Goal: Check status: Check status

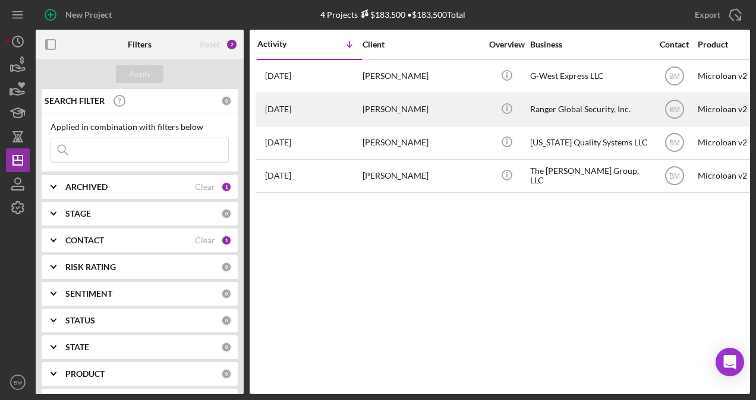
click at [415, 106] on div "[PERSON_NAME]" at bounding box center [421, 109] width 119 height 31
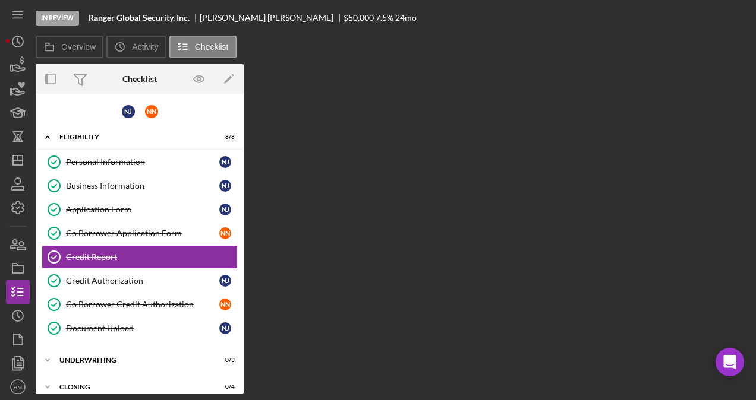
scroll to position [11, 0]
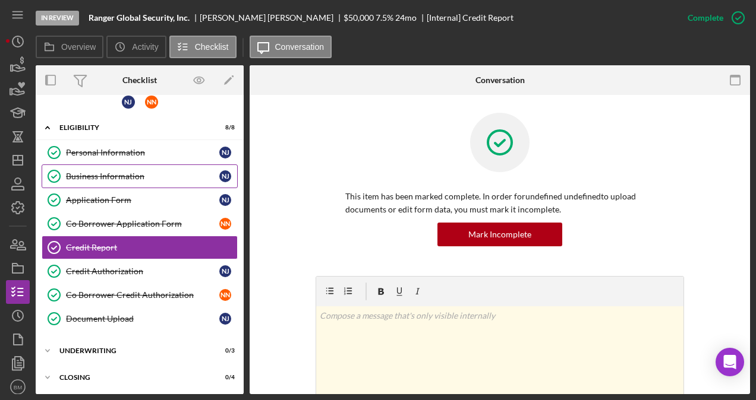
click at [125, 172] on div "Business Information" at bounding box center [142, 177] width 153 height 10
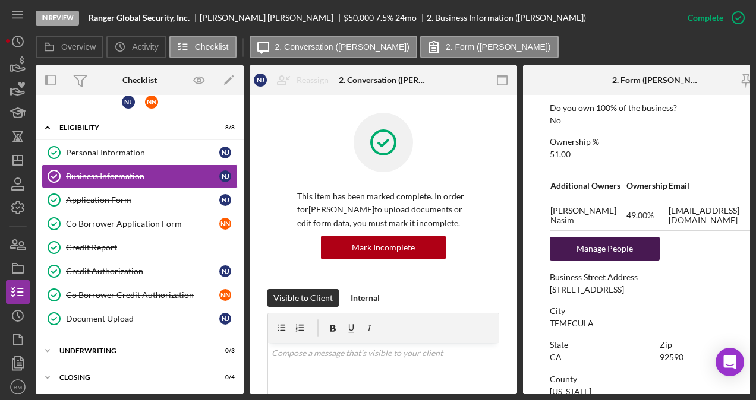
scroll to position [475, 0]
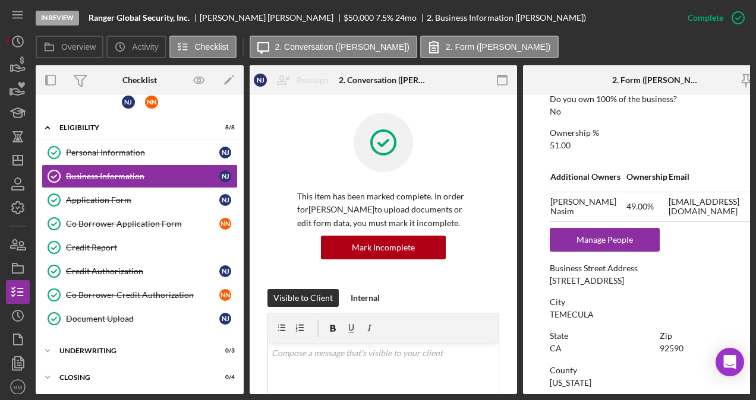
click at [745, 147] on div "Ownership % 51.00" at bounding box center [657, 139] width 214 height 22
click at [137, 191] on link "Application Form Application Form N J" at bounding box center [140, 200] width 196 height 24
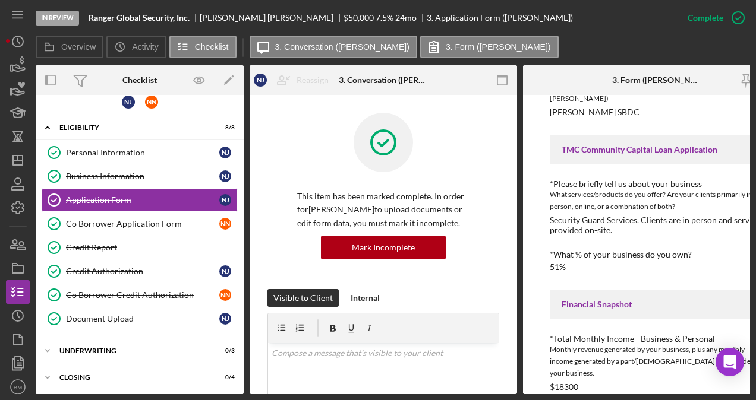
scroll to position [119, 0]
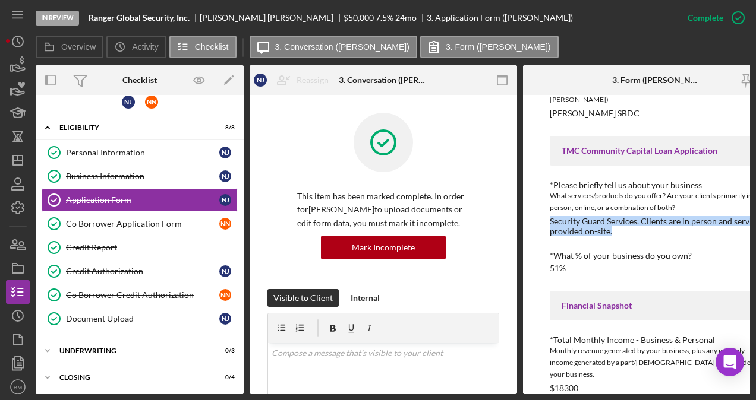
drag, startPoint x: 613, startPoint y: 233, endPoint x: 536, endPoint y: 218, distance: 78.6
click at [536, 218] on div "To edit this form you must mark this item incomplete *Applicant Personal Phone …" at bounding box center [656, 244] width 267 height 299
drag, startPoint x: 536, startPoint y: 218, endPoint x: 596, endPoint y: 220, distance: 60.0
copy div "Security Guard Services. Clients are in person and services provided on-site."
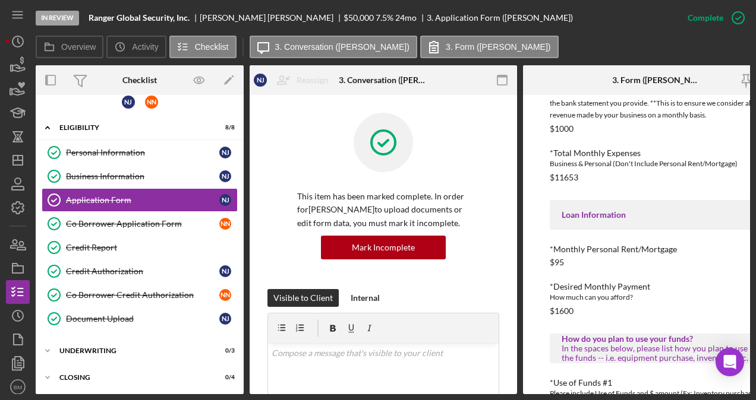
scroll to position [475, 0]
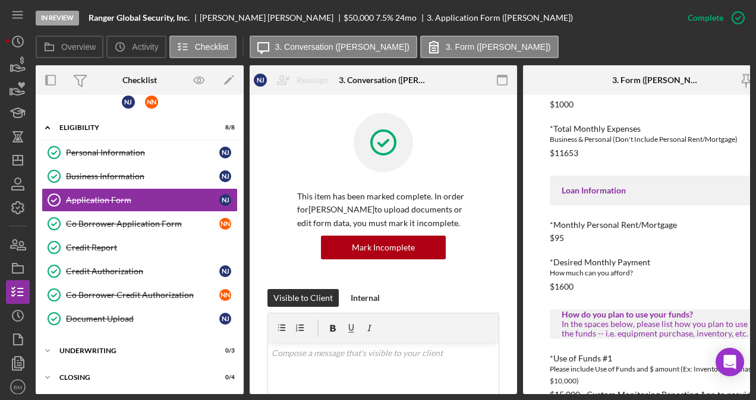
click at [617, 281] on div "*Applicant Personal Phone Number 8187460922 *How did you hear about us? Name of…" at bounding box center [657, 109] width 214 height 861
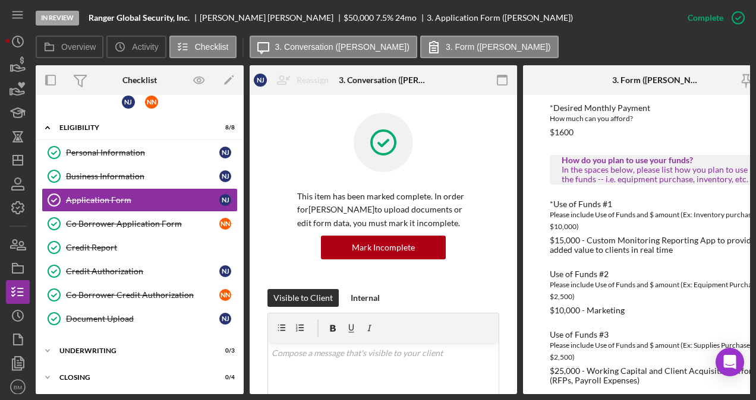
scroll to position [630, 0]
drag, startPoint x: 614, startPoint y: 227, endPoint x: 574, endPoint y: 224, distance: 40.5
click at [614, 235] on div "$15,000 - Custom Monitoring Reporting App to provide added value to clients in …" at bounding box center [657, 244] width 214 height 19
click at [99, 243] on div "Credit Report" at bounding box center [151, 248] width 171 height 10
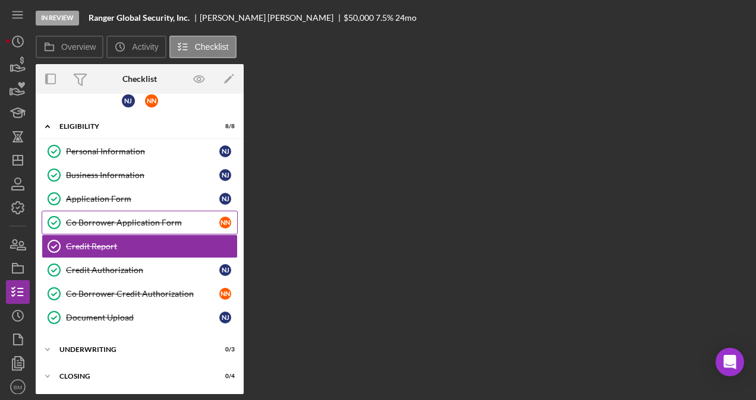
click at [114, 221] on div "Co Borrower Application Form" at bounding box center [142, 223] width 153 height 10
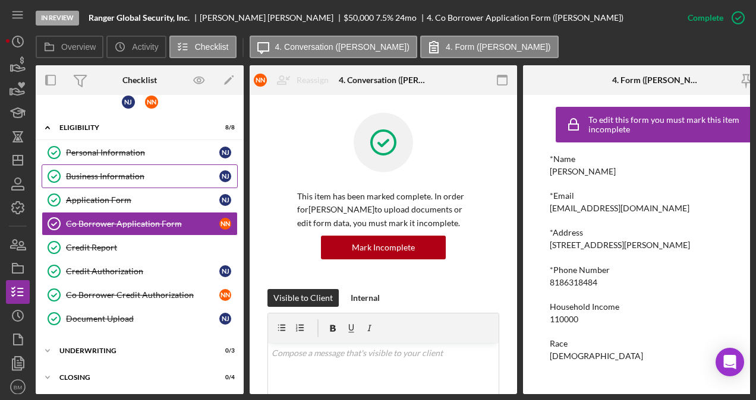
click at [108, 183] on link "Business Information Business Information N J" at bounding box center [140, 177] width 196 height 24
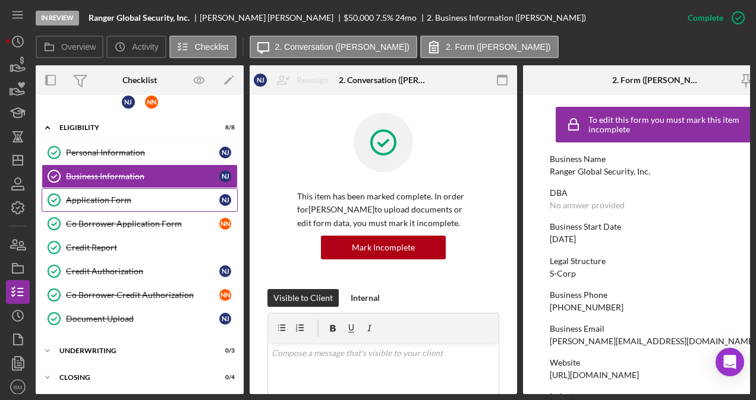
click at [151, 195] on div "Application Form" at bounding box center [142, 200] width 153 height 10
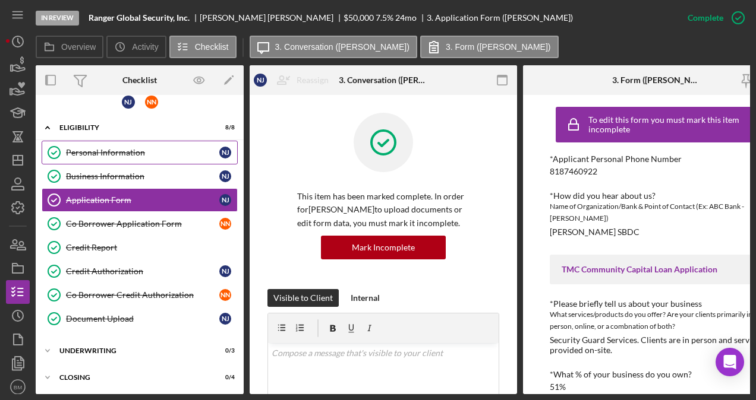
click at [114, 165] on link "Business Information Business Information N J" at bounding box center [140, 177] width 196 height 24
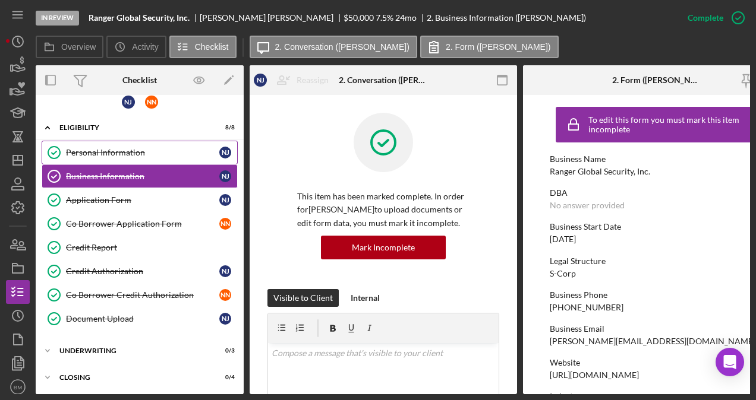
click at [125, 152] on div "Personal Information" at bounding box center [142, 153] width 153 height 10
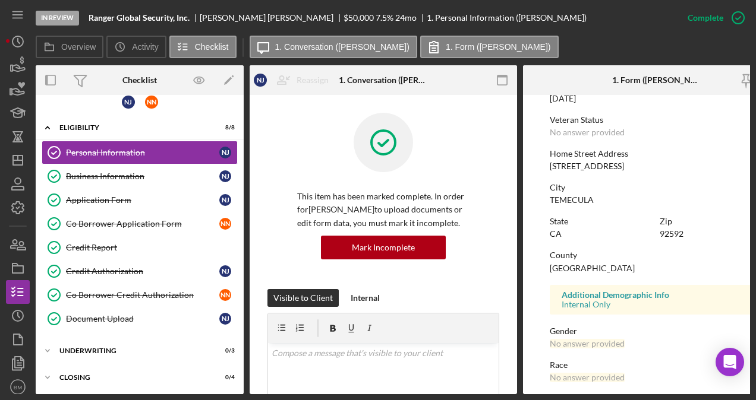
scroll to position [178, 0]
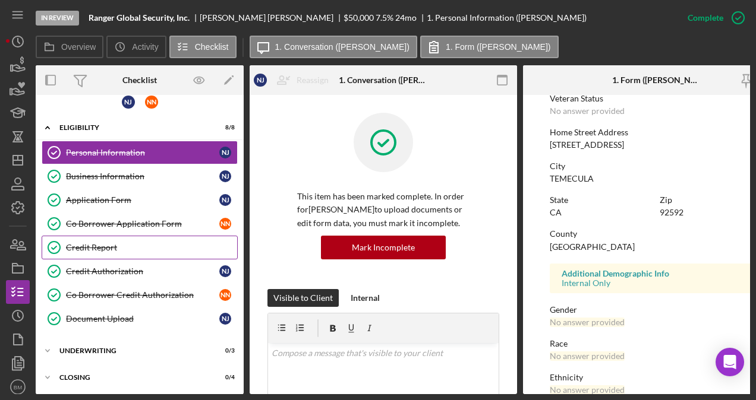
click at [102, 251] on link "Credit Report Credit Report" at bounding box center [140, 248] width 196 height 24
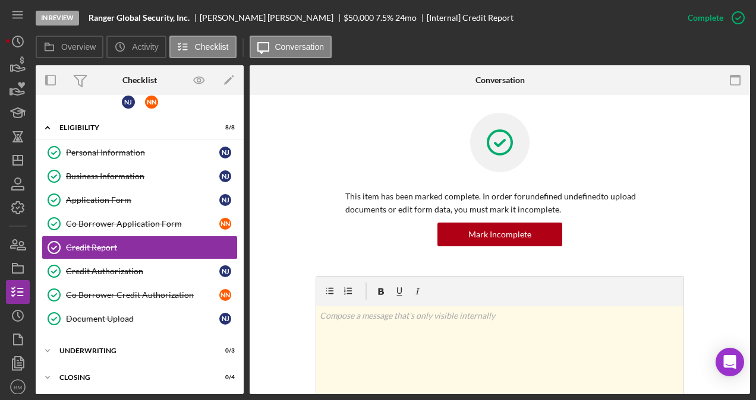
click at [695, 221] on div "This item has been marked complete. In order for undefined undefined to upload …" at bounding box center [499, 194] width 465 height 163
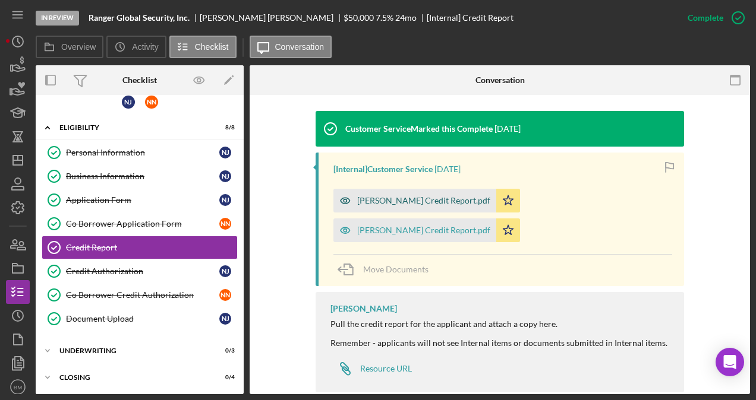
click at [394, 199] on div "Nesar Nasim Credit Report.pdf" at bounding box center [423, 201] width 133 height 10
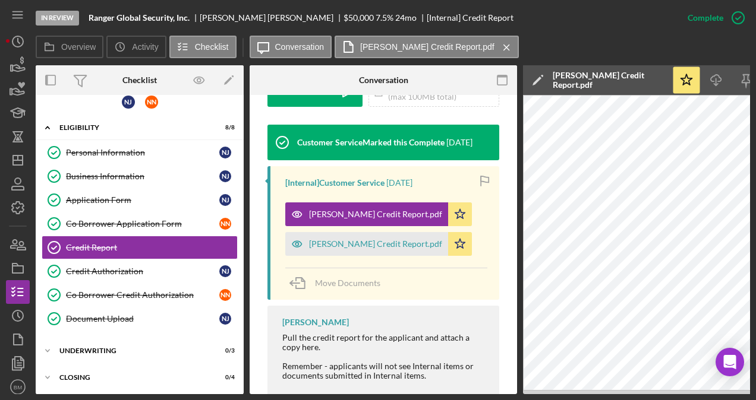
scroll to position [0, 130]
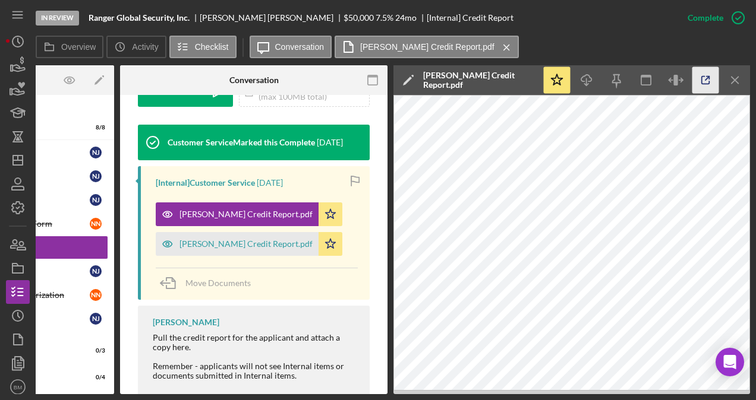
click at [700, 78] on icon "button" at bounding box center [705, 80] width 27 height 27
click at [233, 239] on div "Nadia Jamal Credit Report.pdf" at bounding box center [245, 244] width 133 height 10
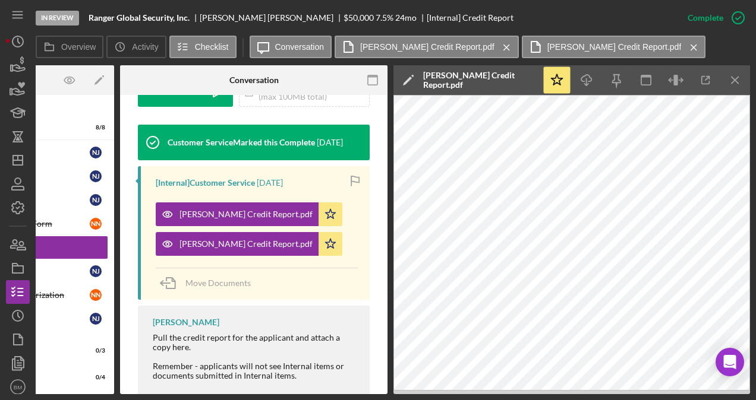
click at [683, 44] on icon "Icon/Menu Close" at bounding box center [693, 48] width 21 height 30
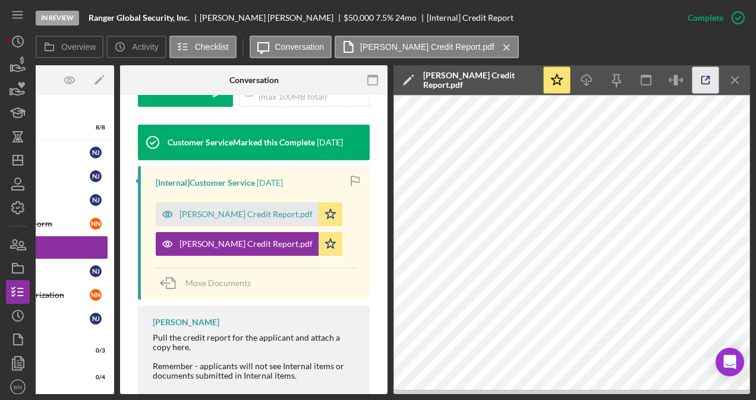
click at [712, 84] on icon "button" at bounding box center [705, 80] width 27 height 27
click at [731, 74] on icon "Icon/Menu Close" at bounding box center [735, 80] width 27 height 27
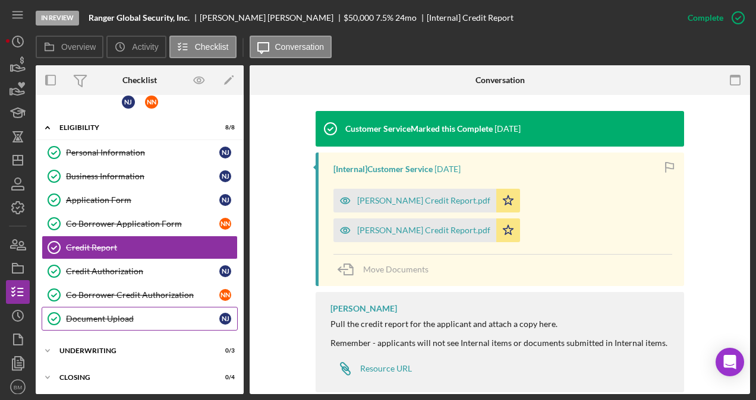
click at [122, 309] on link "Document Upload Document Upload N J" at bounding box center [140, 319] width 196 height 24
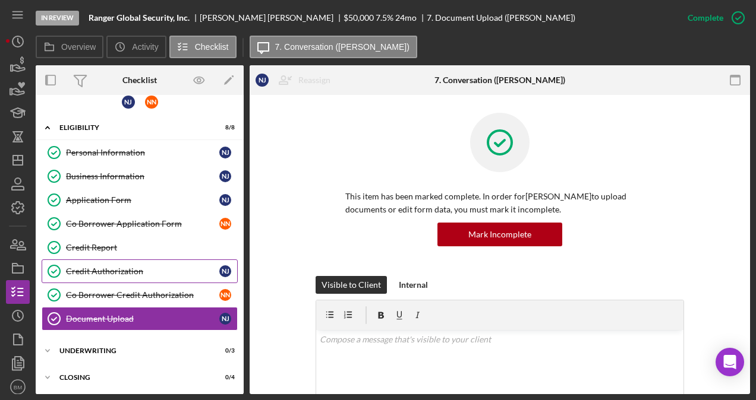
click at [101, 276] on link "Credit Authorization Credit Authorization N J" at bounding box center [140, 272] width 196 height 24
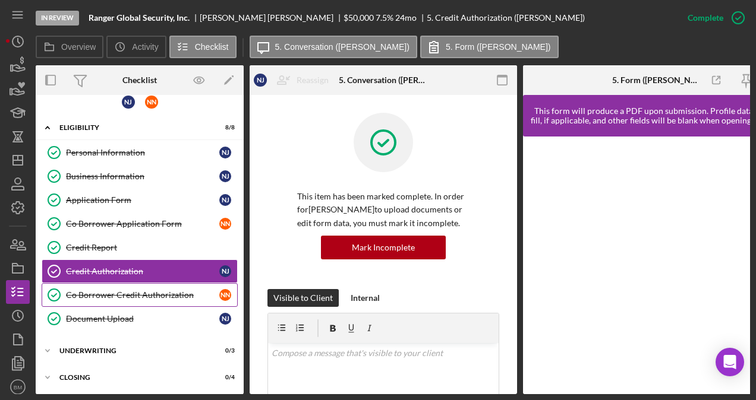
click at [110, 293] on div "Co Borrower Credit Authorization" at bounding box center [142, 295] width 153 height 10
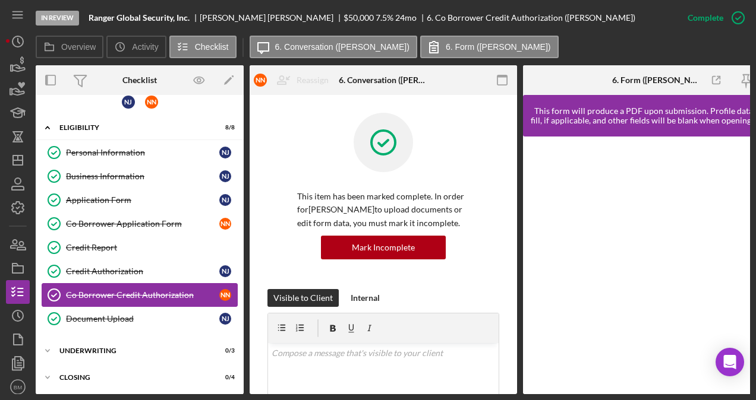
click at [144, 299] on link "Co Borrower Credit Authorization Co Borrower Credit Authorization N N" at bounding box center [140, 295] width 196 height 24
click at [143, 317] on div "Document Upload" at bounding box center [142, 319] width 153 height 10
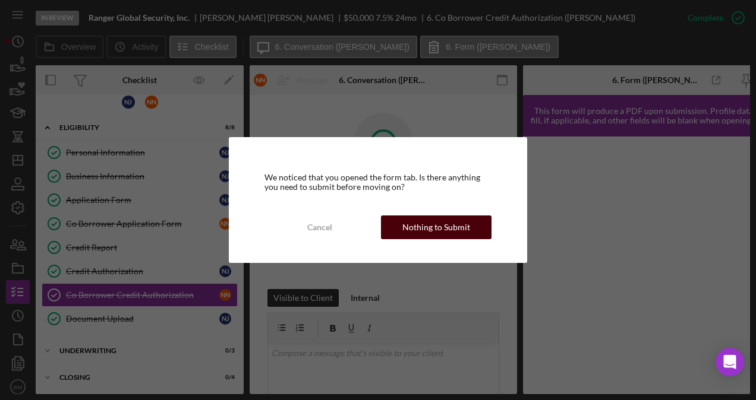
click at [442, 220] on div "Nothing to Submit" at bounding box center [436, 228] width 68 height 24
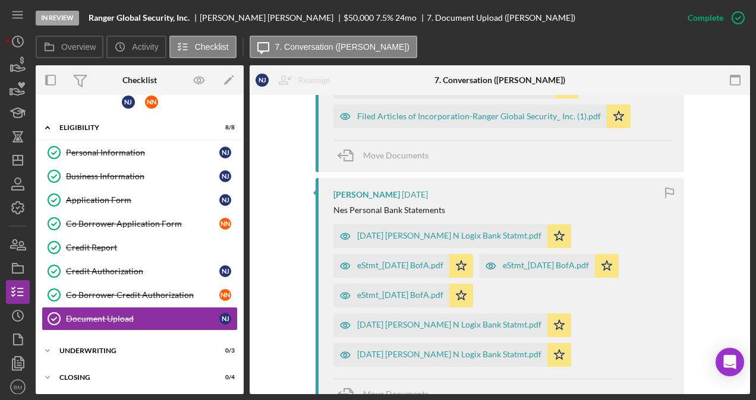
scroll to position [1010, 0]
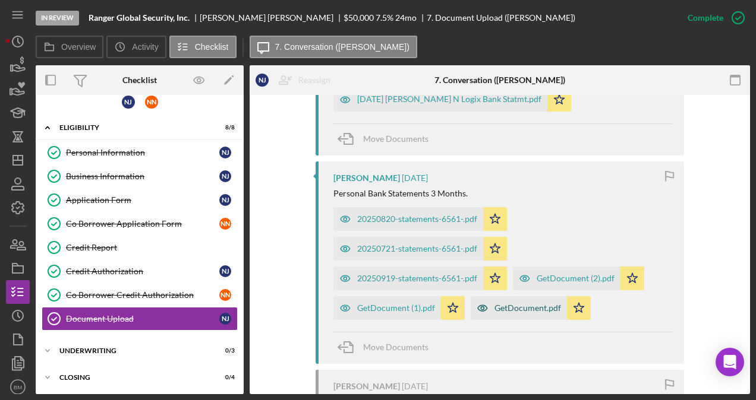
click at [526, 307] on div "GetDocument.pdf" at bounding box center [527, 309] width 67 height 10
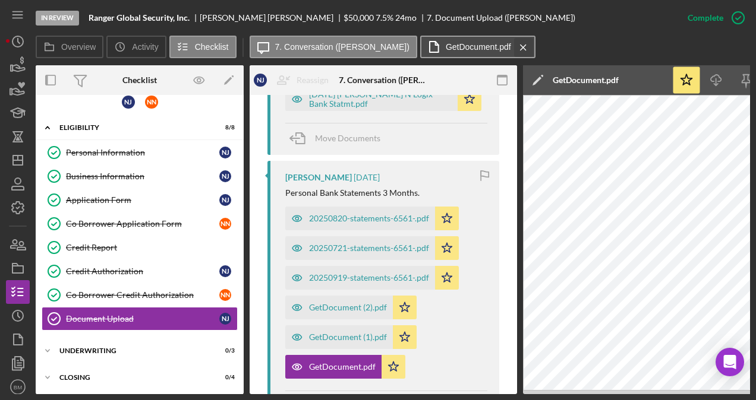
click at [513, 42] on icon "Icon/Menu Close" at bounding box center [523, 48] width 21 height 30
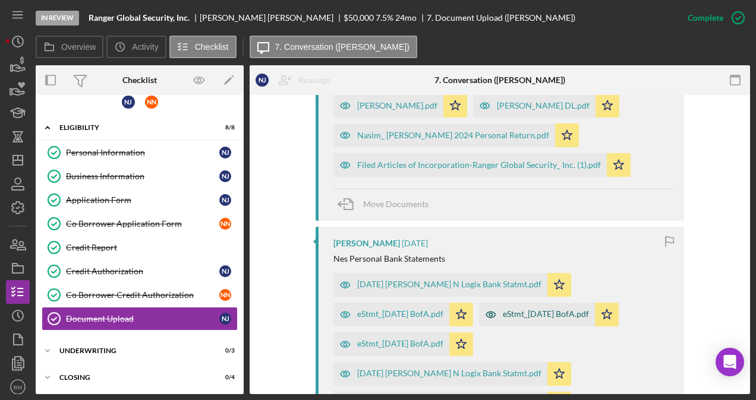
scroll to position [791, 0]
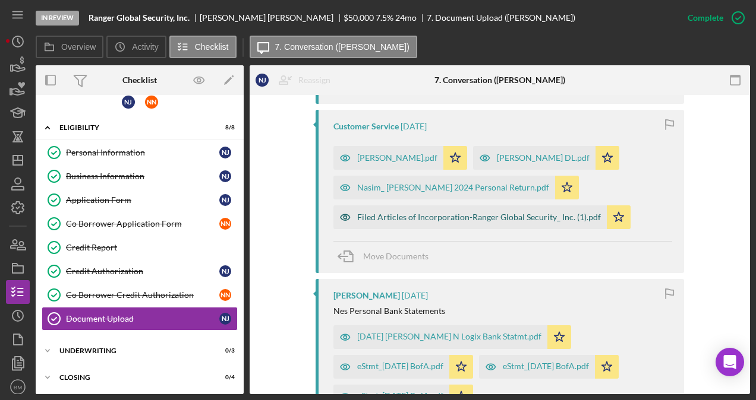
click at [444, 220] on div "Filed Articles of Incorporation-Ranger Global Security_ Inc. (1).pdf" at bounding box center [479, 218] width 244 height 10
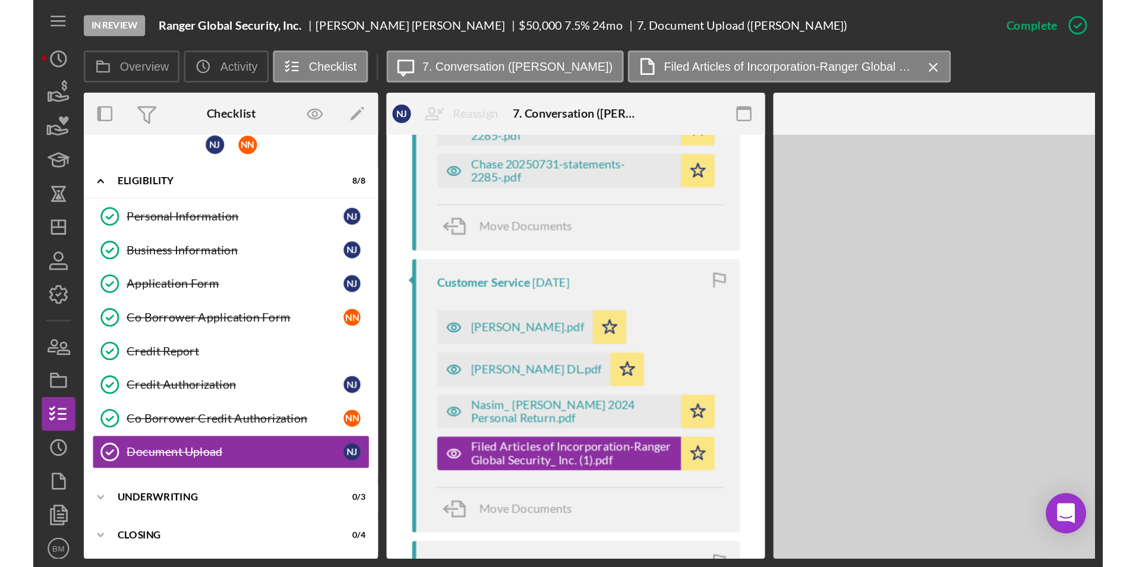
scroll to position [864, 0]
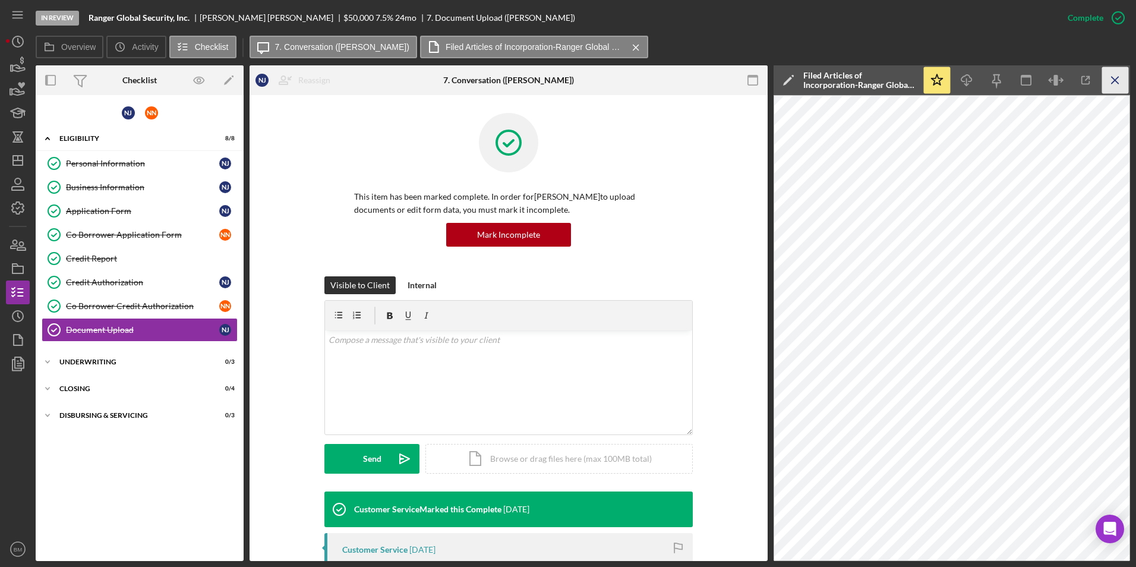
click at [755, 74] on icon "Icon/Menu Close" at bounding box center [1115, 80] width 27 height 27
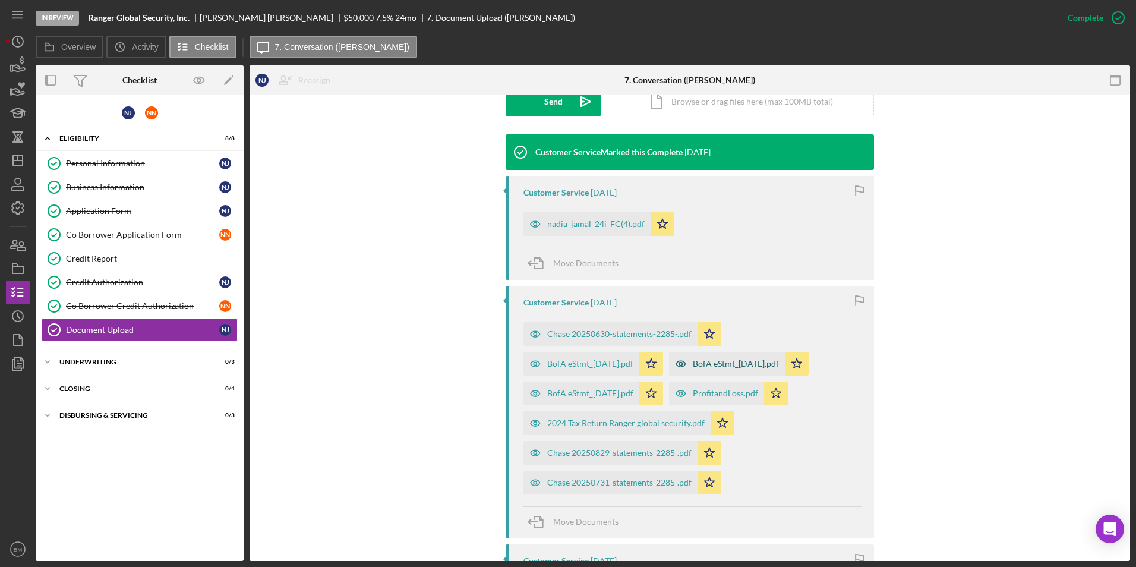
scroll to position [356, 0]
click at [574, 234] on div "nadia_jamal_24i_FC(4).pdf" at bounding box center [586, 225] width 127 height 24
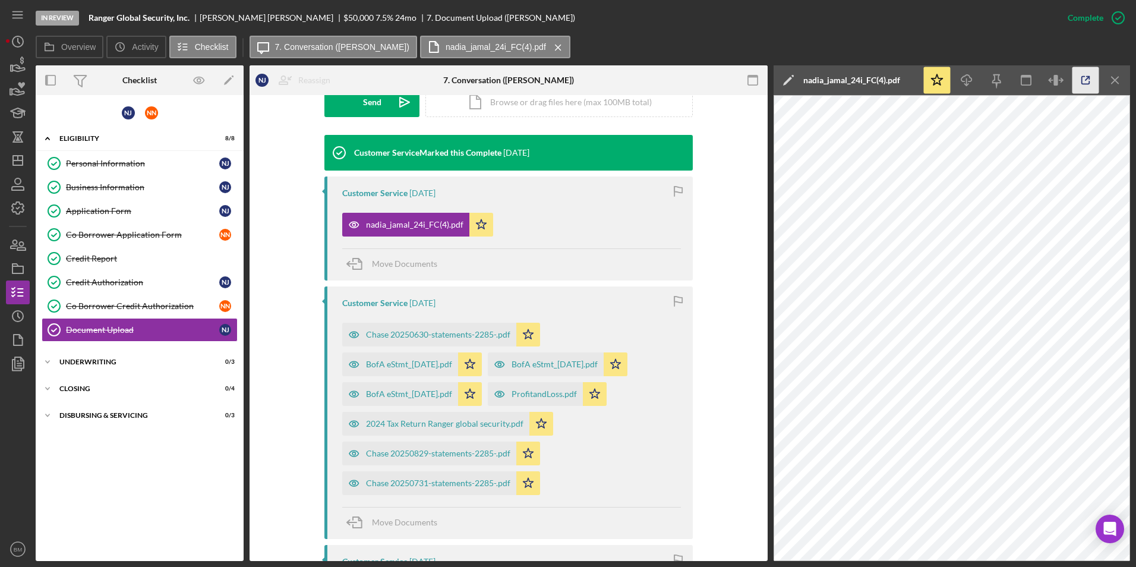
click at [755, 82] on icon "button" at bounding box center [1085, 80] width 27 height 27
click at [755, 77] on icon "Icon/Menu Close" at bounding box center [1115, 80] width 27 height 27
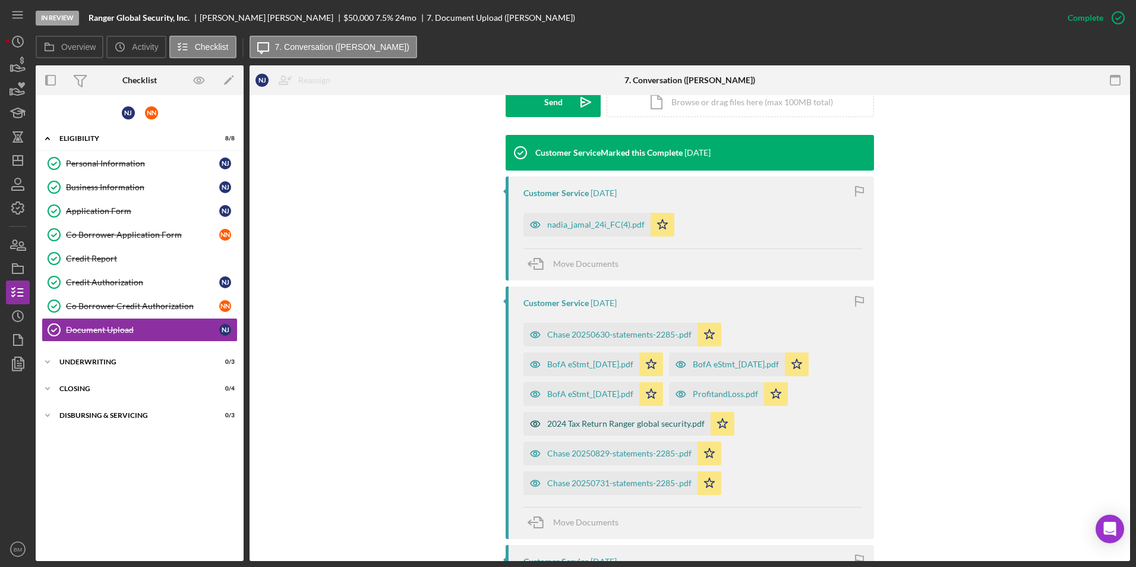
click at [633, 400] on div "2024 Tax Return Ranger global security.pdf" at bounding box center [625, 424] width 157 height 10
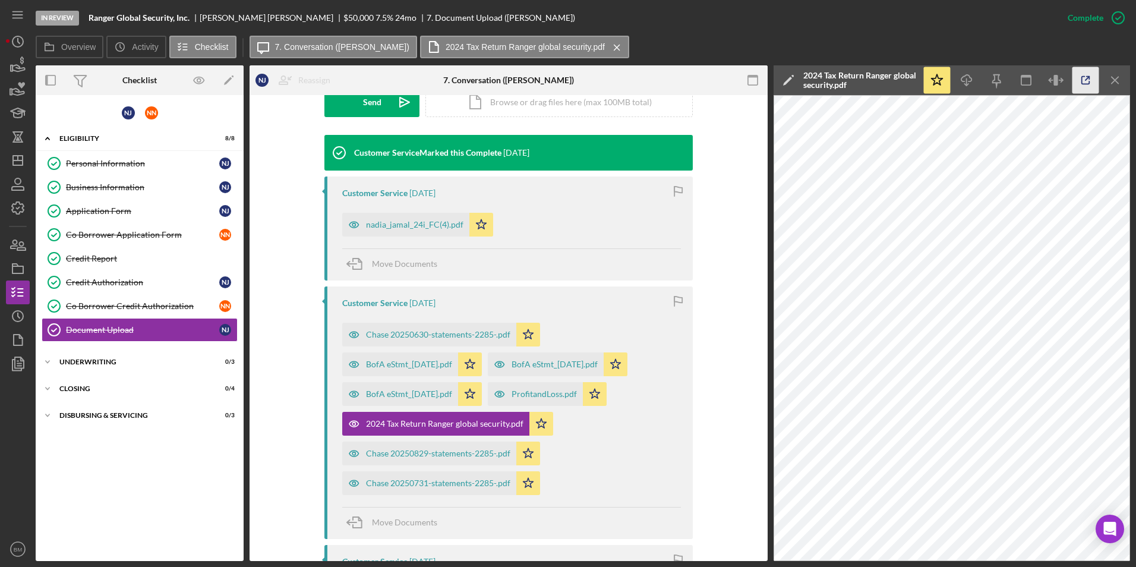
click at [755, 84] on icon "button" at bounding box center [1085, 80] width 27 height 27
click at [755, 78] on icon "Icon/Menu Close" at bounding box center [1115, 80] width 27 height 27
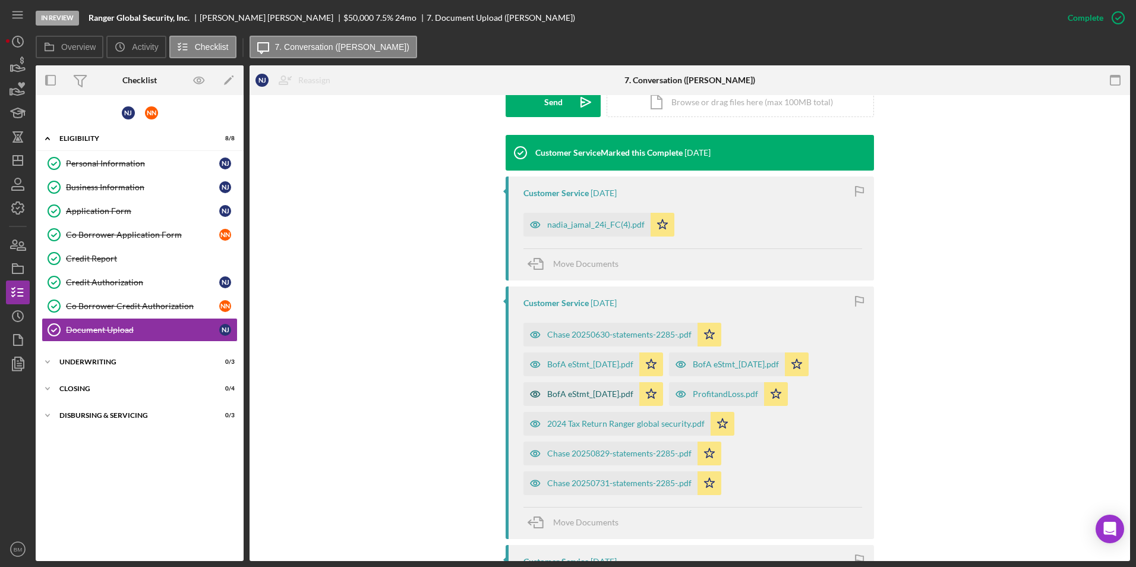
click at [614, 387] on div "BofA eStmt_[DATE].pdf" at bounding box center [581, 394] width 116 height 24
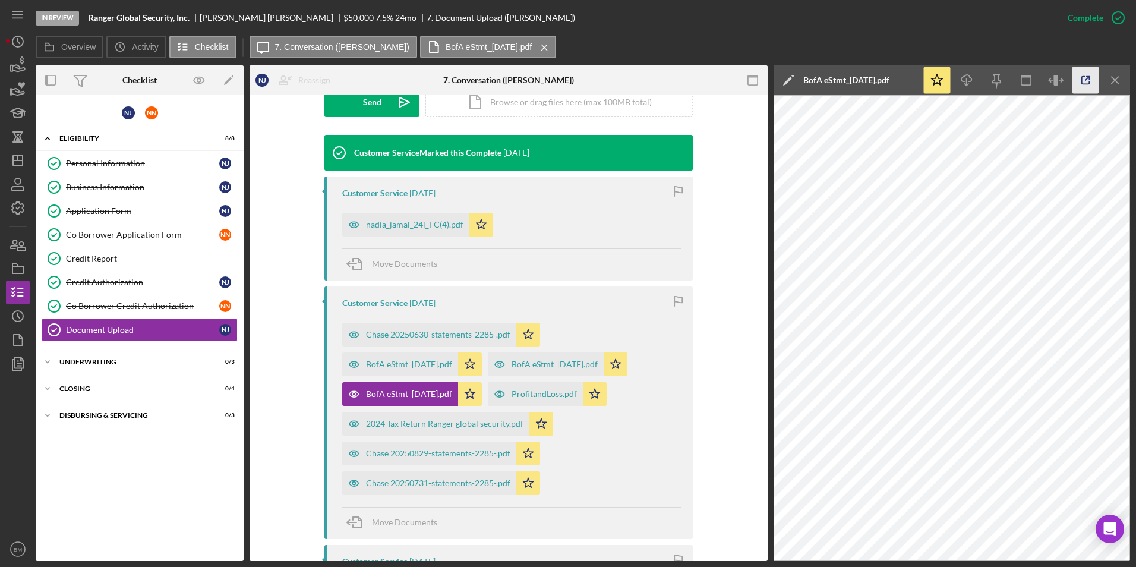
click at [755, 83] on icon "button" at bounding box center [1085, 80] width 27 height 27
click at [755, 86] on icon "Icon/Menu Close" at bounding box center [1115, 80] width 27 height 27
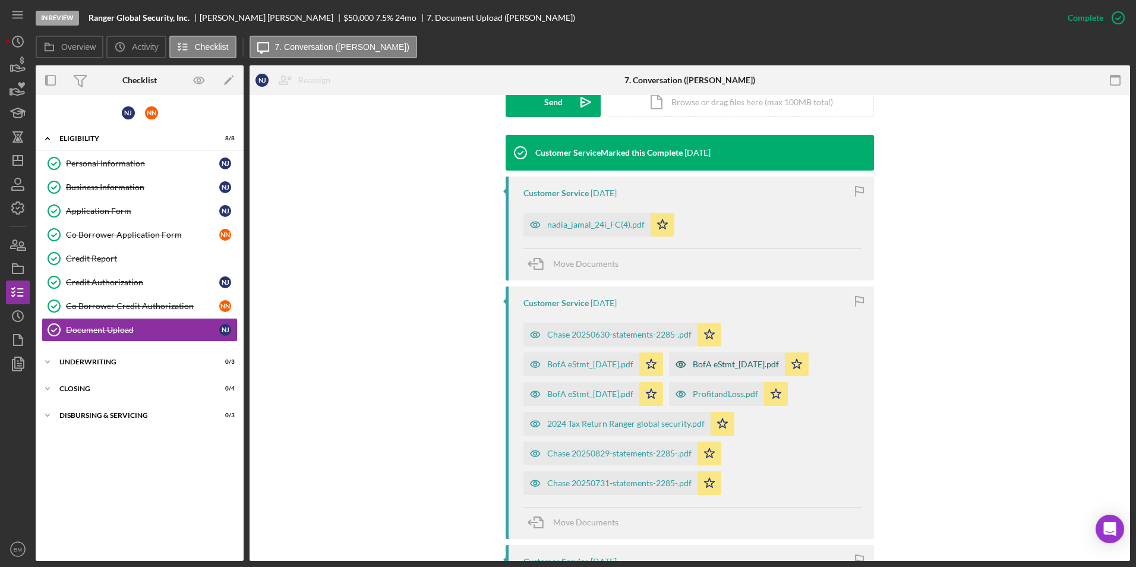
click at [751, 367] on div "BofA eStmt_[DATE].pdf" at bounding box center [736, 364] width 86 height 10
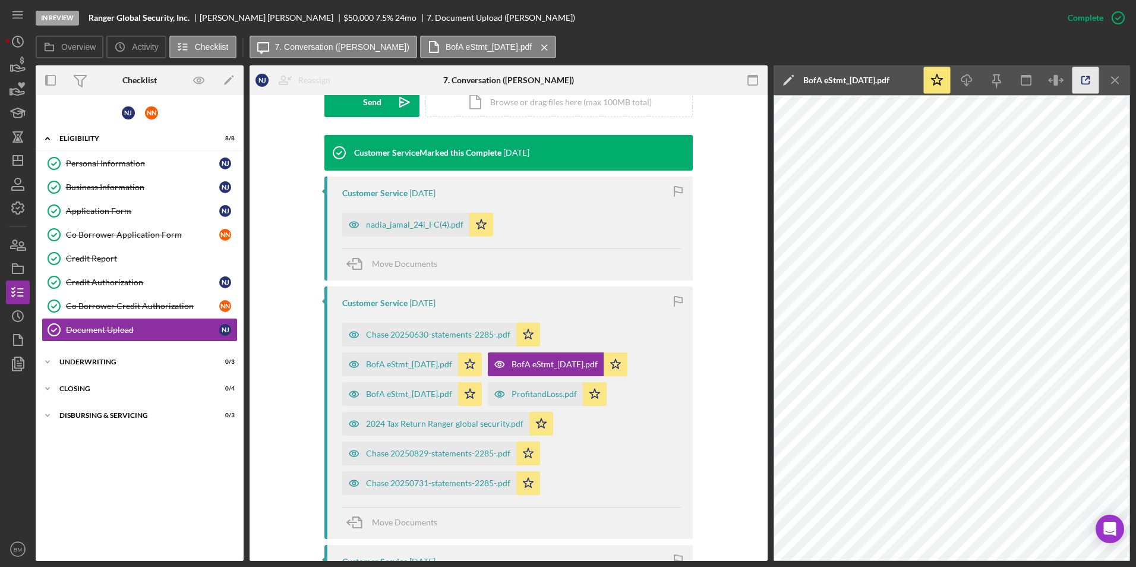
click at [755, 87] on icon "button" at bounding box center [1085, 80] width 27 height 27
click at [755, 81] on icon "Icon/Menu Close" at bounding box center [1115, 80] width 27 height 27
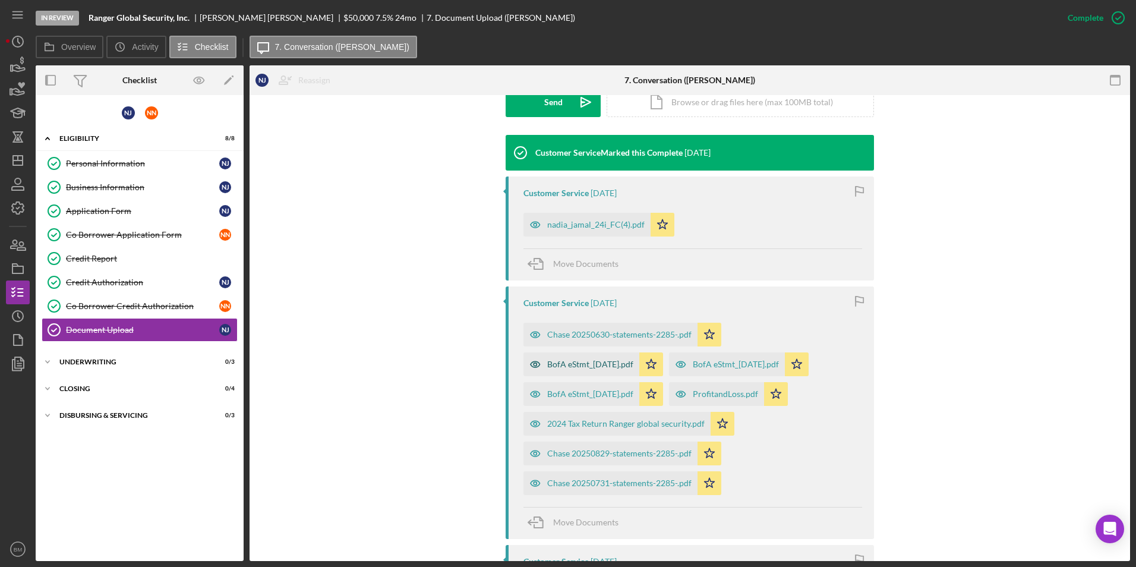
click at [608, 364] on div "BofA eStmt_[DATE].pdf" at bounding box center [590, 364] width 86 height 10
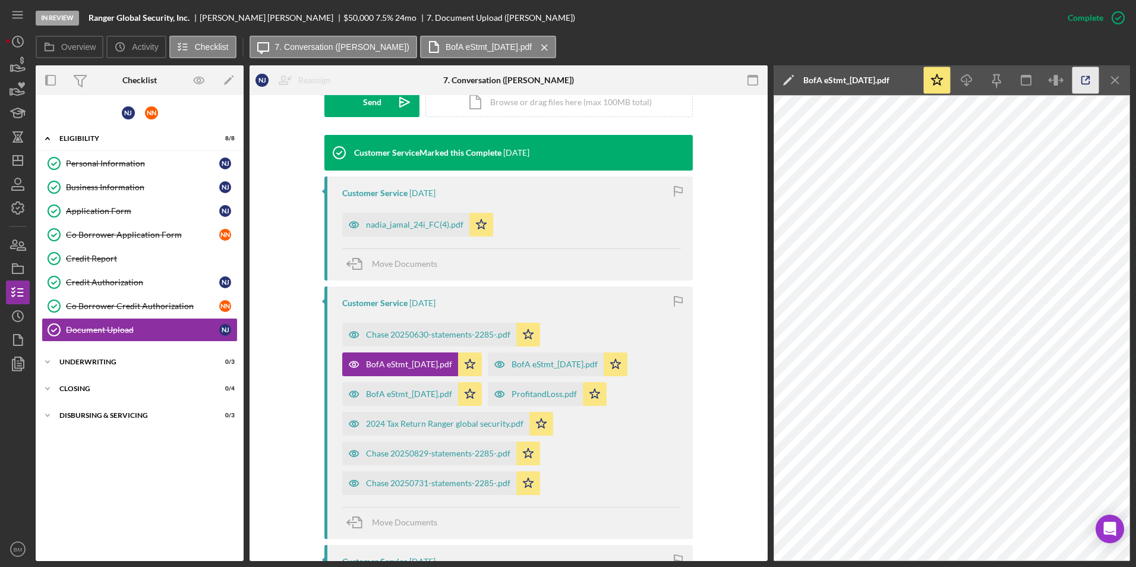
click at [755, 87] on icon "button" at bounding box center [1085, 80] width 27 height 27
click at [650, 278] on div "Move Documents" at bounding box center [511, 264] width 339 height 32
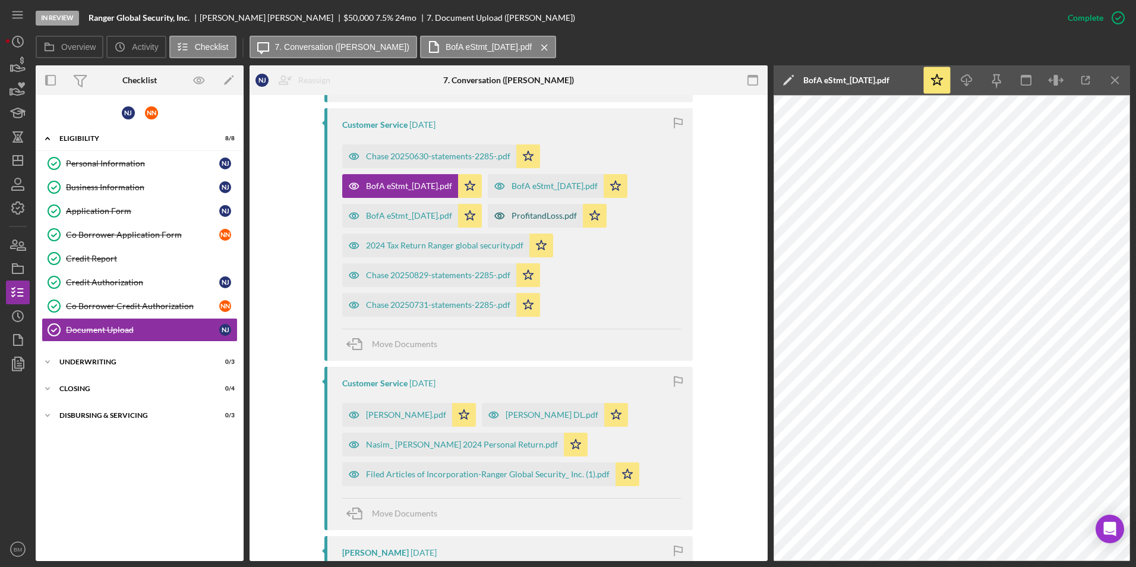
click at [559, 220] on div "ProfitandLoss.pdf" at bounding box center [543, 216] width 65 height 10
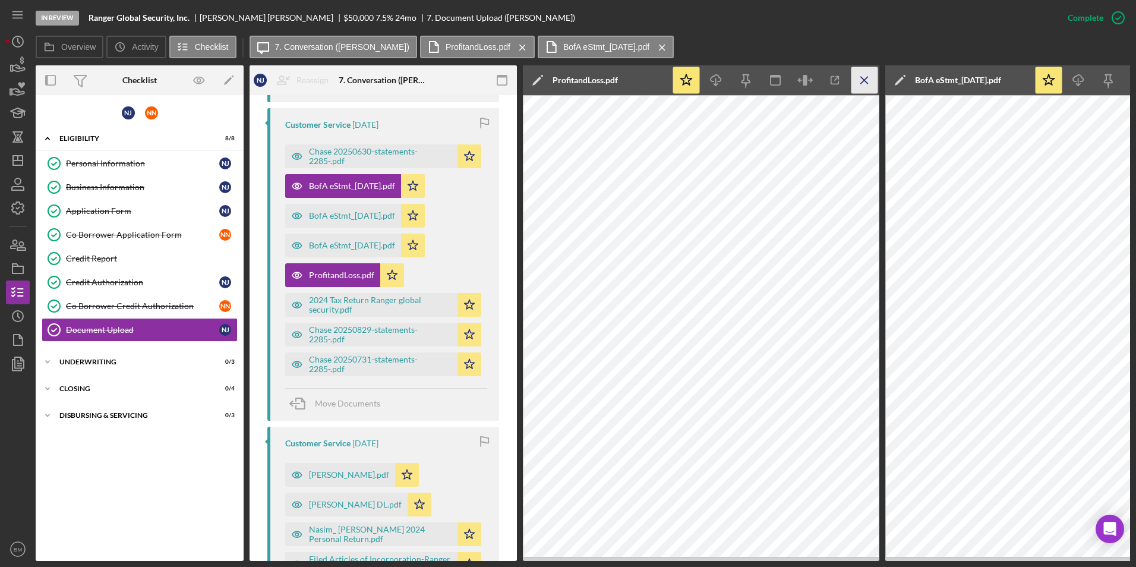
click at [755, 85] on icon "Icon/Menu Close" at bounding box center [864, 80] width 27 height 27
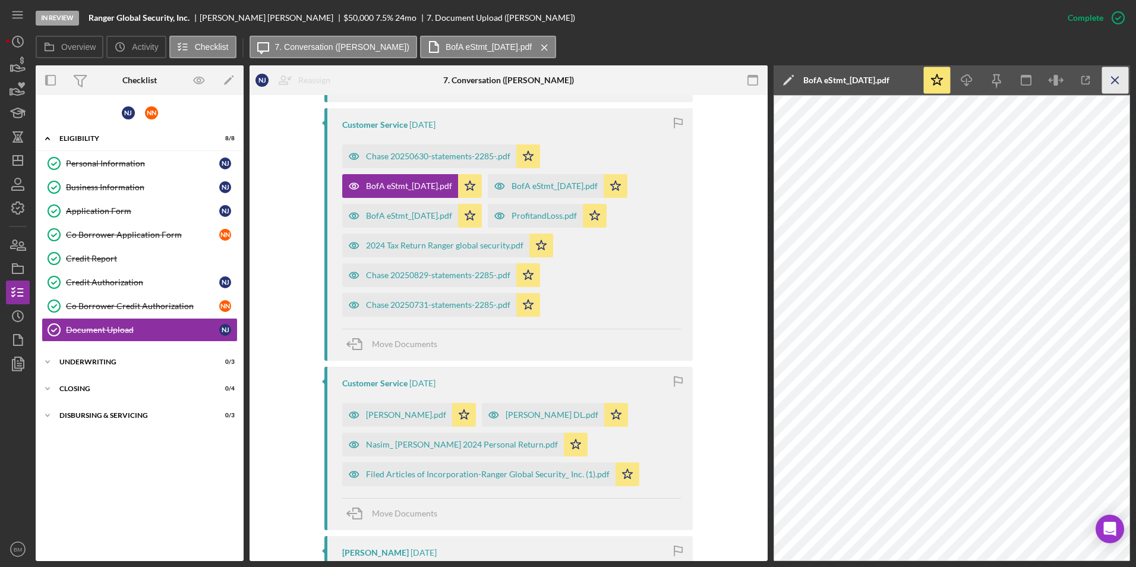
click at [755, 78] on line "button" at bounding box center [1114, 80] width 7 height 7
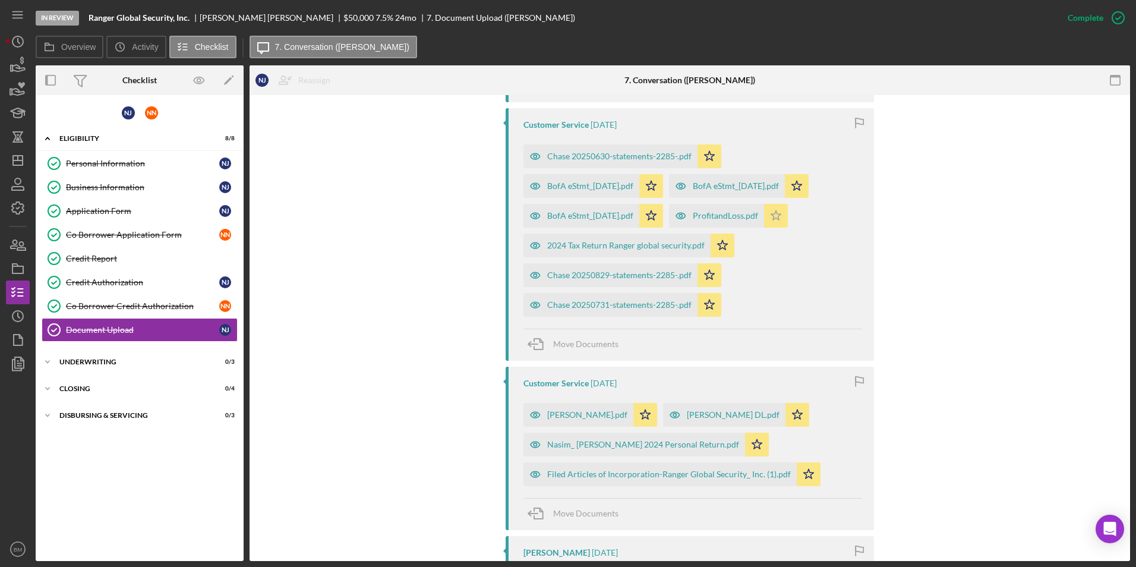
click at [755, 217] on icon "Icon/Star" at bounding box center [776, 216] width 24 height 24
click at [653, 153] on div "Chase 20250630-statements-2285-.pdf" at bounding box center [619, 156] width 144 height 10
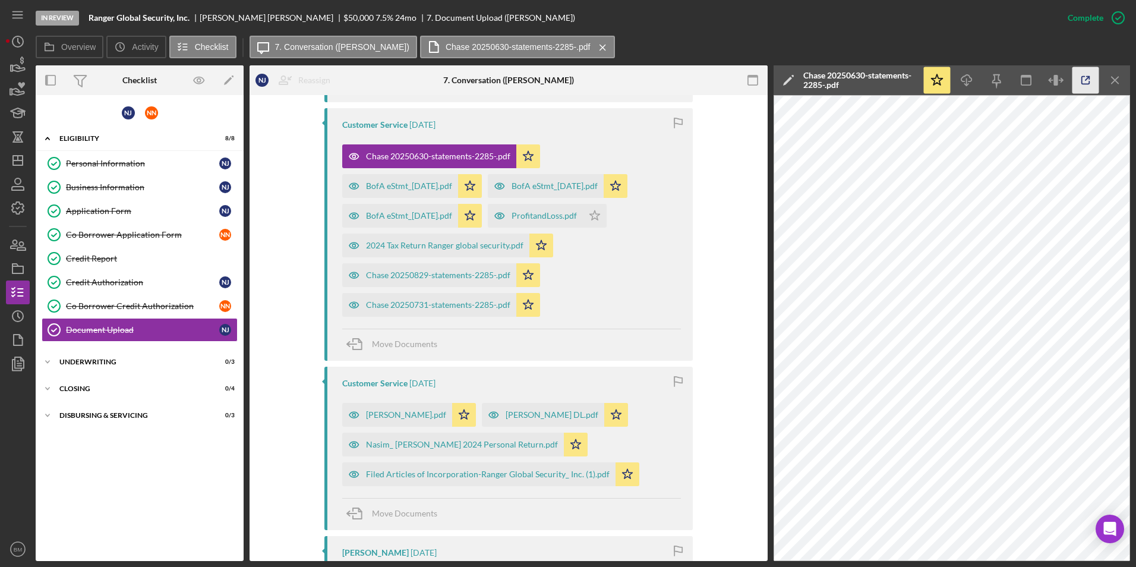
click at [755, 84] on icon "button" at bounding box center [1085, 80] width 27 height 27
click at [755, 86] on icon "Icon/Menu Close" at bounding box center [1115, 80] width 27 height 27
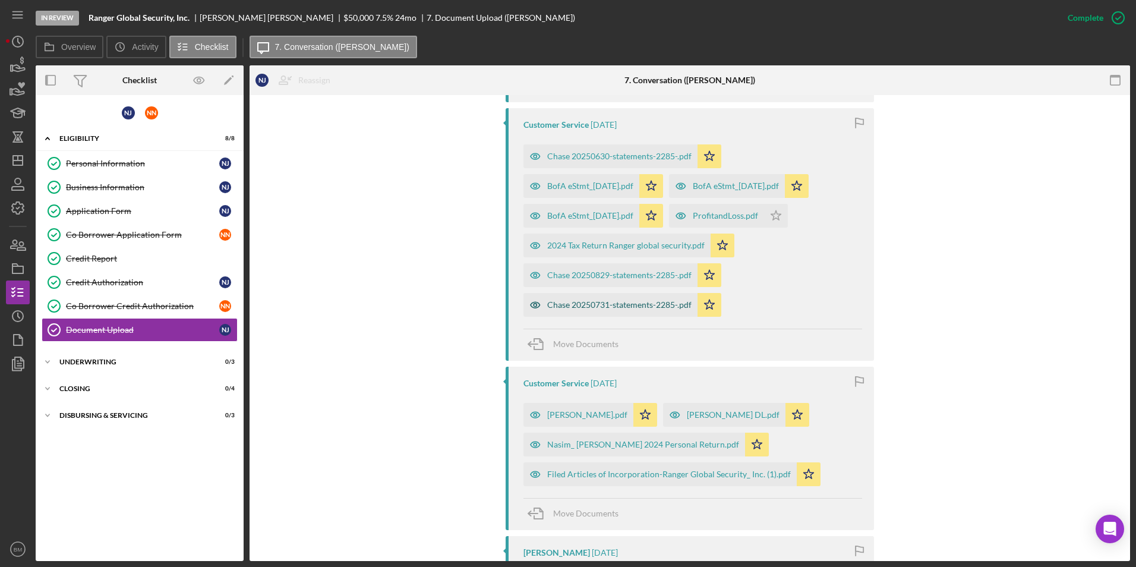
click at [626, 298] on div "Chase 20250731-statements-2285-.pdf" at bounding box center [610, 305] width 174 height 24
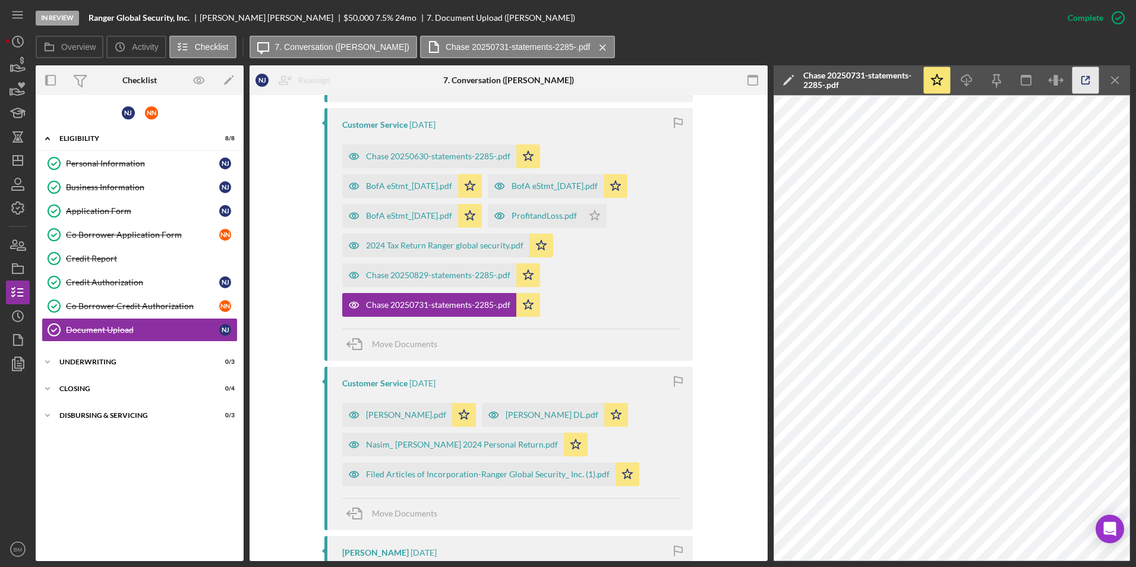
click at [755, 75] on icon "button" at bounding box center [1085, 80] width 27 height 27
click at [755, 84] on icon "Icon/Menu Close" at bounding box center [1115, 80] width 27 height 27
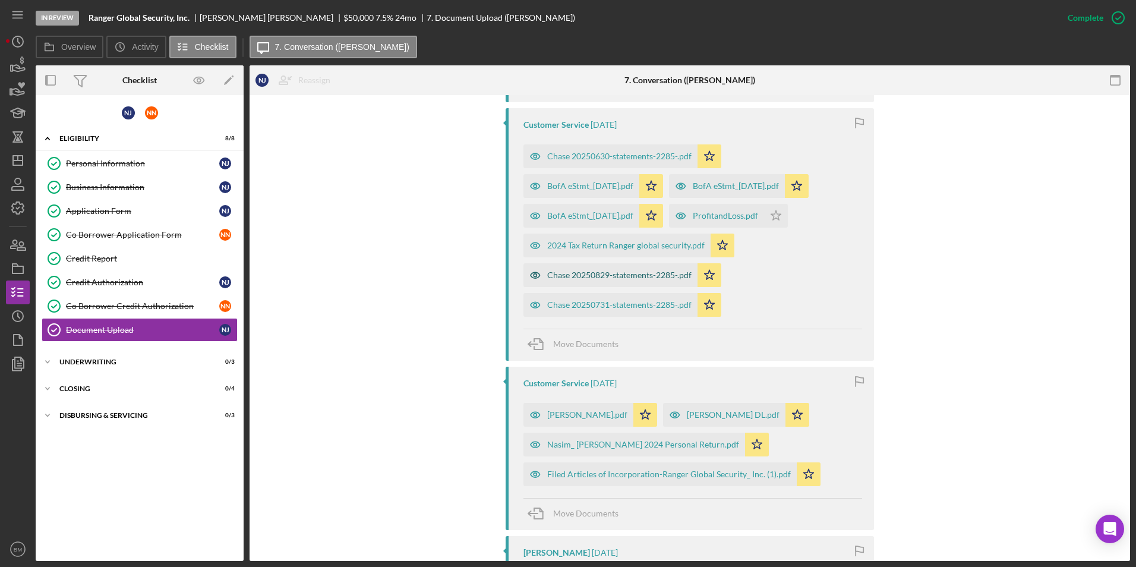
click at [609, 267] on div "Chase 20250829-statements-2285-.pdf" at bounding box center [610, 275] width 174 height 24
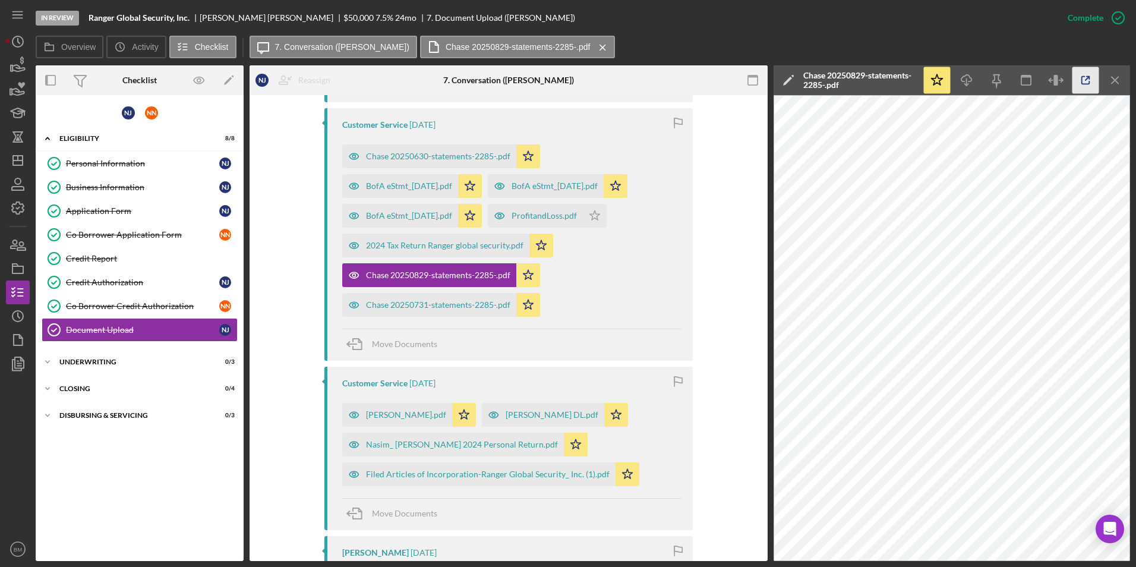
click at [755, 83] on icon "button" at bounding box center [1085, 80] width 27 height 27
click at [517, 282] on icon "Icon/Star" at bounding box center [528, 275] width 24 height 24
click at [522, 310] on icon "Icon/Star" at bounding box center [528, 305] width 24 height 24
click at [523, 160] on icon "Icon/Star" at bounding box center [528, 156] width 24 height 24
click at [674, 338] on div "Move Documents" at bounding box center [511, 345] width 339 height 32
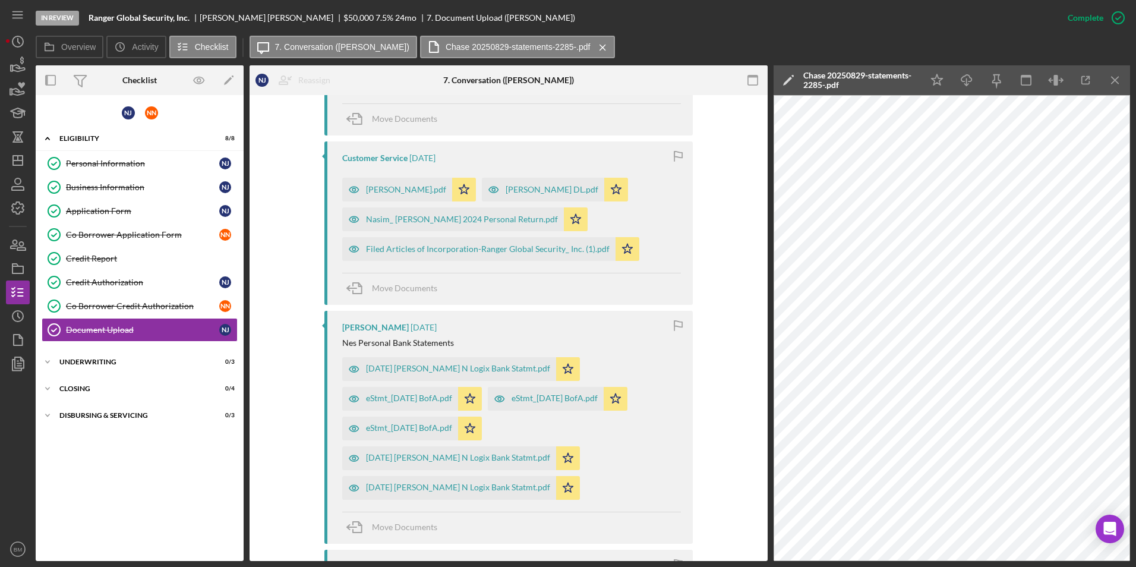
scroll to position [772, 0]
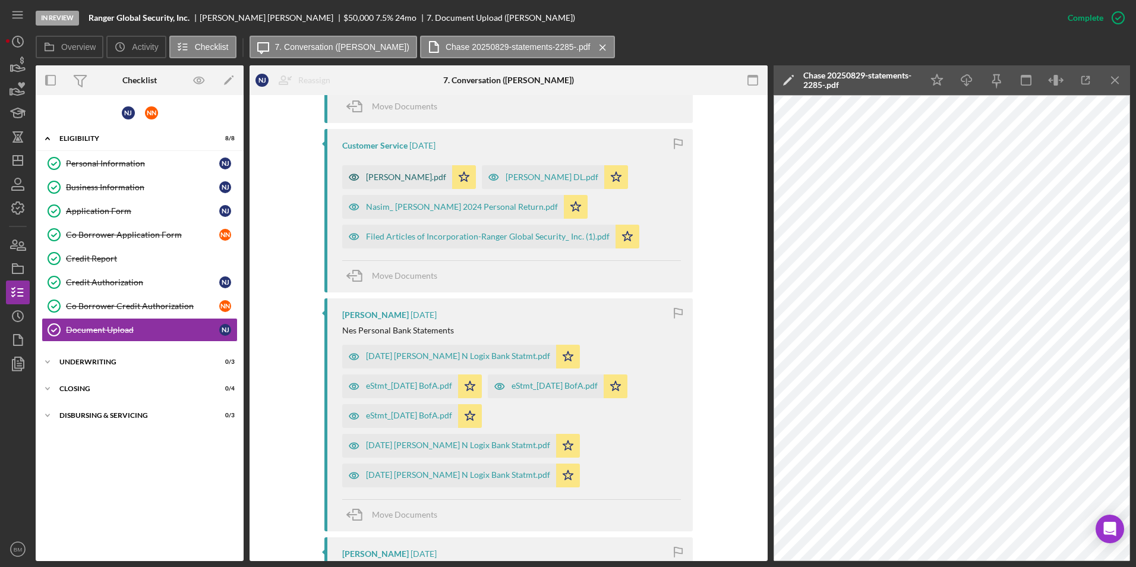
click at [381, 169] on div "[PERSON_NAME].pdf" at bounding box center [397, 177] width 110 height 24
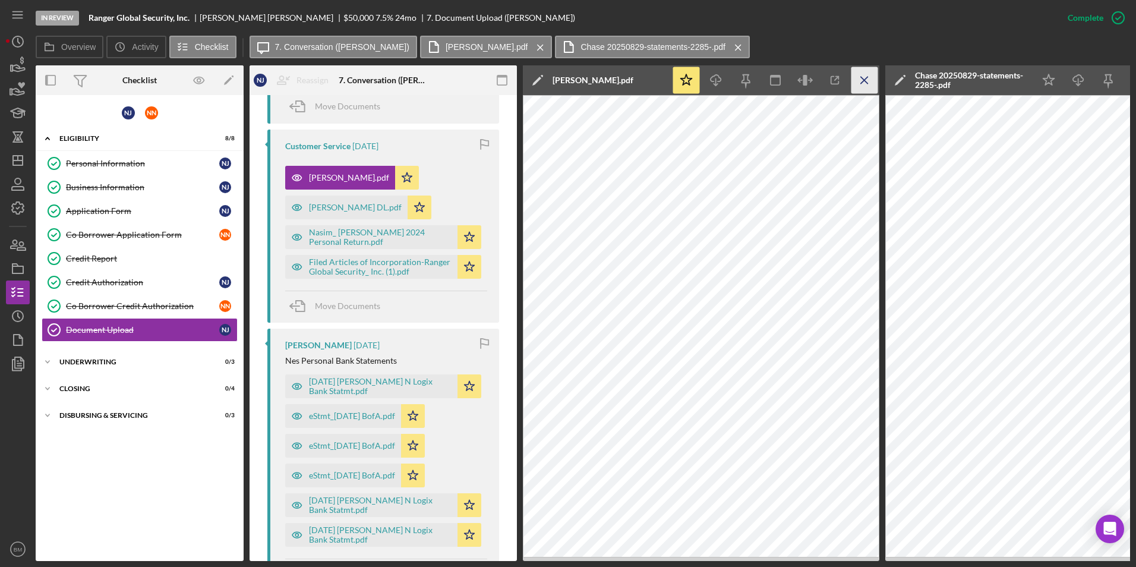
click at [755, 89] on icon "Icon/Menu Close" at bounding box center [864, 80] width 27 height 27
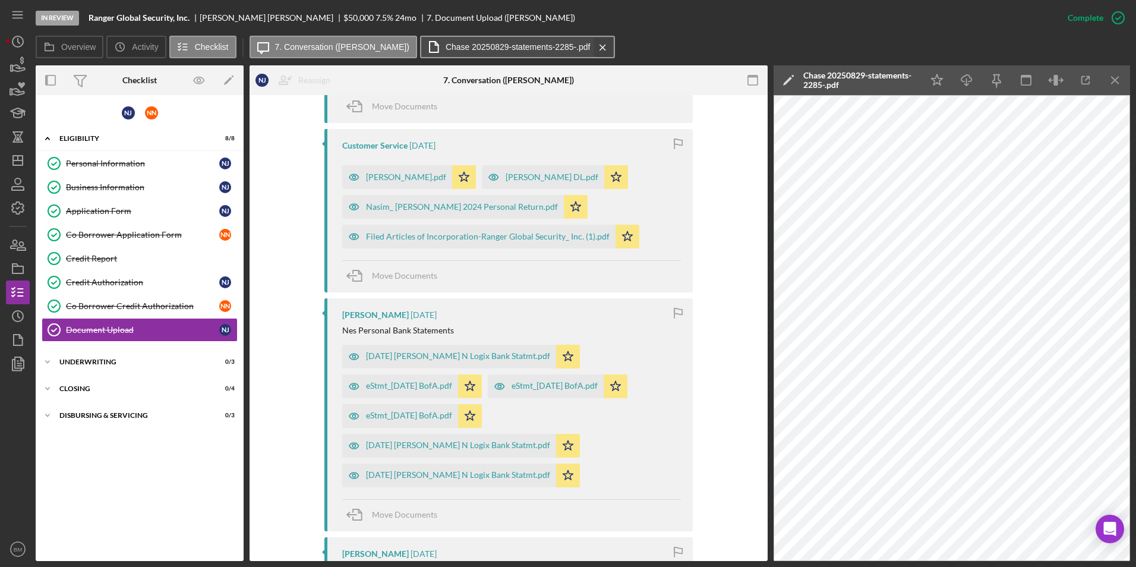
click at [592, 51] on icon "Icon/Menu Close" at bounding box center [602, 48] width 21 height 30
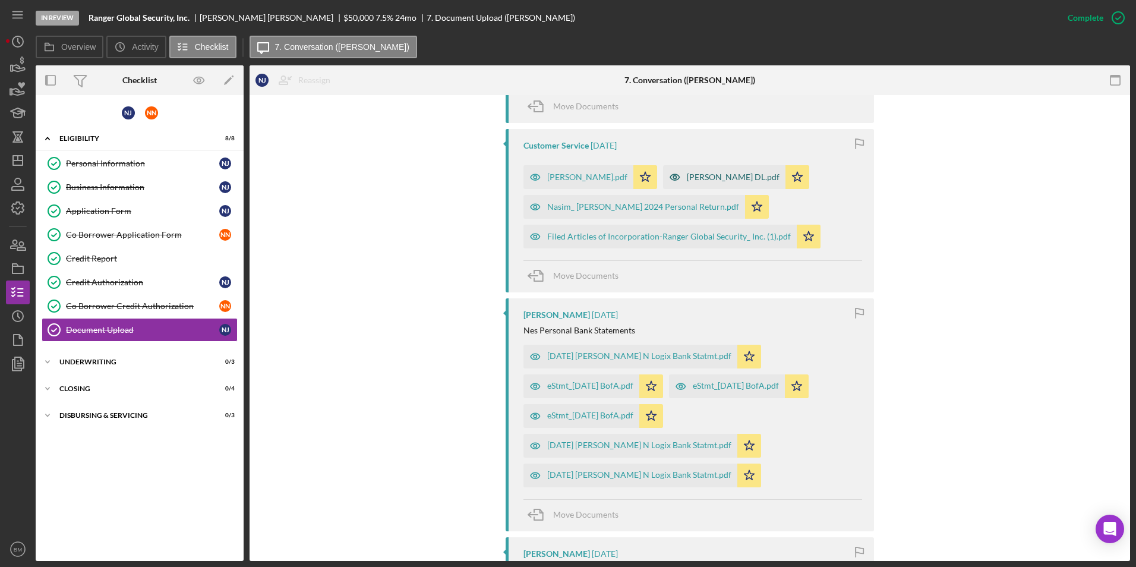
click at [687, 175] on div "[PERSON_NAME] DL.pdf" at bounding box center [733, 177] width 93 height 10
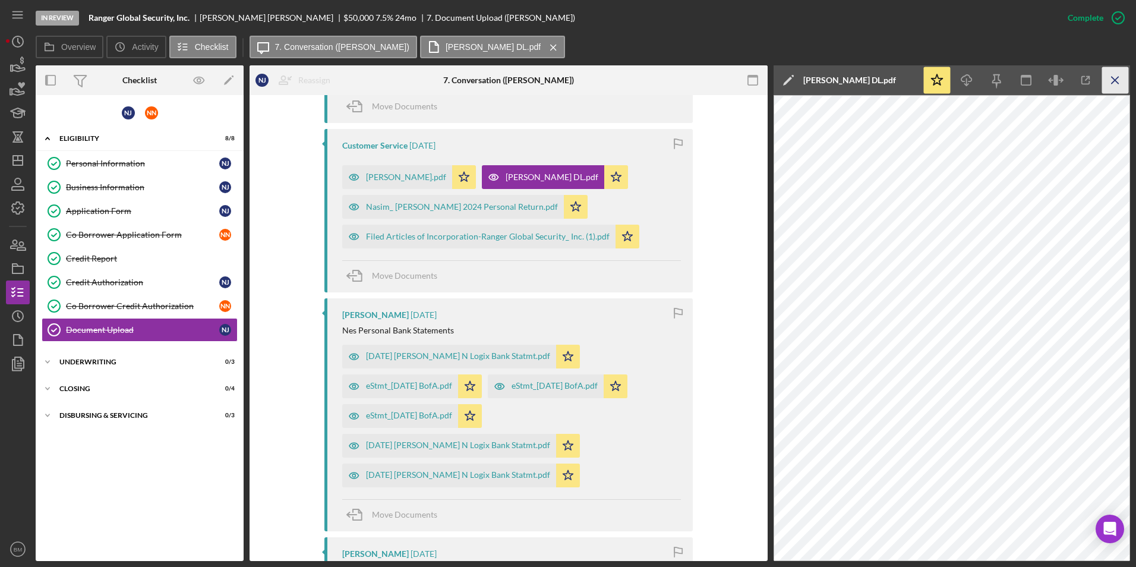
click at [755, 77] on icon "Icon/Menu Close" at bounding box center [1115, 80] width 27 height 27
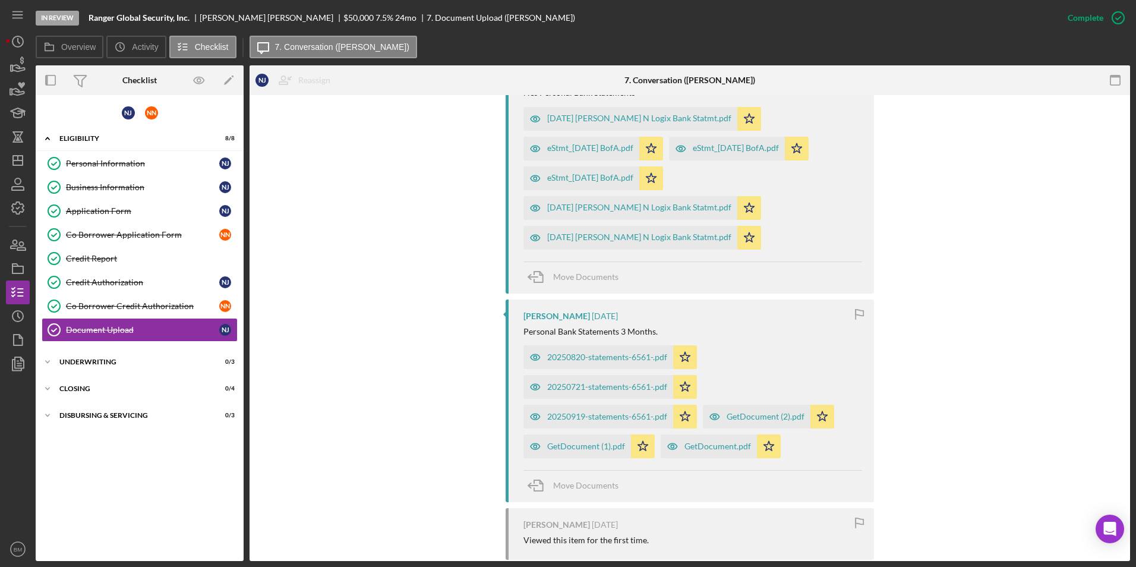
scroll to position [1069, 0]
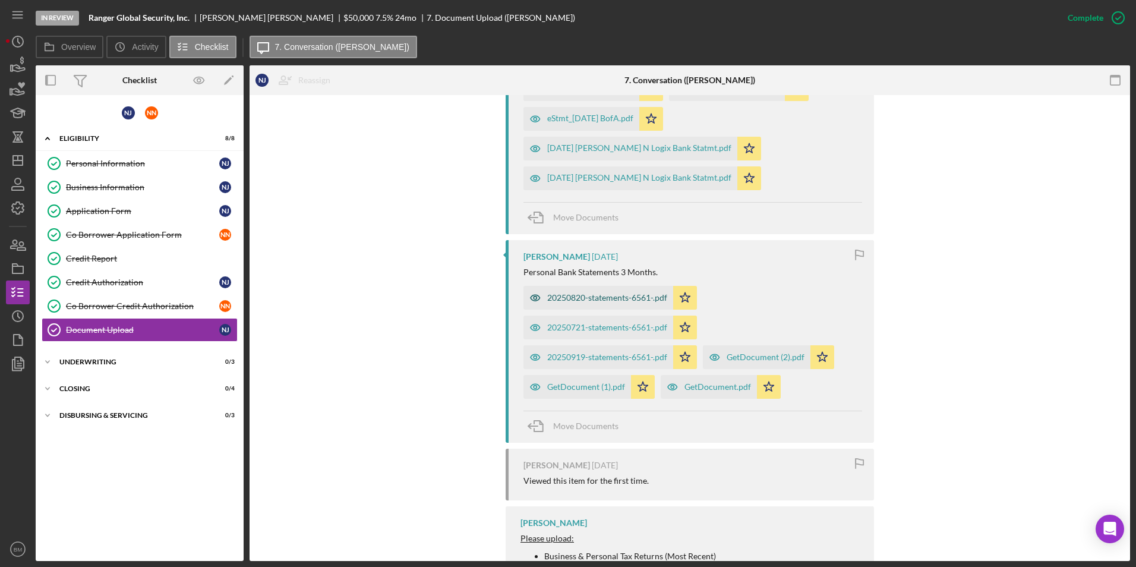
click at [620, 299] on div "20250820-statements-6561-.pdf" at bounding box center [607, 298] width 120 height 10
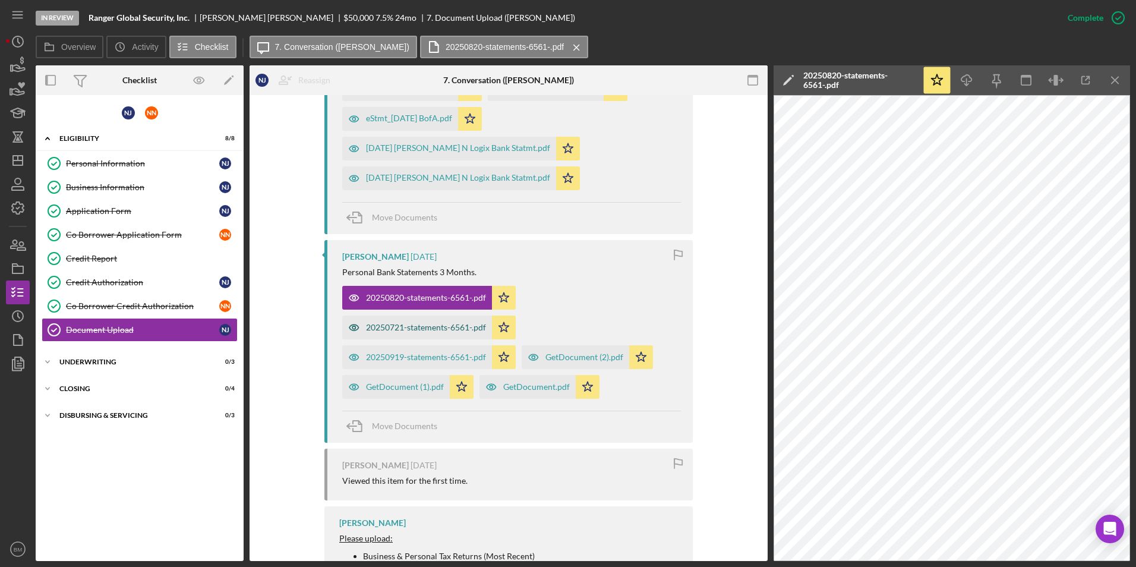
click at [409, 335] on div "20250721-statements-6561-.pdf" at bounding box center [417, 327] width 150 height 24
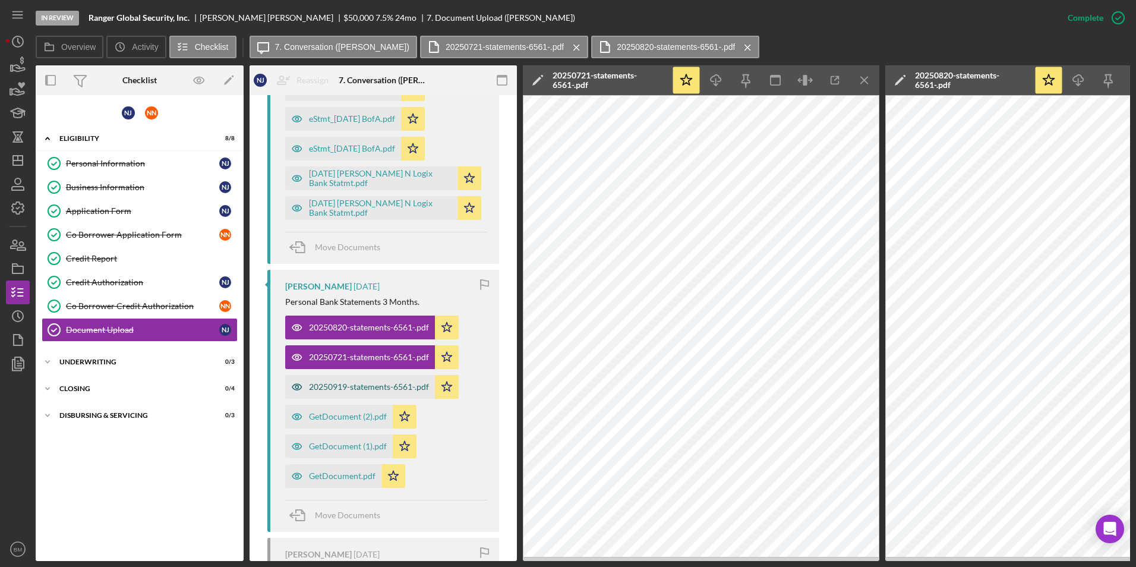
click at [380, 387] on div "20250919-statements-6561-.pdf" at bounding box center [369, 387] width 120 height 10
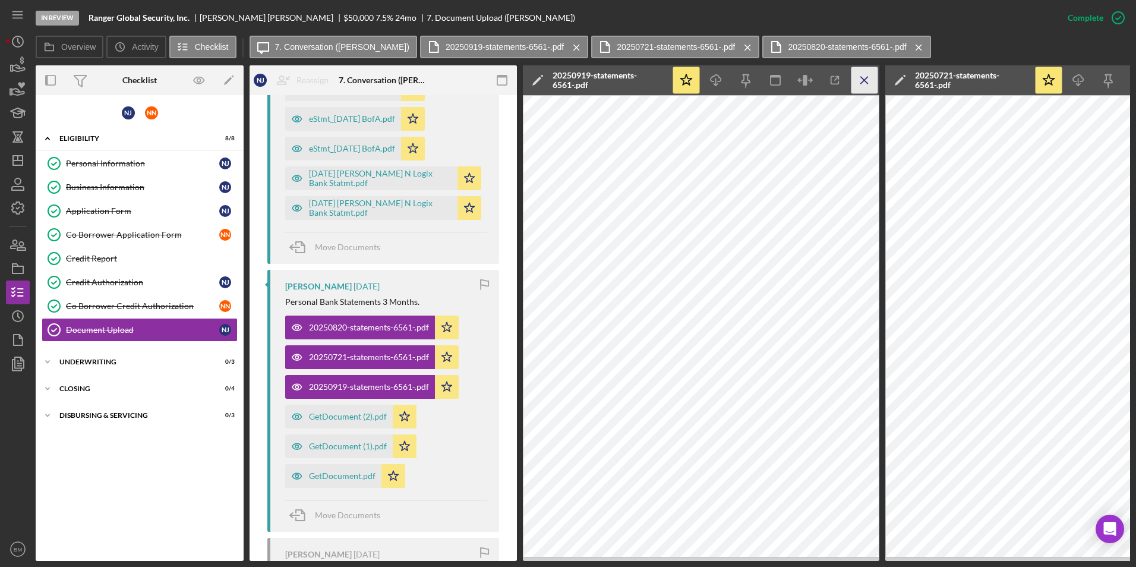
click at [755, 77] on line "button" at bounding box center [864, 80] width 7 height 7
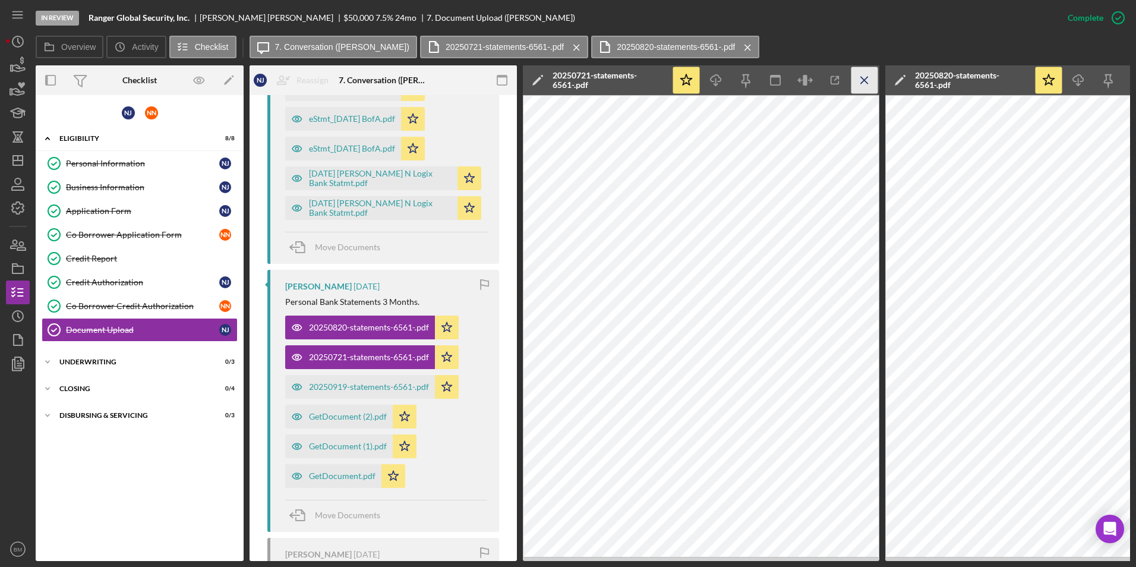
click at [755, 78] on icon "Icon/Menu Close" at bounding box center [864, 80] width 27 height 27
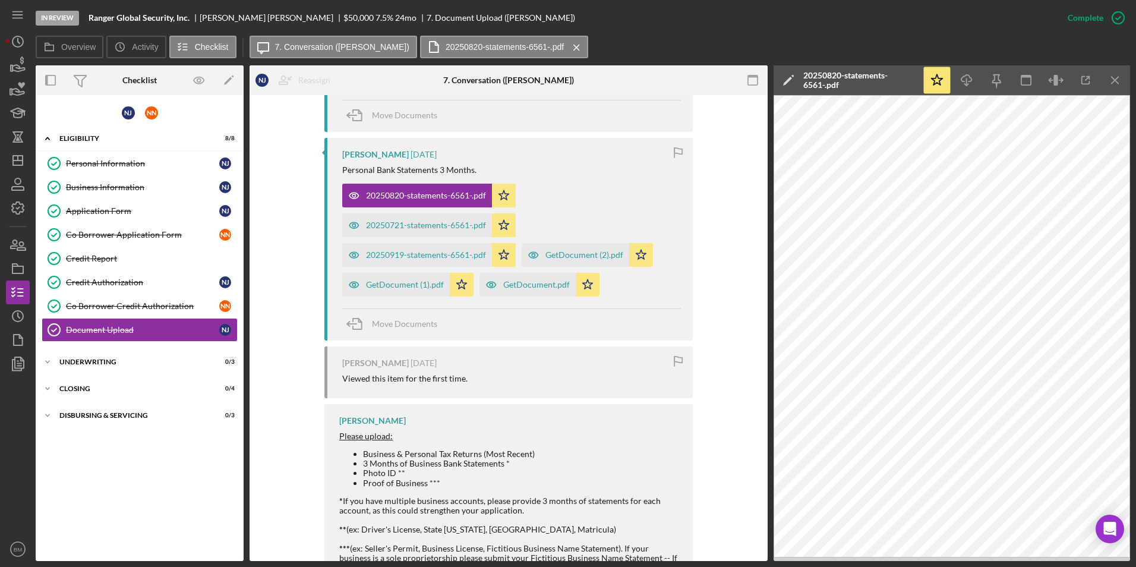
scroll to position [1069, 0]
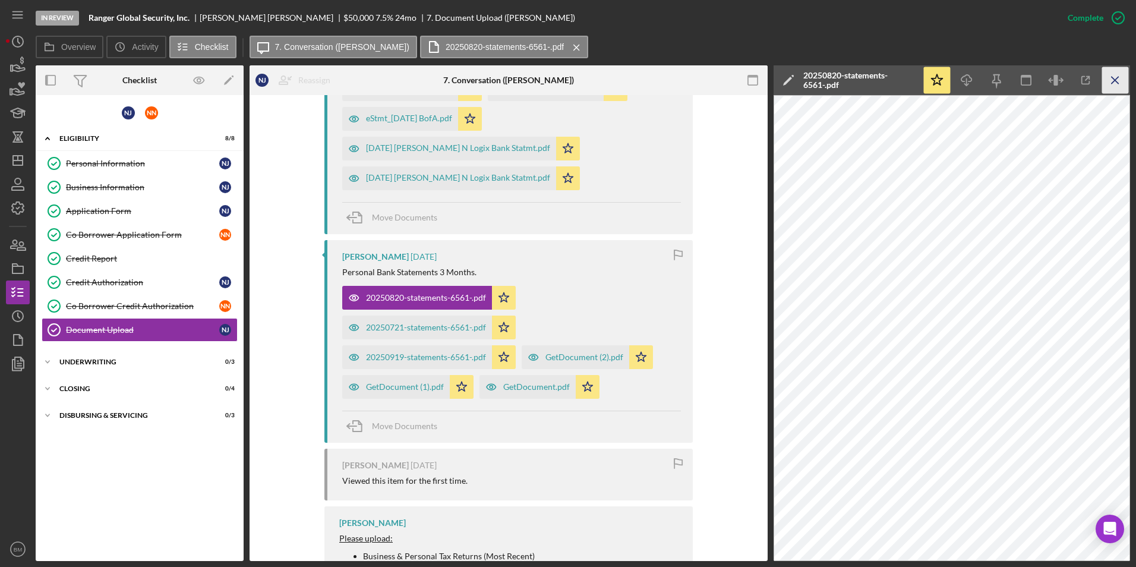
click at [755, 84] on icon "Icon/Menu Close" at bounding box center [1115, 80] width 27 height 27
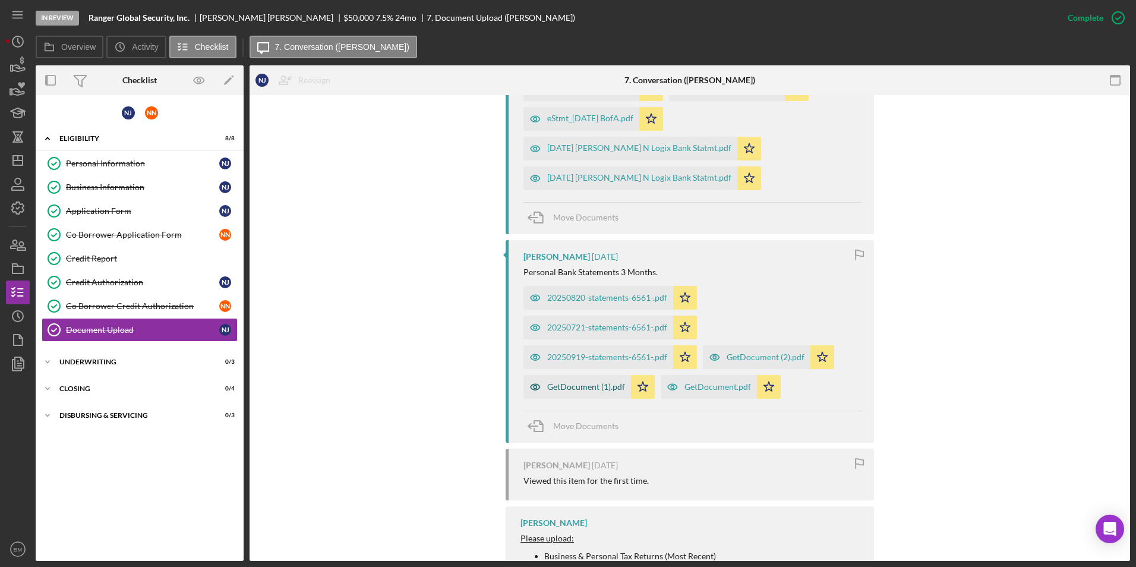
click at [585, 388] on div "GetDocument (1).pdf" at bounding box center [586, 387] width 78 height 10
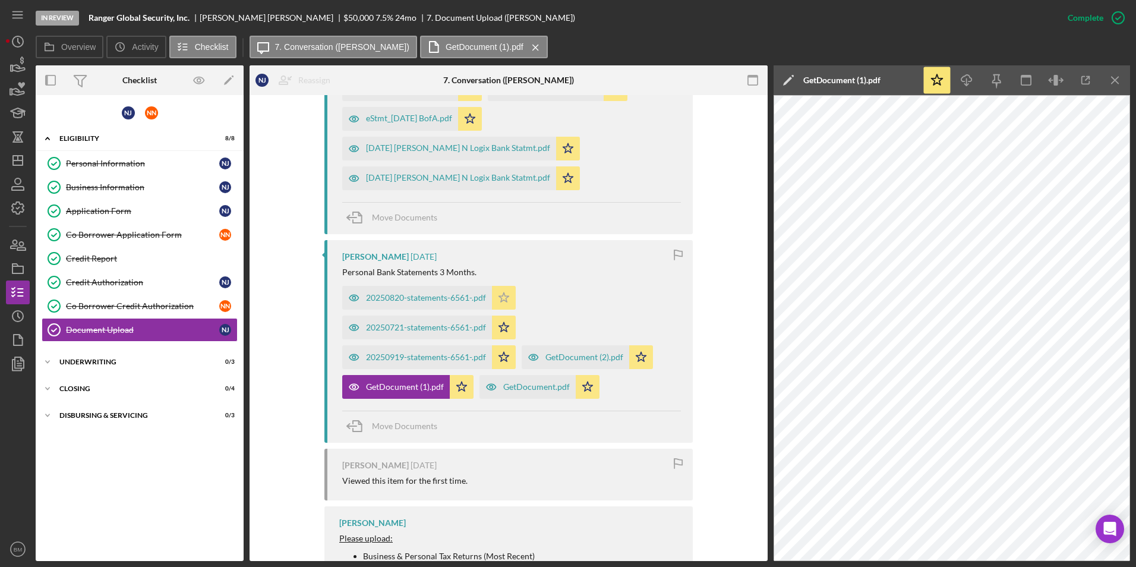
click at [497, 302] on icon "Icon/Star" at bounding box center [504, 298] width 24 height 24
click at [504, 323] on icon "Icon/Star" at bounding box center [504, 327] width 24 height 24
click at [499, 350] on icon "Icon/Star" at bounding box center [504, 357] width 24 height 24
click at [496, 299] on icon "Icon/Star" at bounding box center [504, 298] width 24 height 24
click at [501, 320] on icon "Icon/Star" at bounding box center [504, 327] width 24 height 24
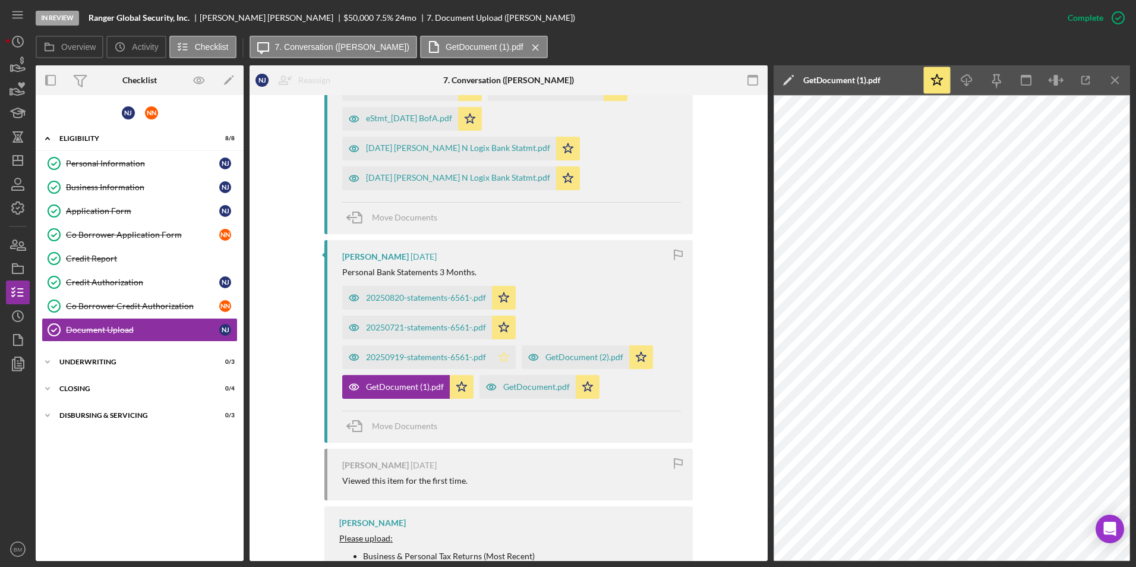
click at [507, 358] on icon "Icon/Star" at bounding box center [504, 357] width 24 height 24
click at [755, 74] on icon "button" at bounding box center [1085, 80] width 27 height 27
click at [530, 387] on div "GetDocument.pdf" at bounding box center [536, 387] width 67 height 10
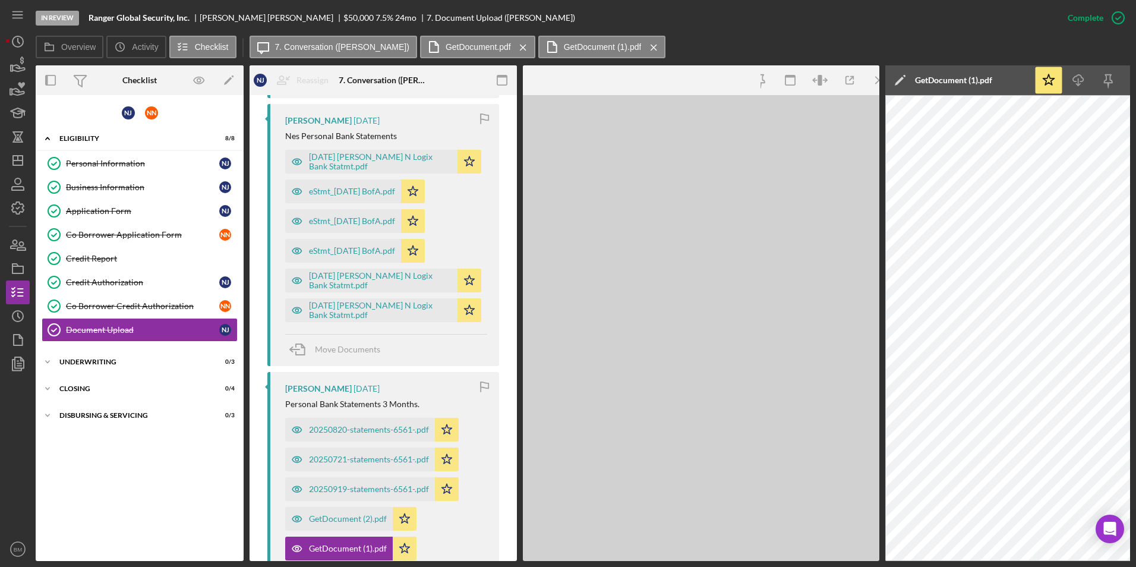
scroll to position [1171, 0]
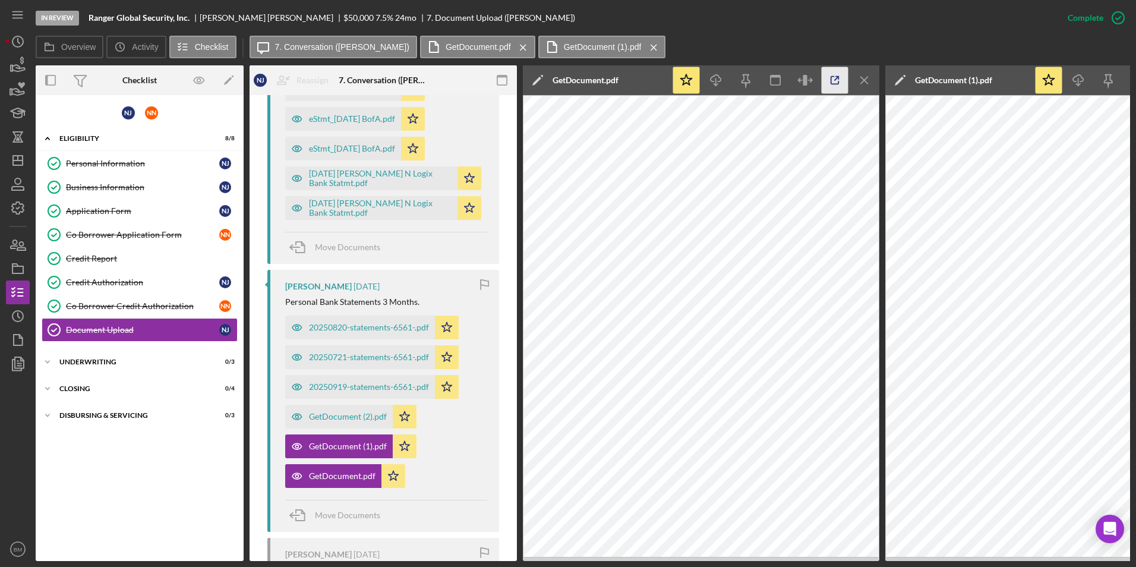
click at [755, 82] on icon "button" at bounding box center [835, 80] width 27 height 27
click at [367, 400] on div "GetDocument (2).pdf" at bounding box center [348, 417] width 78 height 10
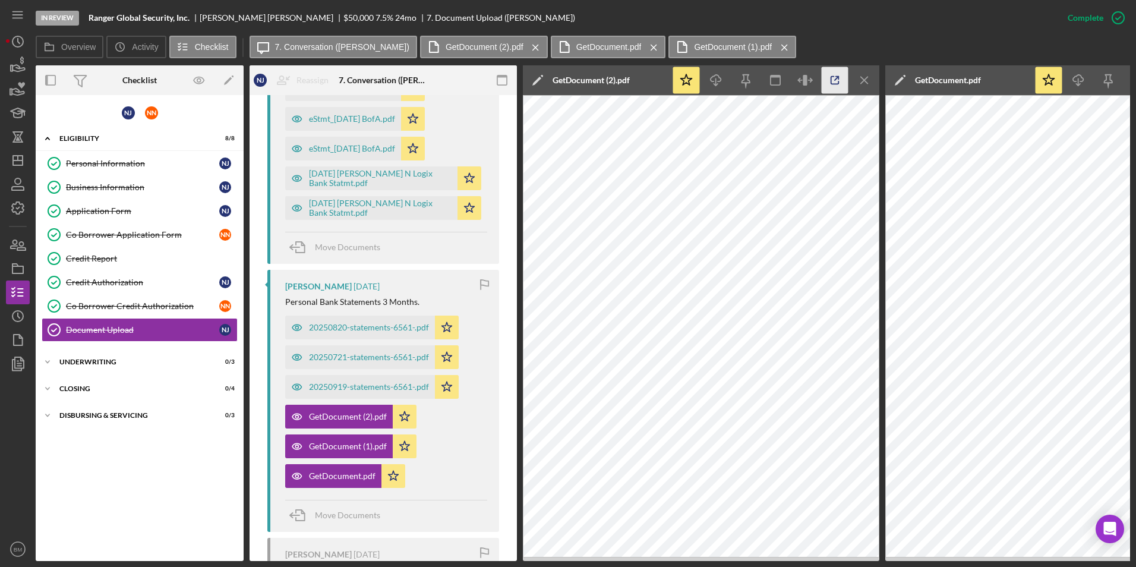
click at [755, 74] on icon "button" at bounding box center [835, 80] width 27 height 27
click at [755, 77] on icon "Icon/Menu Close" at bounding box center [864, 80] width 27 height 27
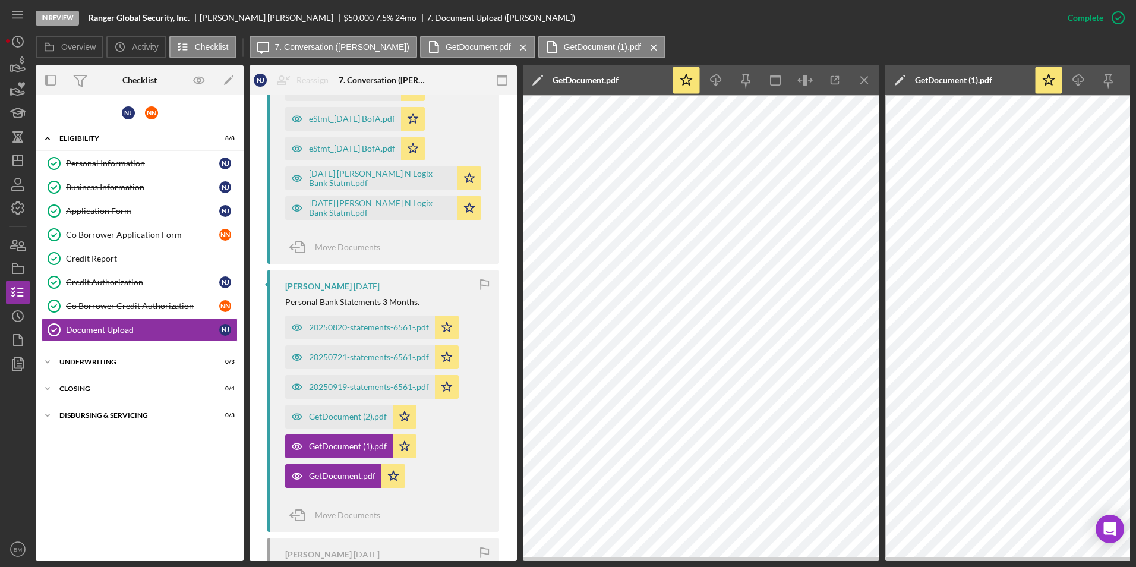
click at [755, 77] on icon "Icon/Menu Close" at bounding box center [864, 80] width 27 height 27
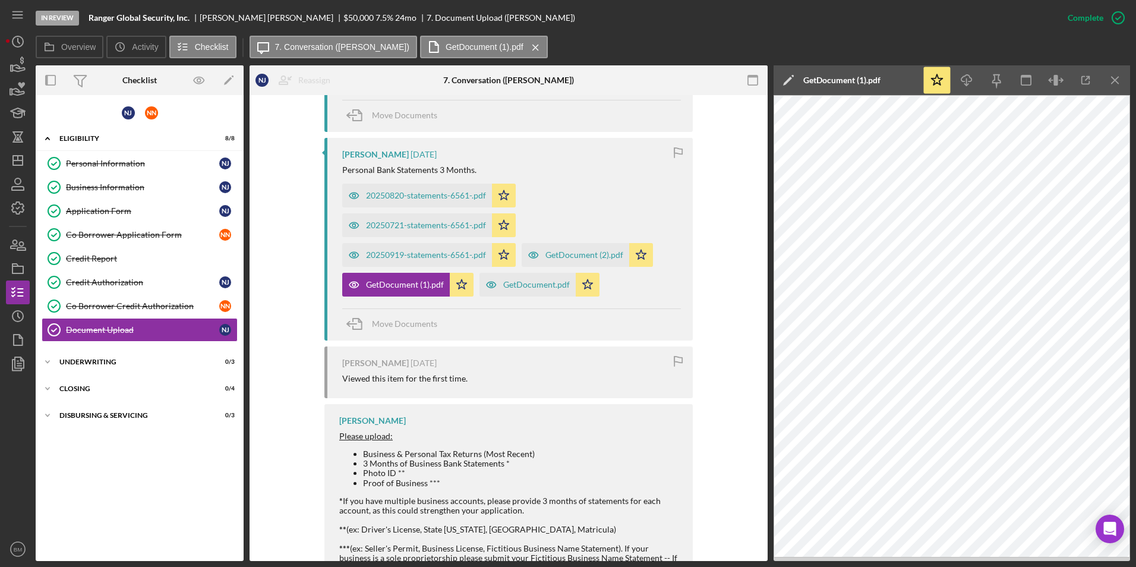
scroll to position [1069, 0]
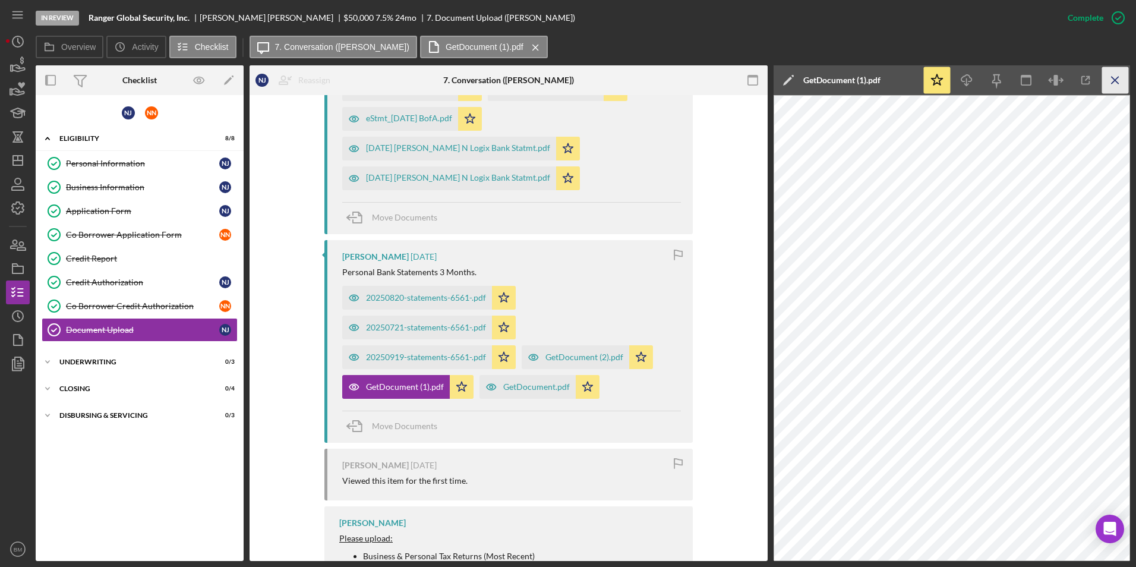
click at [755, 81] on icon "Icon/Menu Close" at bounding box center [1115, 80] width 27 height 27
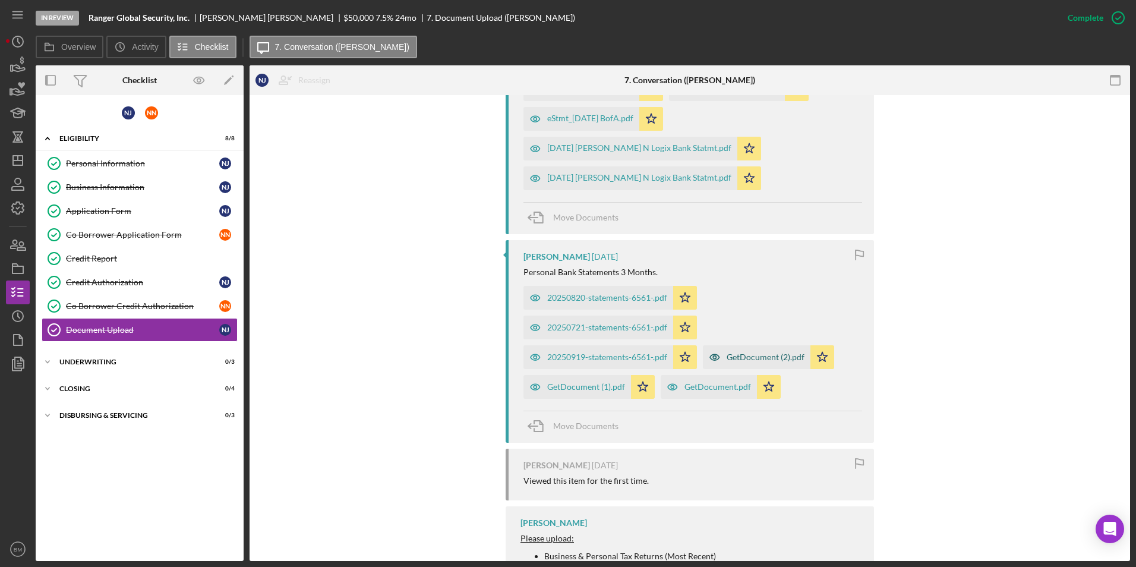
click at [755, 358] on div "GetDocument (2).pdf" at bounding box center [766, 357] width 78 height 10
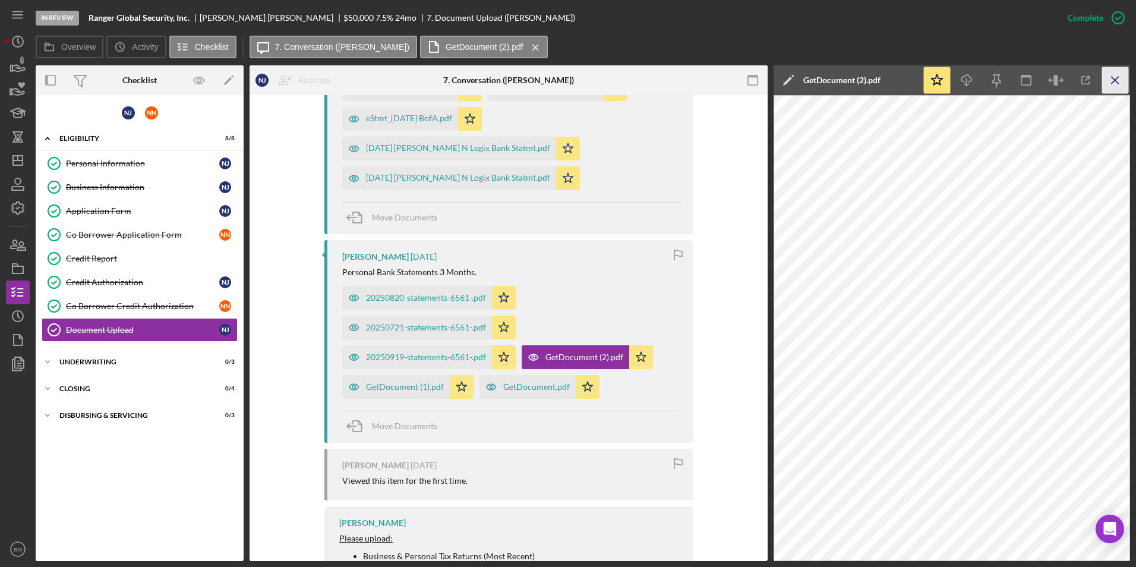
click at [755, 75] on icon "Icon/Menu Close" at bounding box center [1115, 80] width 27 height 27
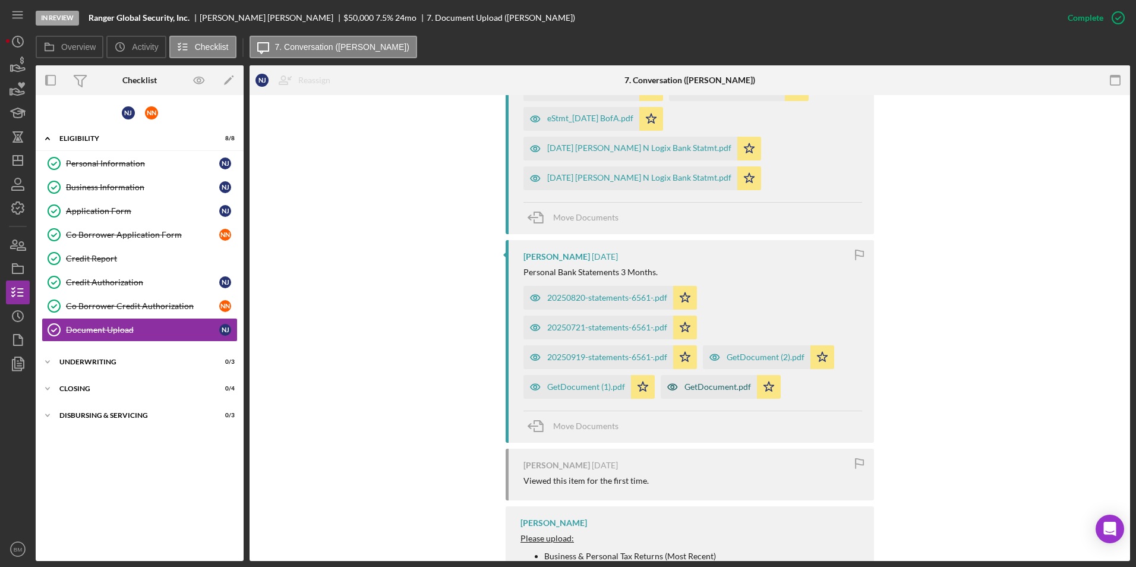
click at [675, 393] on icon "button" at bounding box center [673, 387] width 24 height 24
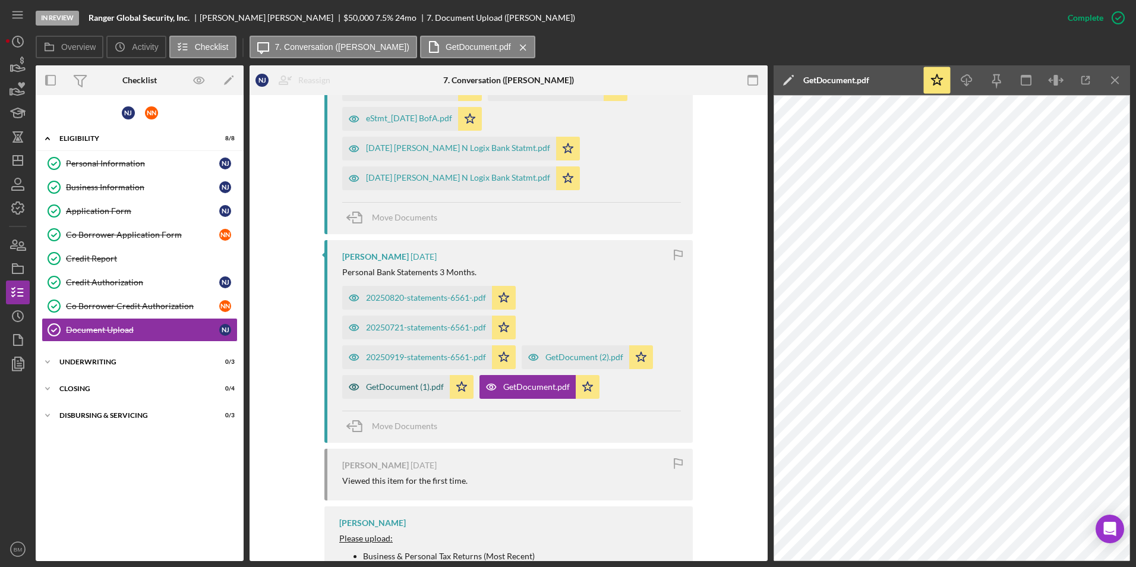
click at [416, 393] on div "GetDocument (1).pdf" at bounding box center [396, 387] width 108 height 24
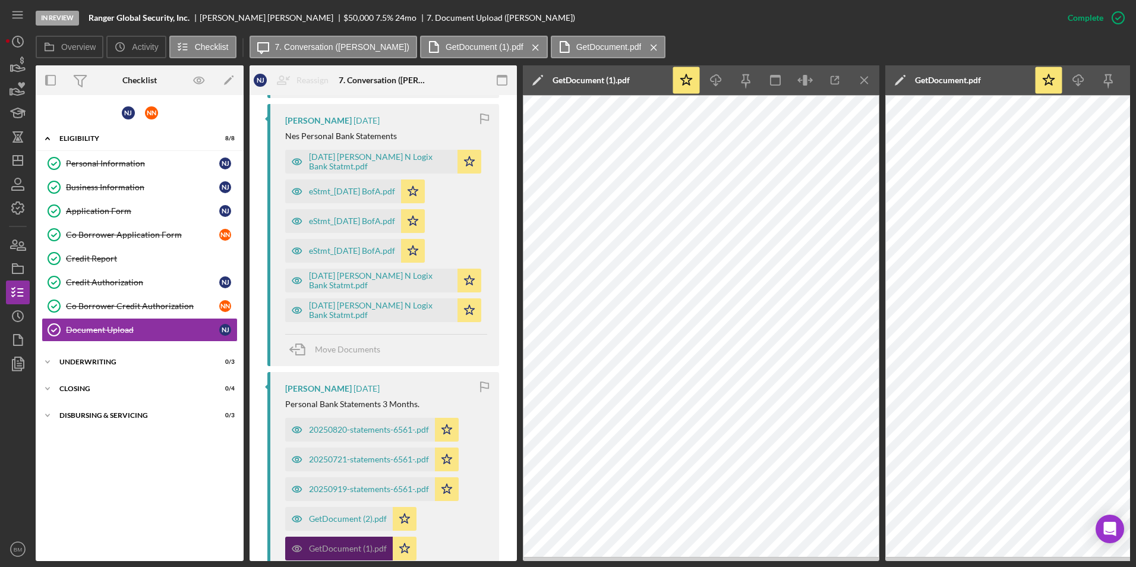
scroll to position [1171, 0]
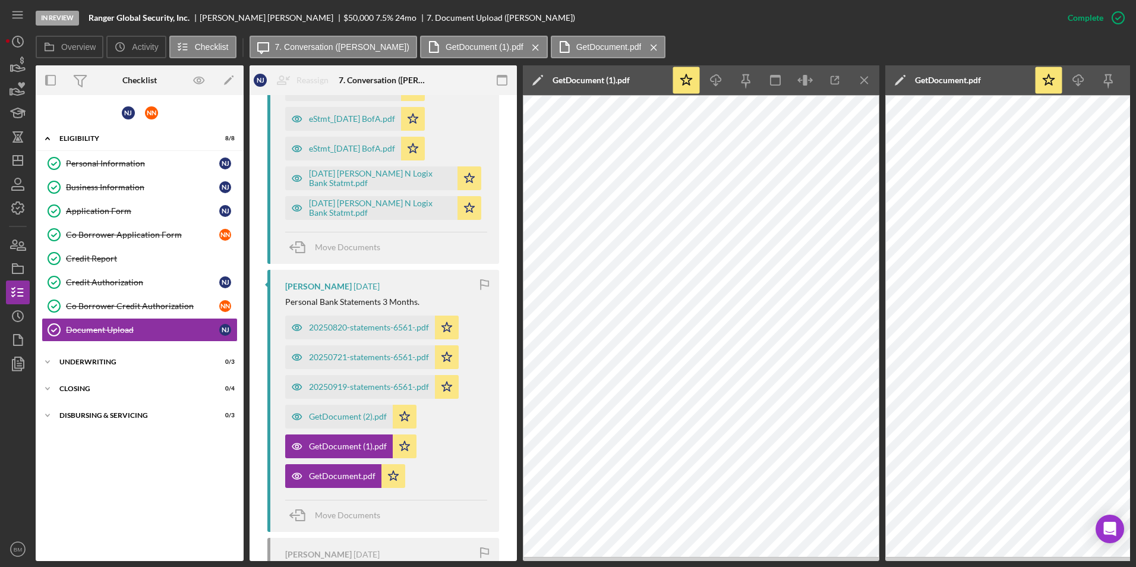
drag, startPoint x: 760, startPoint y: 563, endPoint x: 844, endPoint y: 560, distance: 83.2
click at [755, 400] on div "In Review Ranger Global Security, Inc. Nadia Jamal $50,000 $50,000 7.5 % 24 mo …" at bounding box center [568, 283] width 1136 height 567
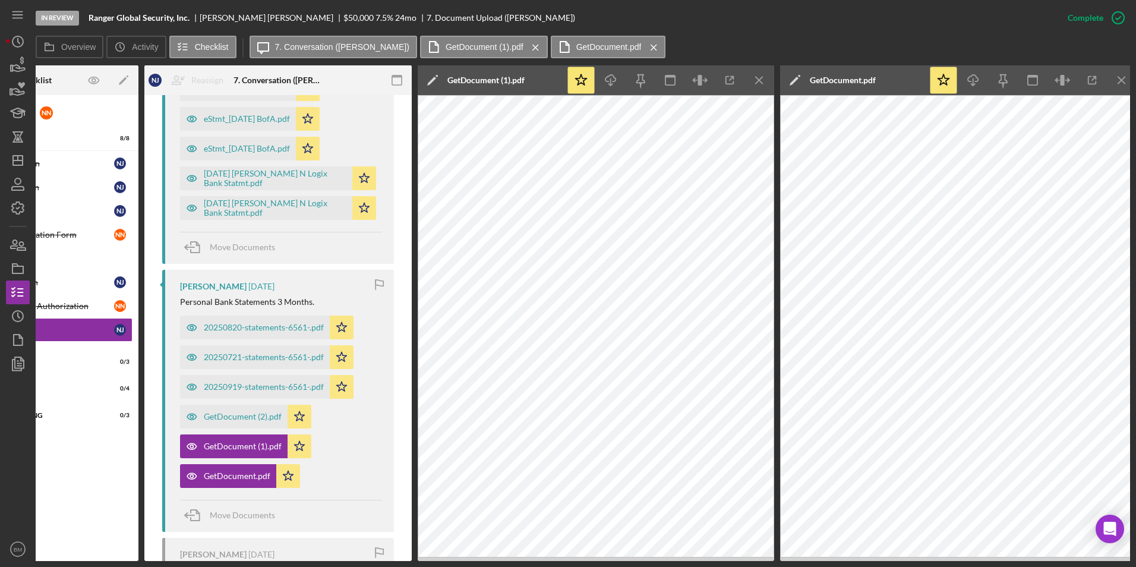
scroll to position [0, 112]
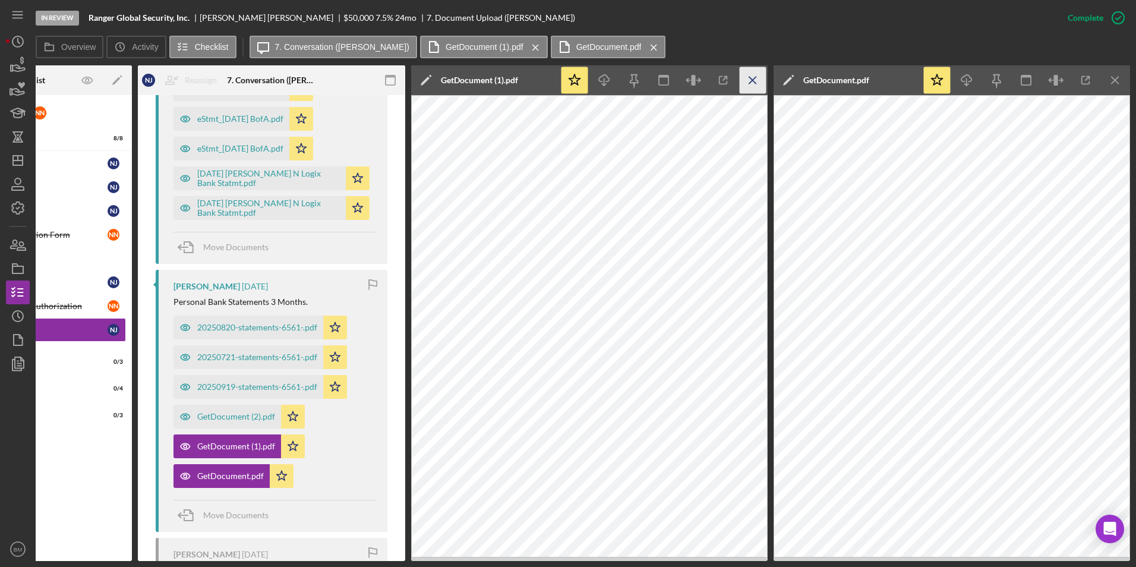
click at [755, 82] on icon "Icon/Menu Close" at bounding box center [753, 80] width 27 height 27
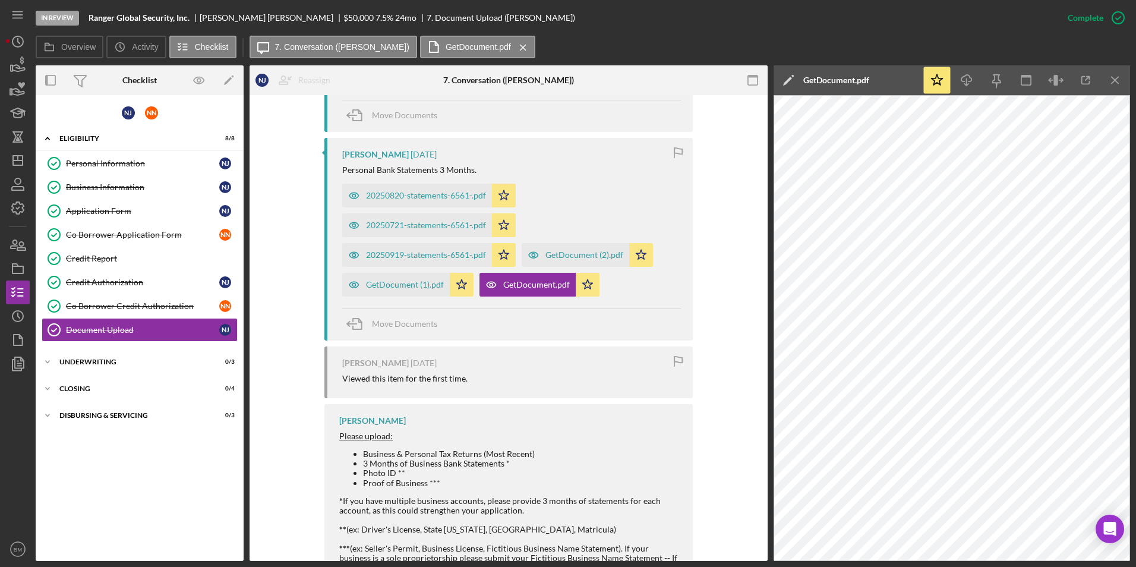
scroll to position [1069, 0]
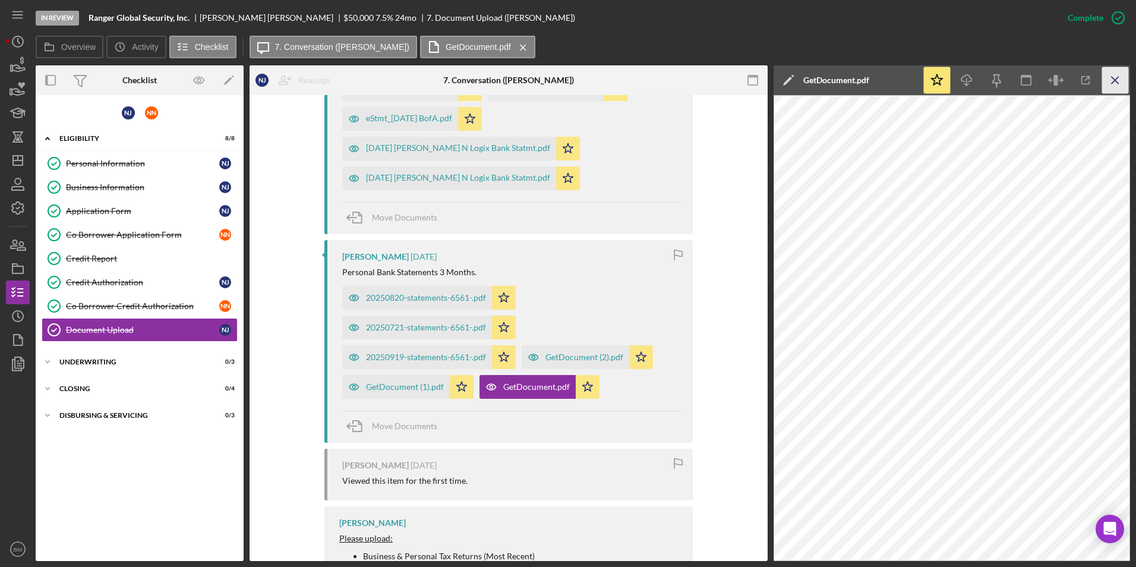
click at [755, 83] on line "button" at bounding box center [1114, 80] width 7 height 7
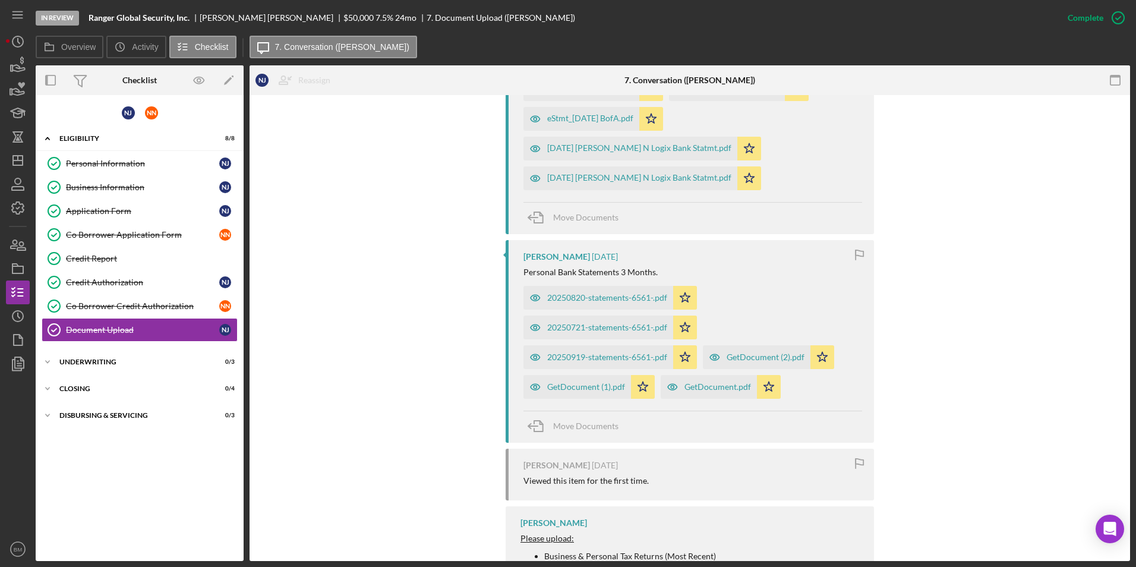
click at [641, 400] on div "Move Documents" at bounding box center [692, 426] width 339 height 32
click at [640, 393] on icon "Icon/Star" at bounding box center [643, 387] width 24 height 24
click at [755, 392] on icon "Icon/Star" at bounding box center [769, 387] width 24 height 24
click at [755, 352] on icon "Icon/Star" at bounding box center [822, 357] width 24 height 24
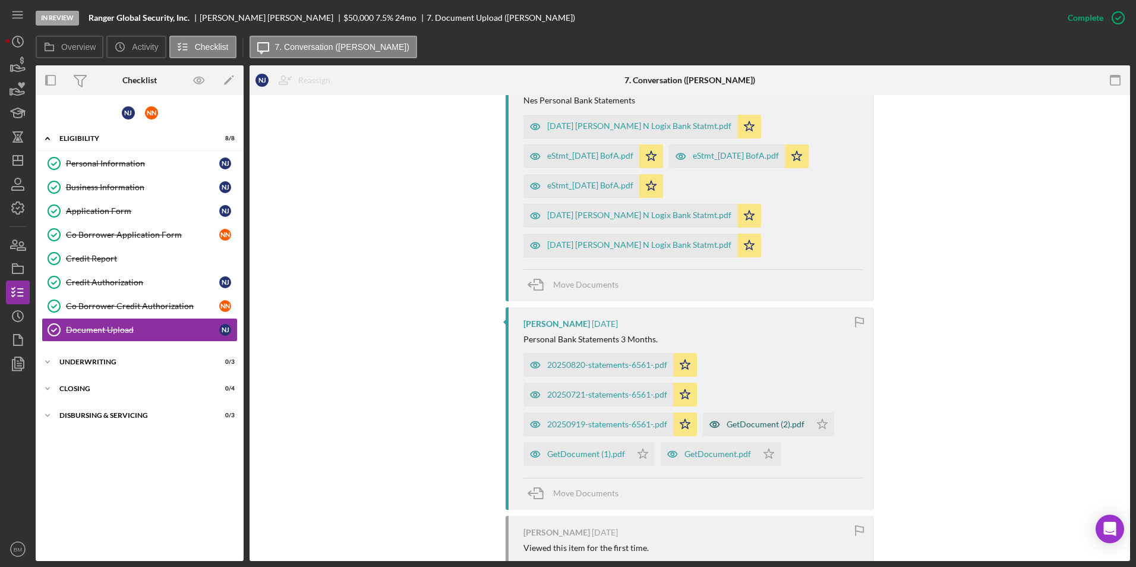
scroll to position [1010, 0]
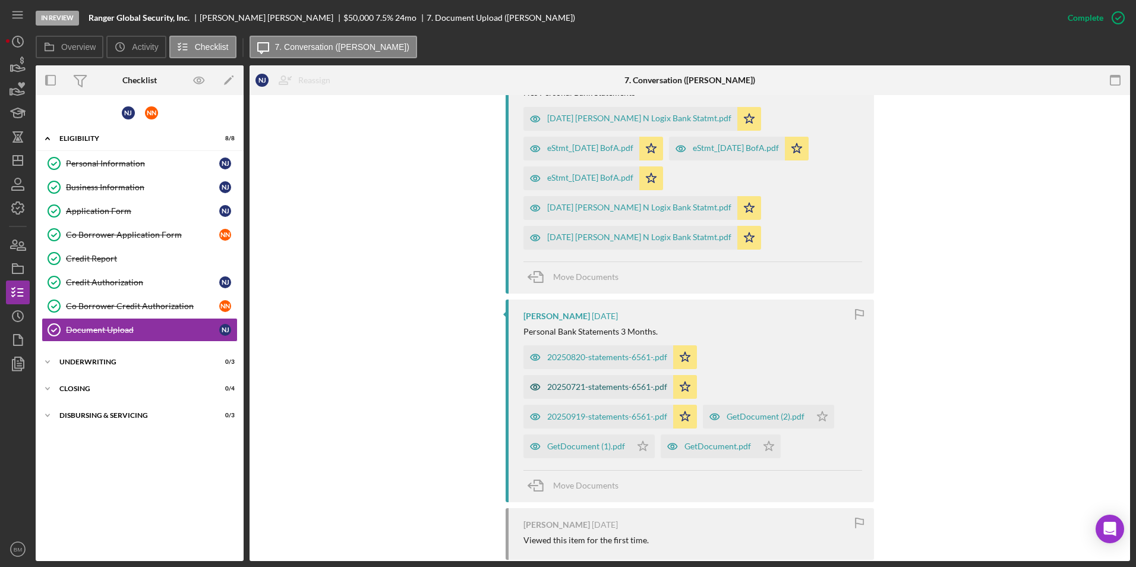
click at [595, 384] on div "20250721-statements-6561-.pdf" at bounding box center [607, 387] width 120 height 10
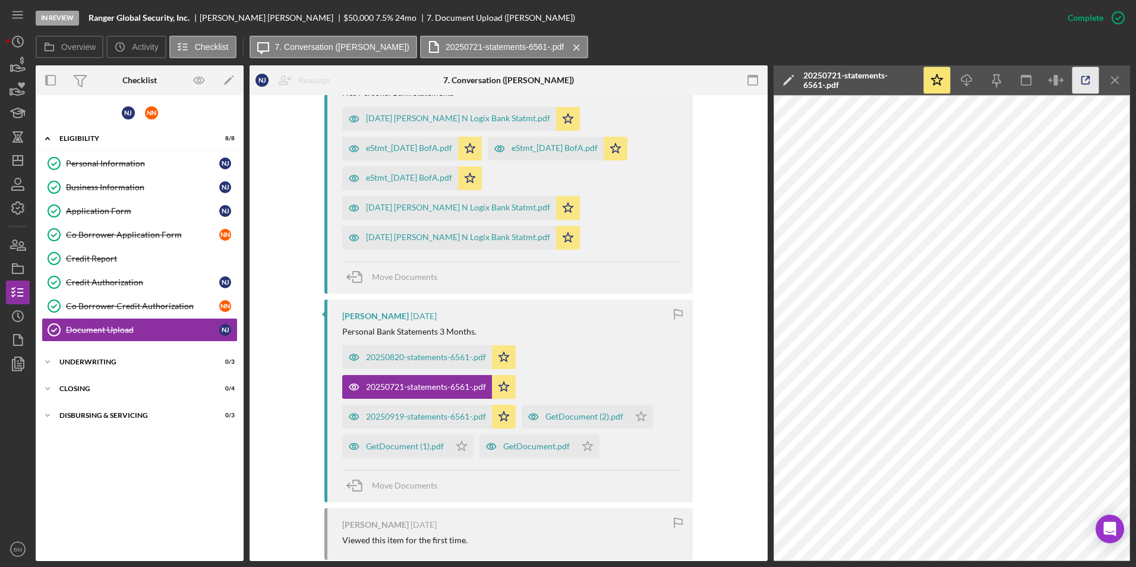
click at [755, 83] on icon "button" at bounding box center [1085, 80] width 27 height 27
click at [755, 80] on icon "Icon/Menu Close" at bounding box center [1115, 80] width 27 height 27
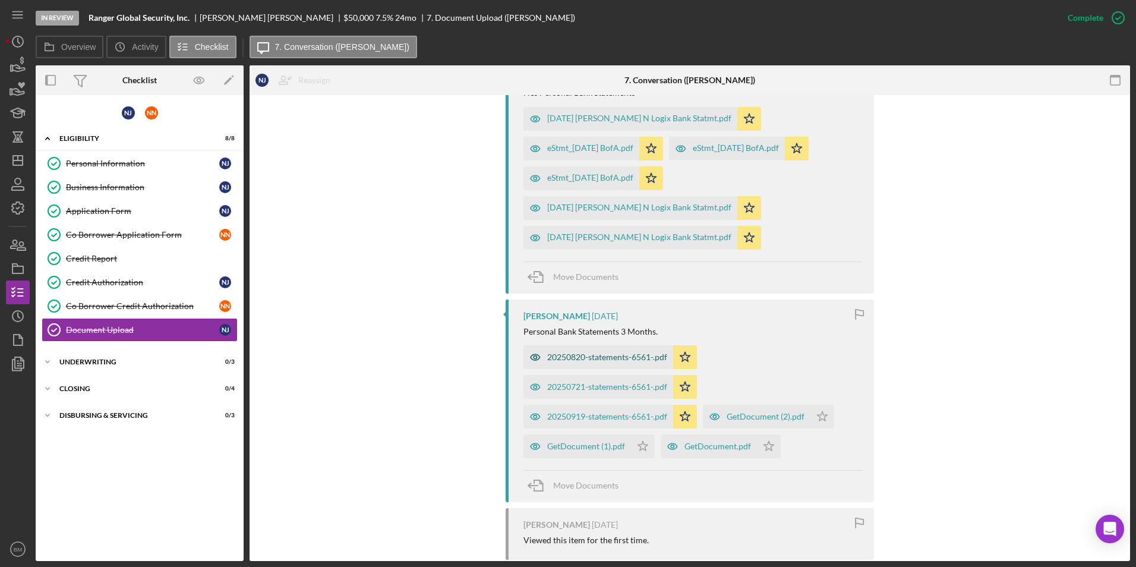
click at [602, 358] on div "20250820-statements-6561-.pdf" at bounding box center [607, 357] width 120 height 10
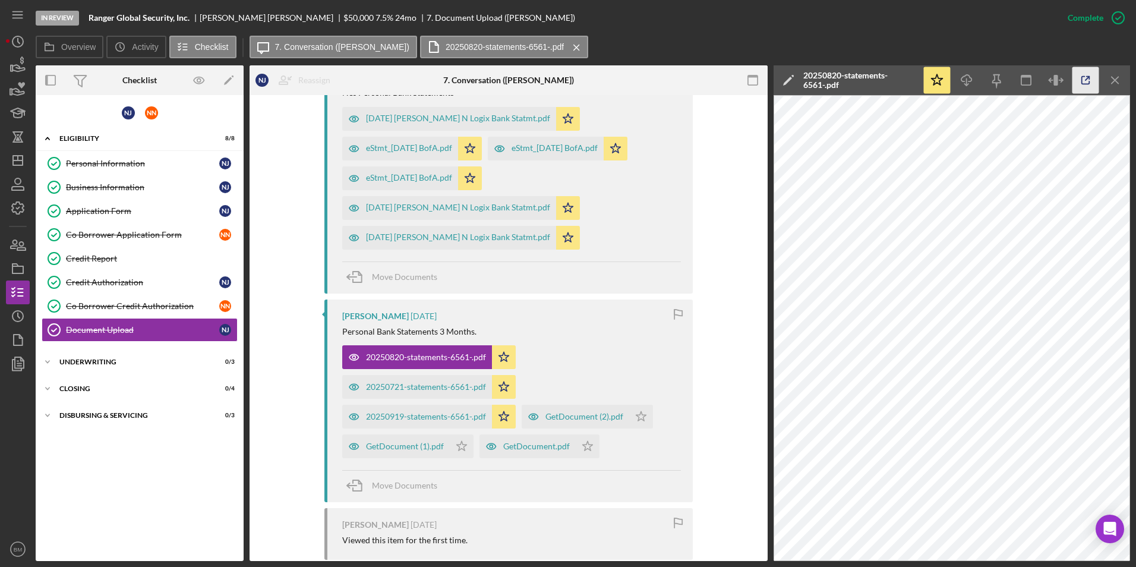
click at [755, 81] on icon "button" at bounding box center [1085, 80] width 27 height 27
click at [755, 87] on icon "Icon/Menu Close" at bounding box center [1115, 80] width 27 height 27
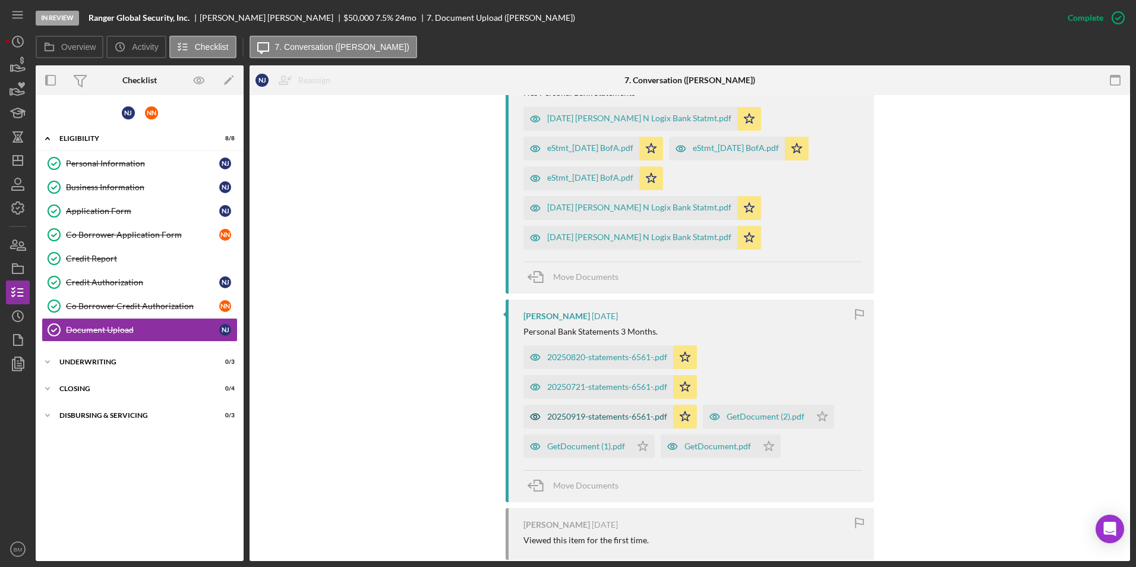
drag, startPoint x: 604, startPoint y: 421, endPoint x: 762, endPoint y: 343, distance: 175.9
click at [604, 400] on div "20250919-statements-6561-.pdf" at bounding box center [607, 417] width 120 height 10
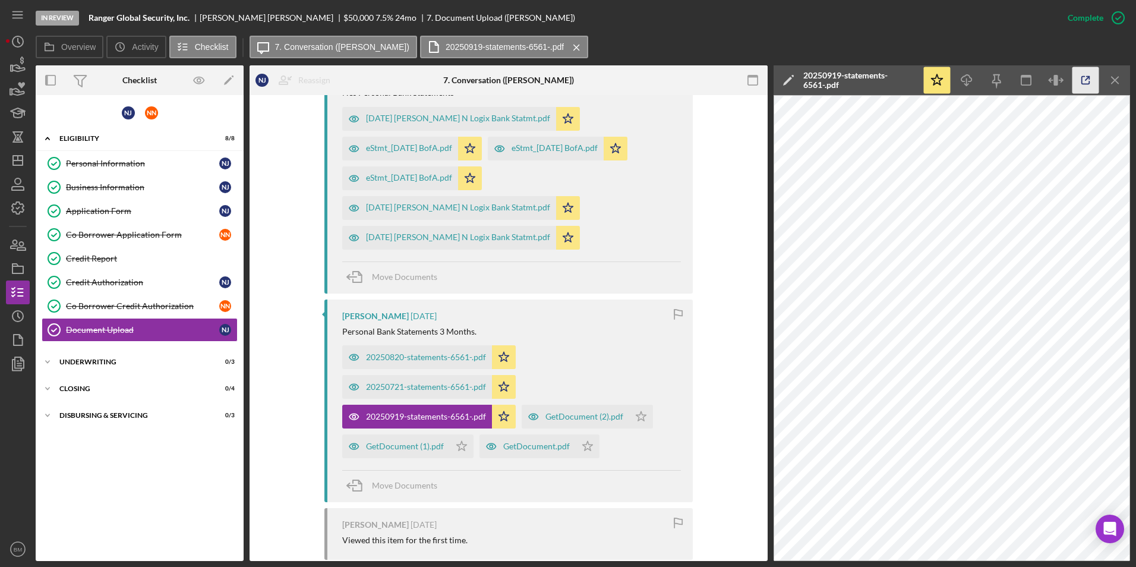
click at [755, 77] on polyline "button" at bounding box center [1088, 78] width 3 height 3
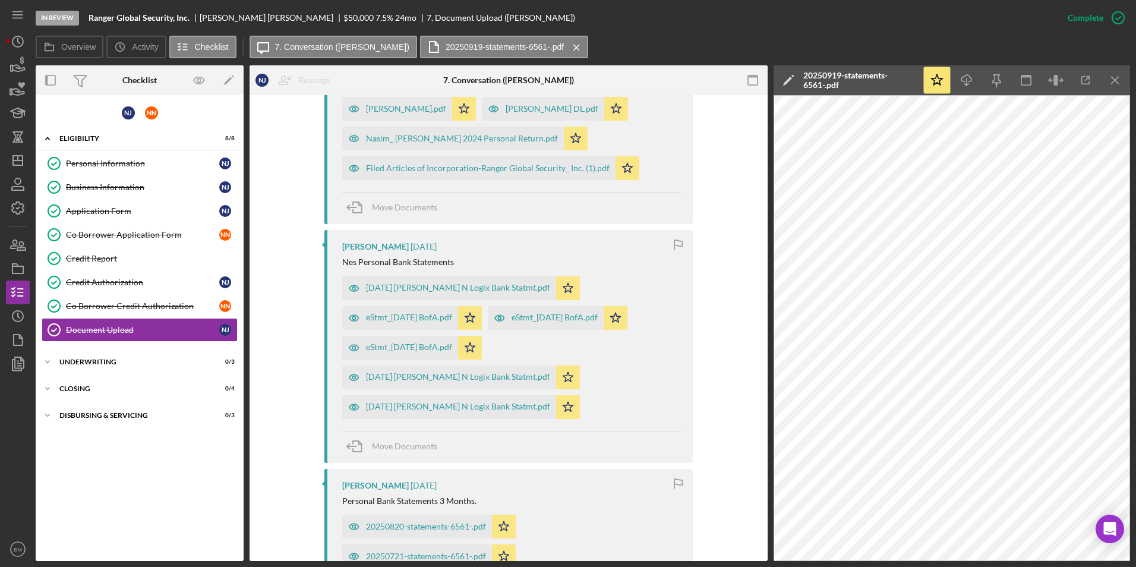
scroll to position [832, 0]
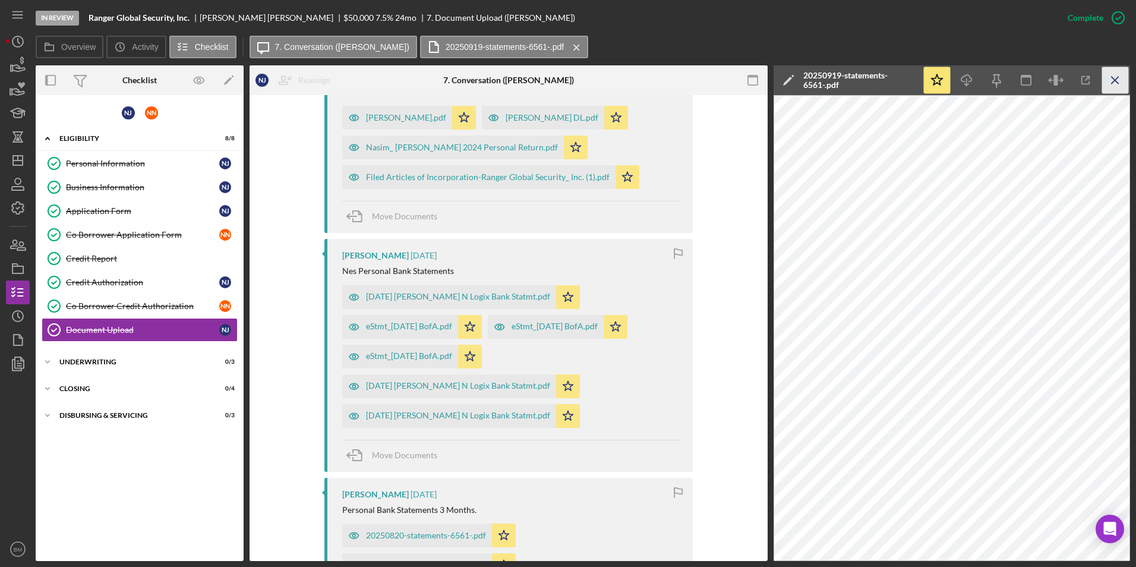
click at [755, 77] on line "button" at bounding box center [1114, 80] width 7 height 7
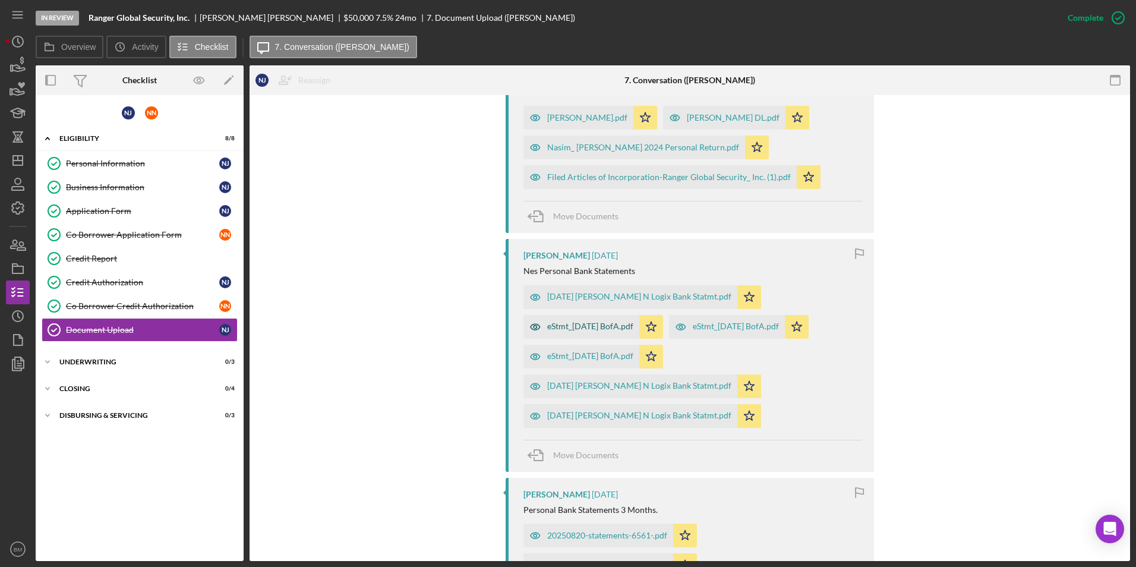
click at [571, 331] on div "eStmt_[DATE] BofA.pdf" at bounding box center [590, 326] width 86 height 10
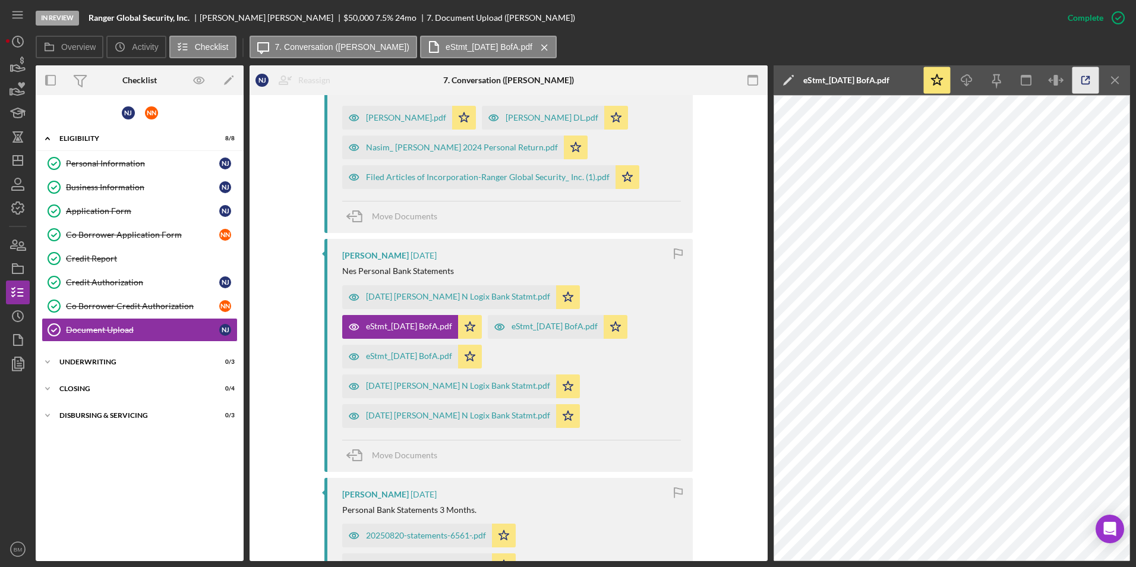
click at [755, 80] on icon "button" at bounding box center [1085, 80] width 27 height 27
click at [582, 320] on div "eStmt_[DATE] BofA.pdf" at bounding box center [546, 327] width 116 height 24
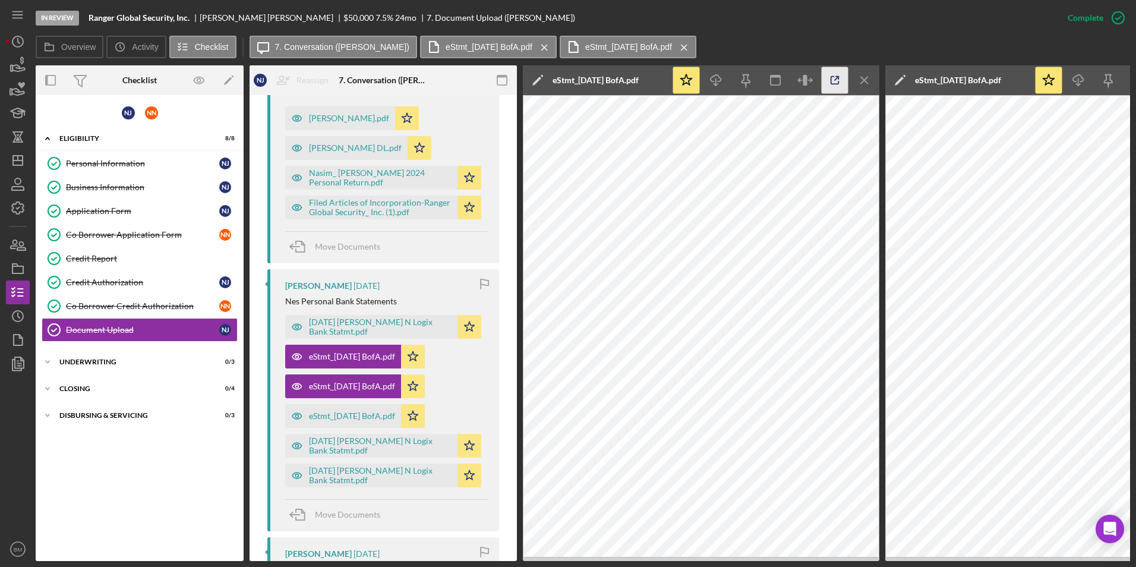
click at [755, 74] on icon "button" at bounding box center [835, 80] width 27 height 27
click at [356, 400] on div "eStmt_[DATE] BofA.pdf" at bounding box center [352, 416] width 86 height 10
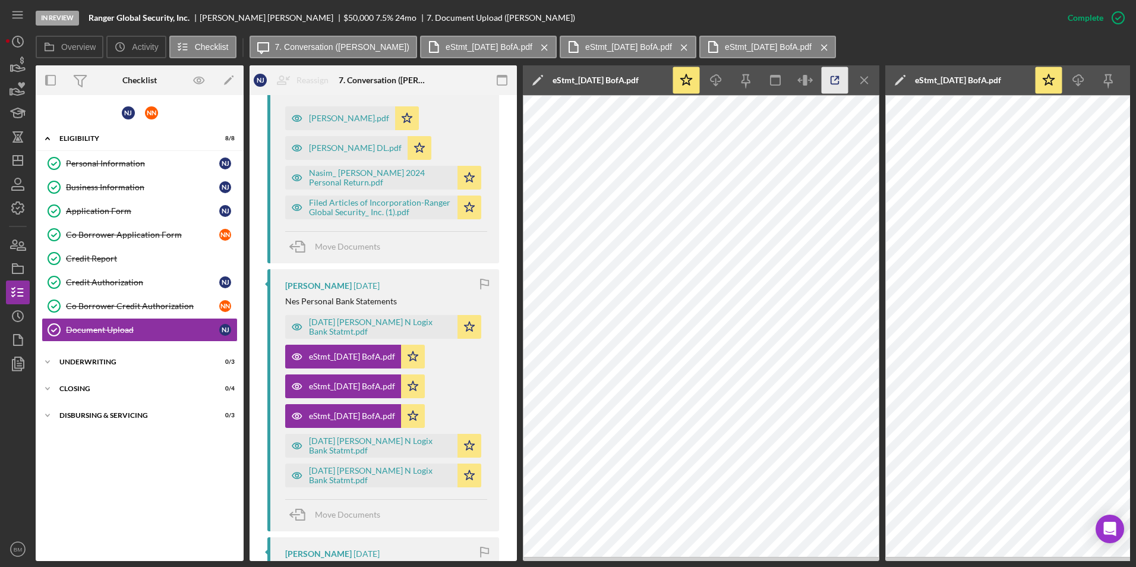
click at [755, 93] on icon "button" at bounding box center [835, 80] width 27 height 27
click at [755, 75] on icon "Icon/Menu Close" at bounding box center [864, 80] width 27 height 27
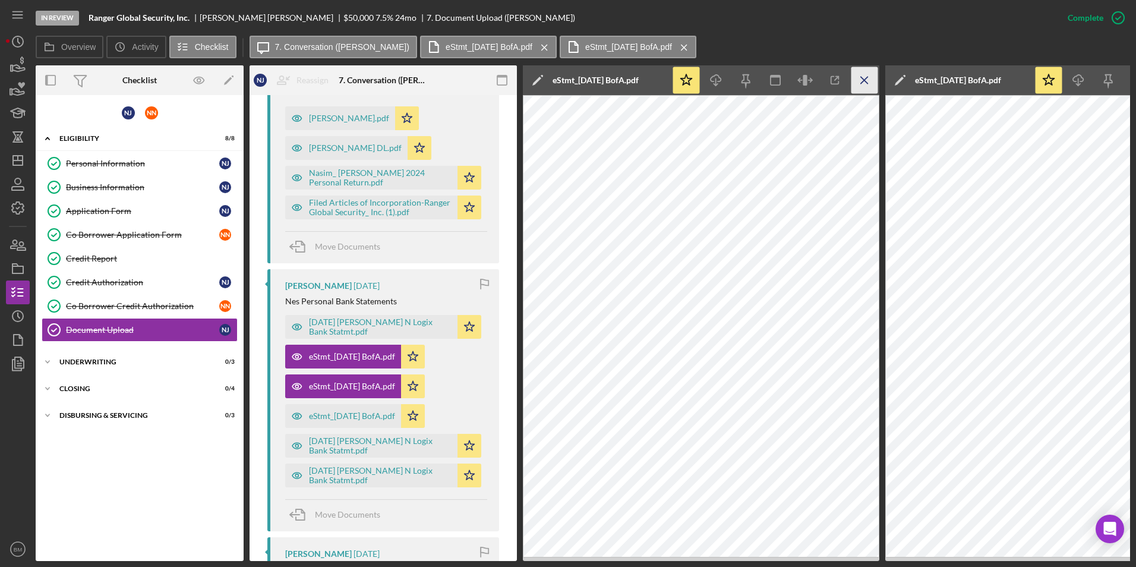
click at [755, 84] on icon "Icon/Menu Close" at bounding box center [864, 80] width 27 height 27
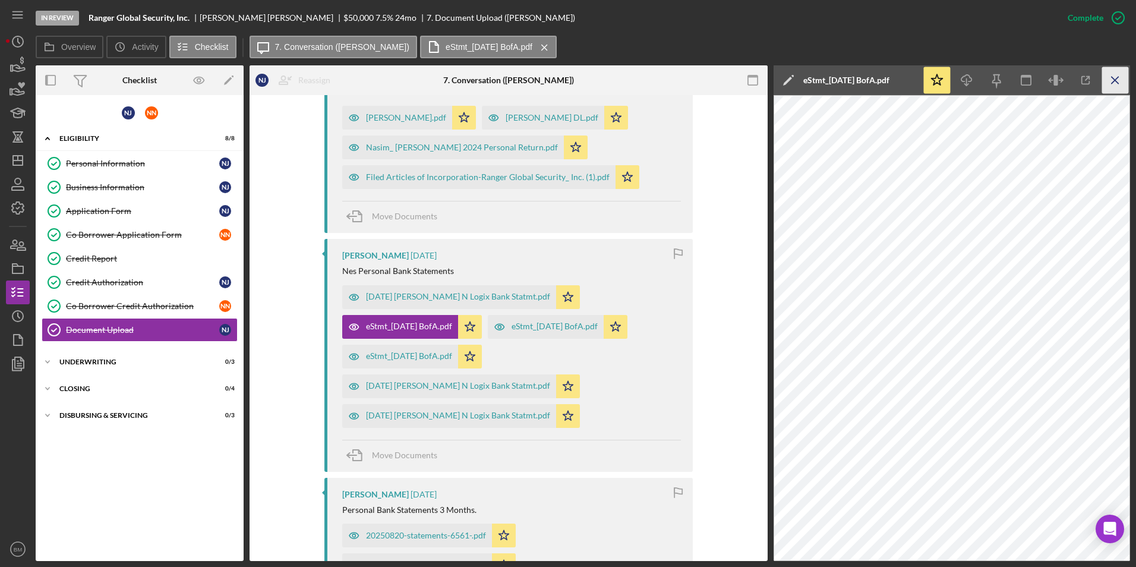
click at [755, 83] on icon "Icon/Menu Close" at bounding box center [1115, 80] width 27 height 27
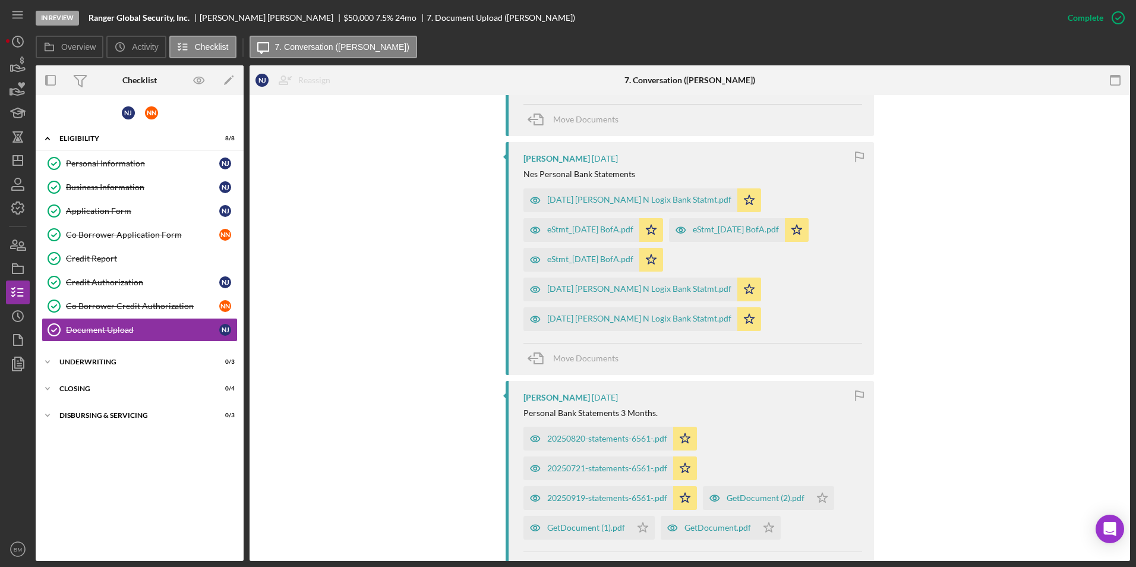
scroll to position [891, 0]
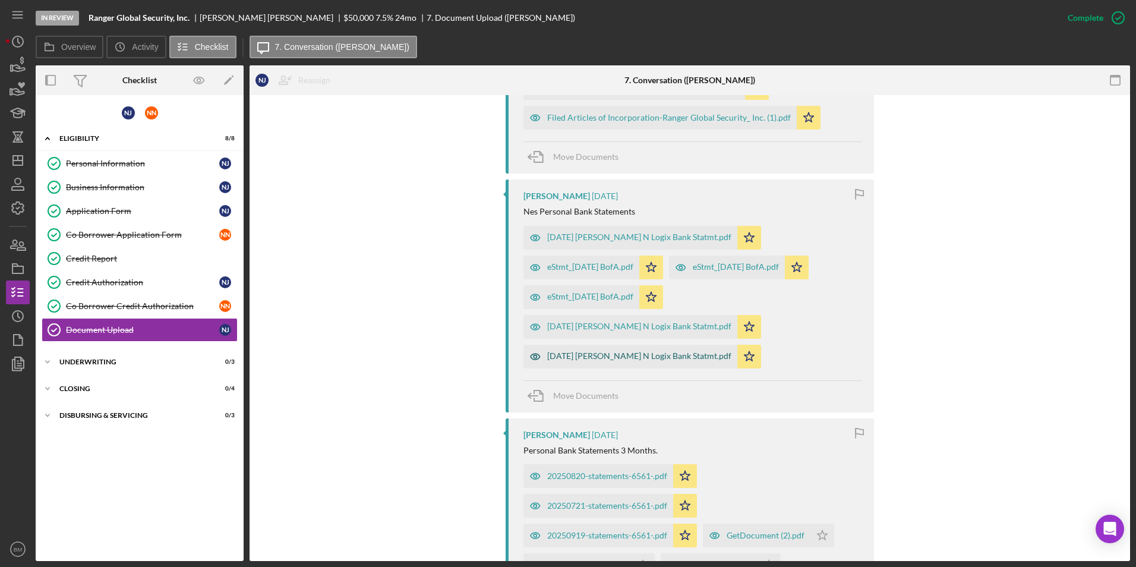
click at [619, 353] on div "[DATE] [PERSON_NAME] N Logix Bank Statmt.pdf" at bounding box center [639, 356] width 184 height 10
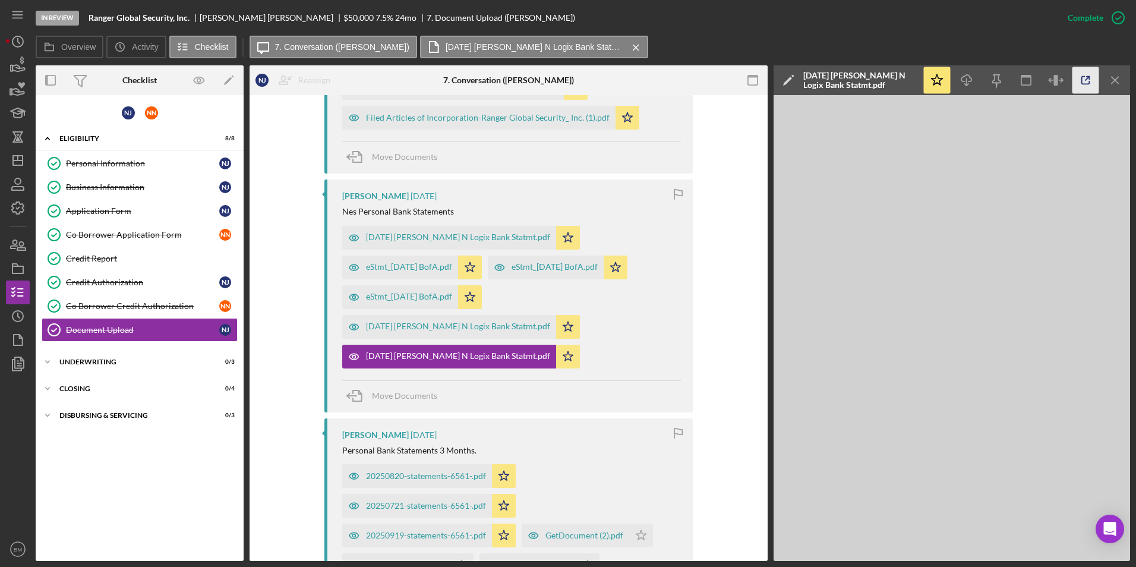
click at [755, 83] on icon "button" at bounding box center [1085, 80] width 27 height 27
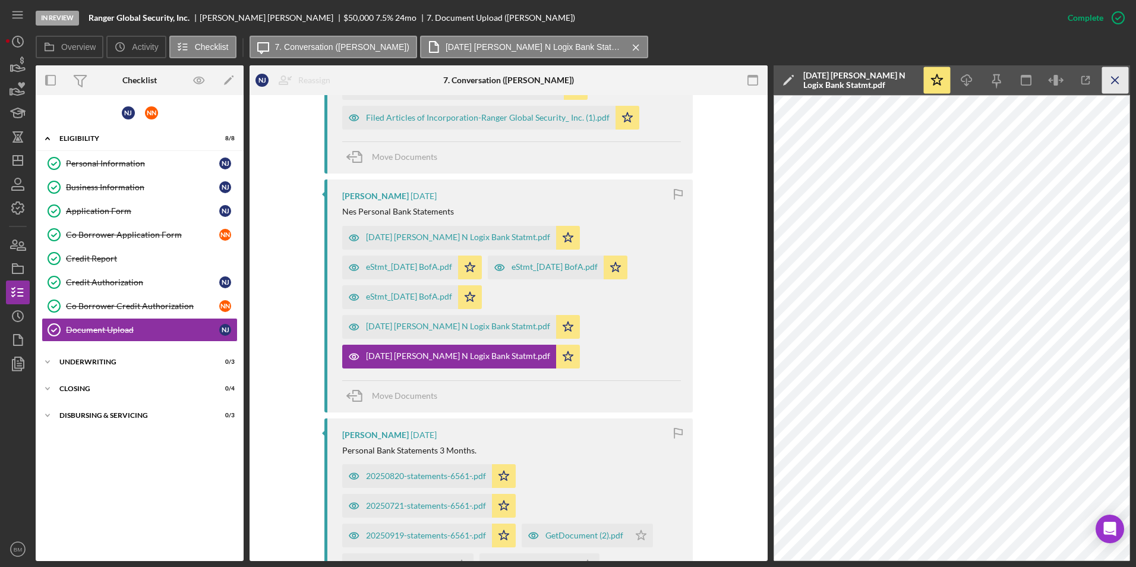
click at [755, 81] on icon "Icon/Menu Close" at bounding box center [1115, 80] width 27 height 27
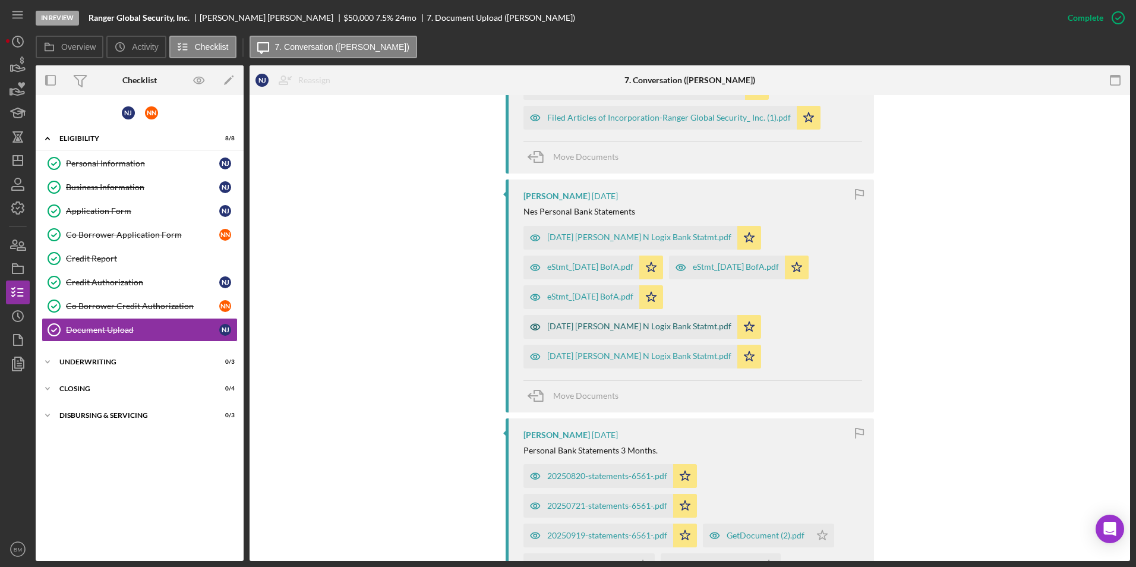
click at [623, 322] on div "[DATE] [PERSON_NAME] N Logix Bank Statmt.pdf" at bounding box center [639, 326] width 184 height 10
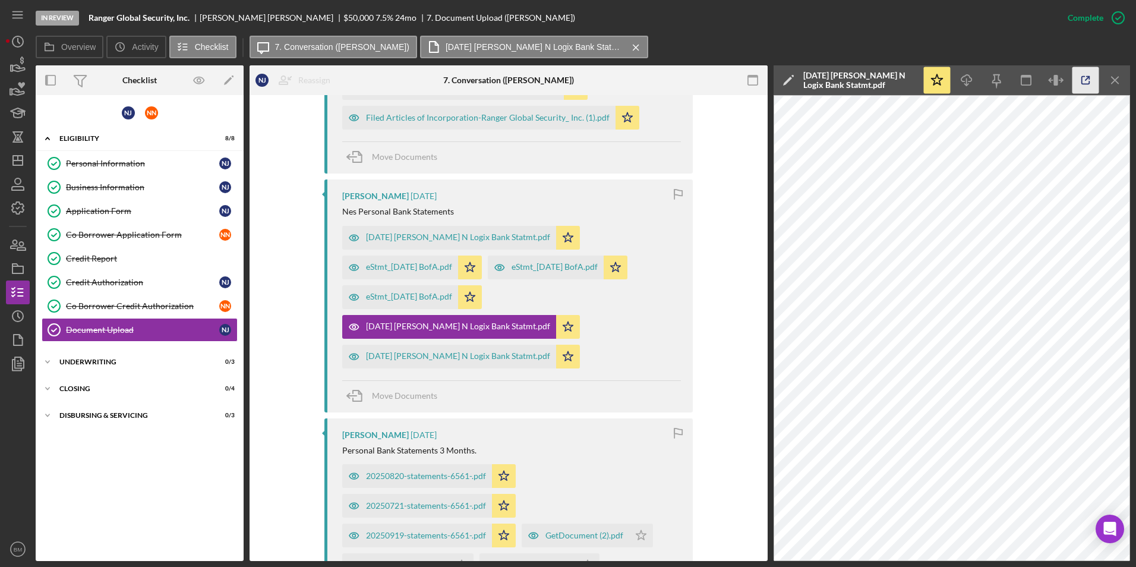
click at [755, 82] on icon "button" at bounding box center [1085, 80] width 27 height 27
drag, startPoint x: 434, startPoint y: 242, endPoint x: 441, endPoint y: 242, distance: 7.2
click at [435, 242] on div "[DATE] [PERSON_NAME] N Logix Bank Statmt.pdf" at bounding box center [449, 238] width 214 height 24
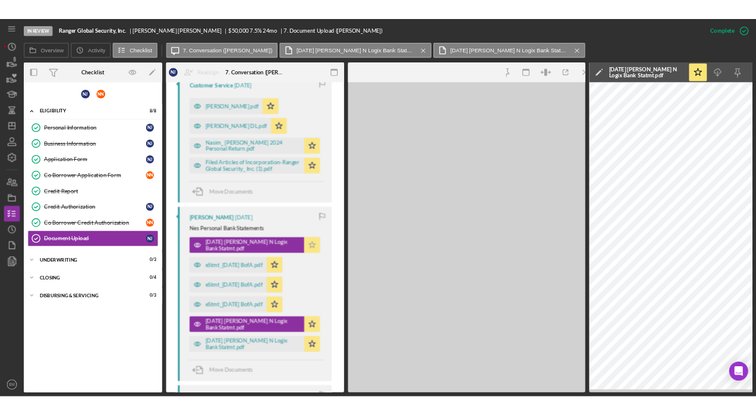
scroll to position [994, 0]
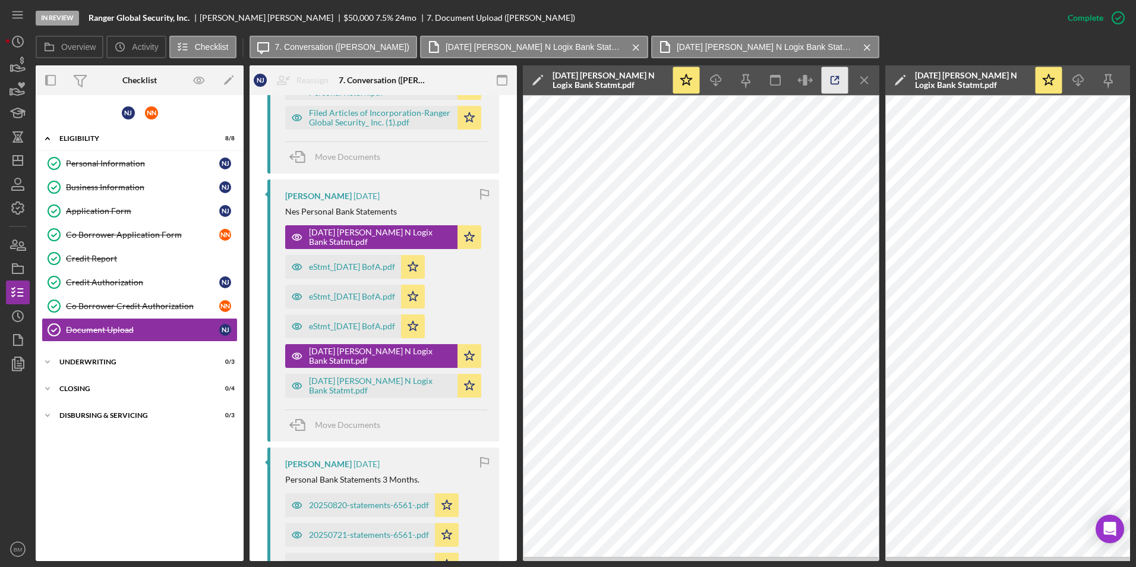
click at [755, 77] on icon "button" at bounding box center [835, 81] width 8 height 8
click at [14, 158] on polygon "button" at bounding box center [18, 161] width 10 height 10
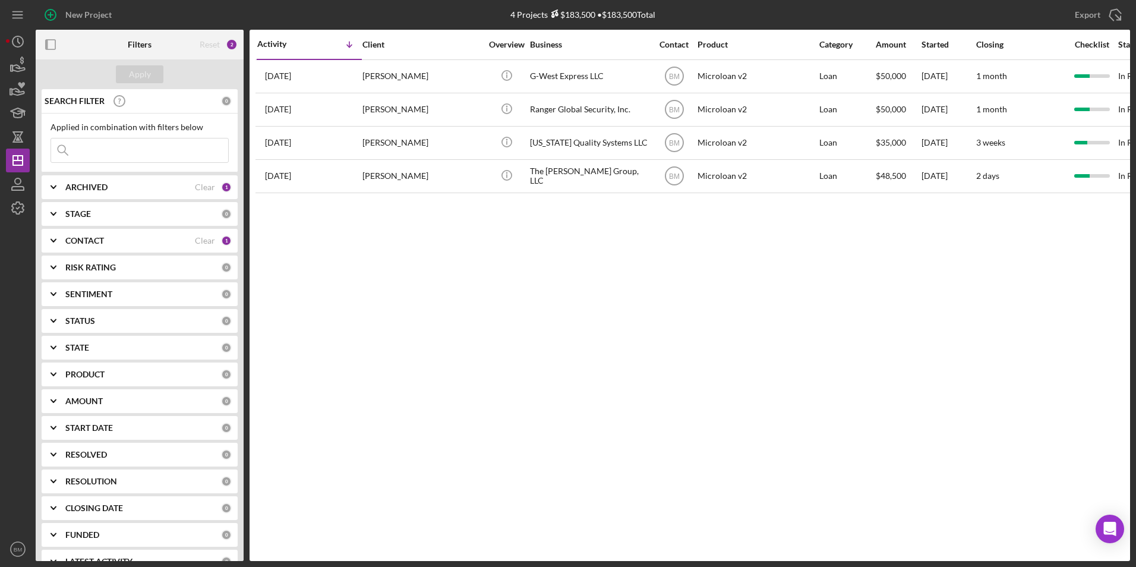
click at [72, 199] on div "ARCHIVED Clear 1" at bounding box center [148, 187] width 166 height 24
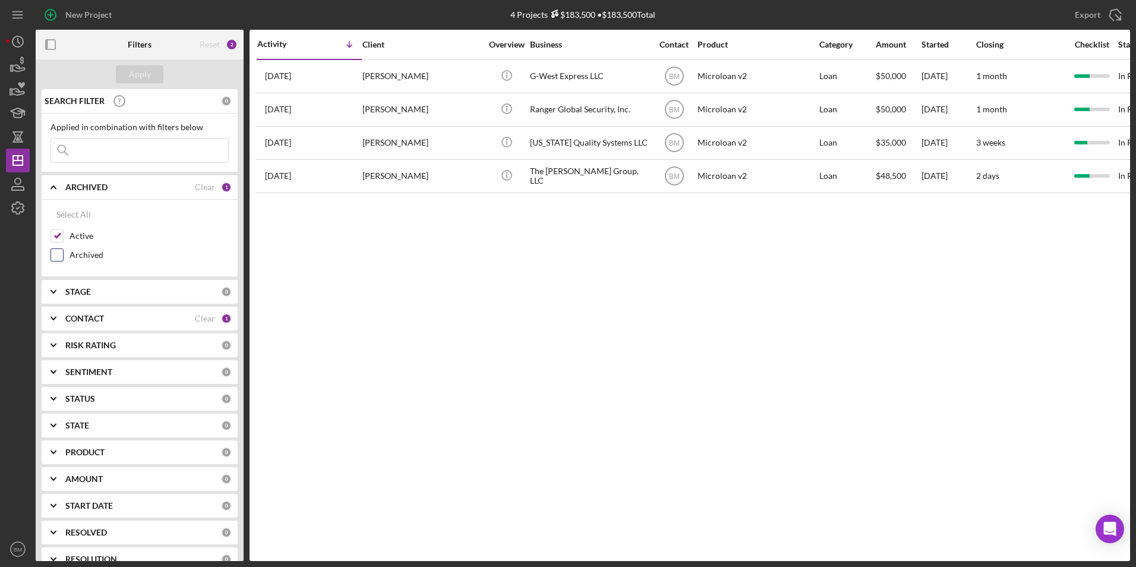
click at [72, 252] on label "Archived" at bounding box center [149, 255] width 159 height 12
click at [63, 252] on input "Archived" at bounding box center [57, 255] width 12 height 12
checkbox input "true"
click at [107, 154] on input at bounding box center [139, 150] width 177 height 24
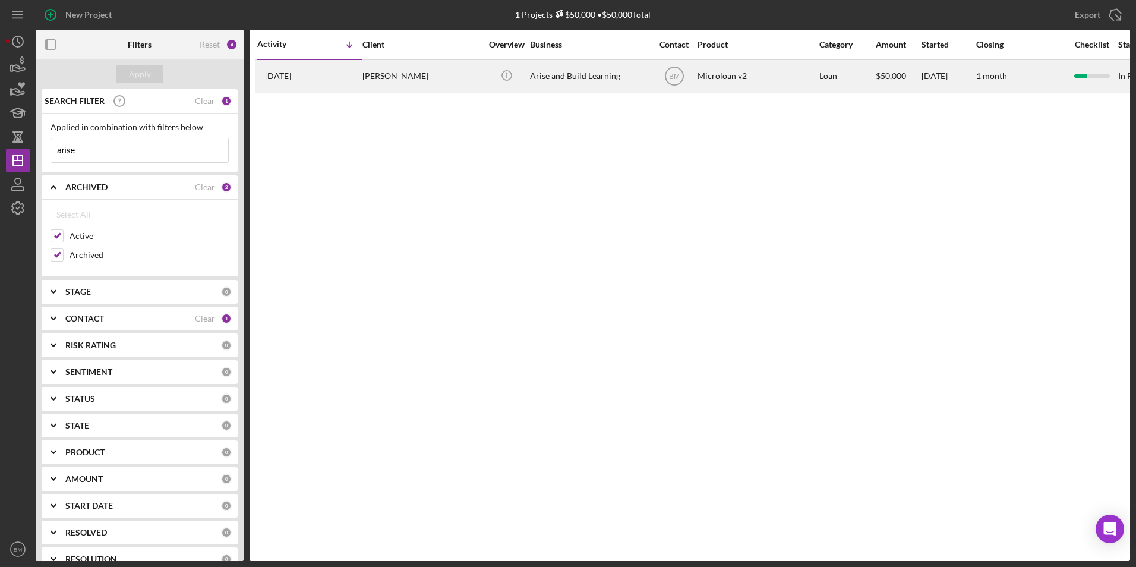
type input "arise"
click at [554, 83] on div "Arise and Build Learning" at bounding box center [589, 76] width 119 height 31
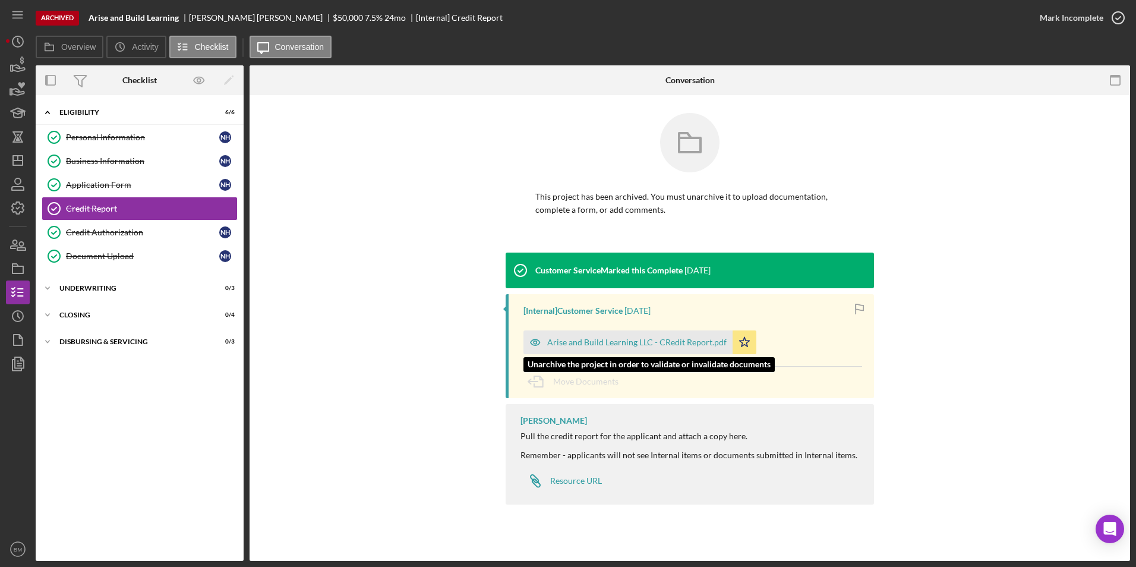
click at [560, 335] on div "Arise and Build Learning LLC - CRedit Report.pdf" at bounding box center [627, 342] width 209 height 24
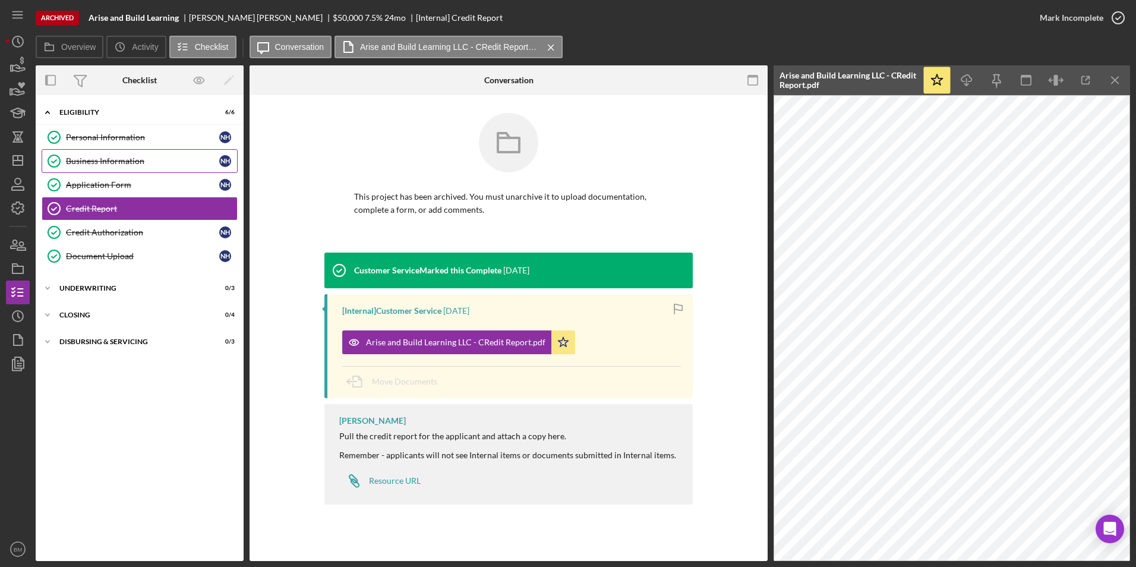
click at [101, 163] on div "Business Information" at bounding box center [142, 161] width 153 height 10
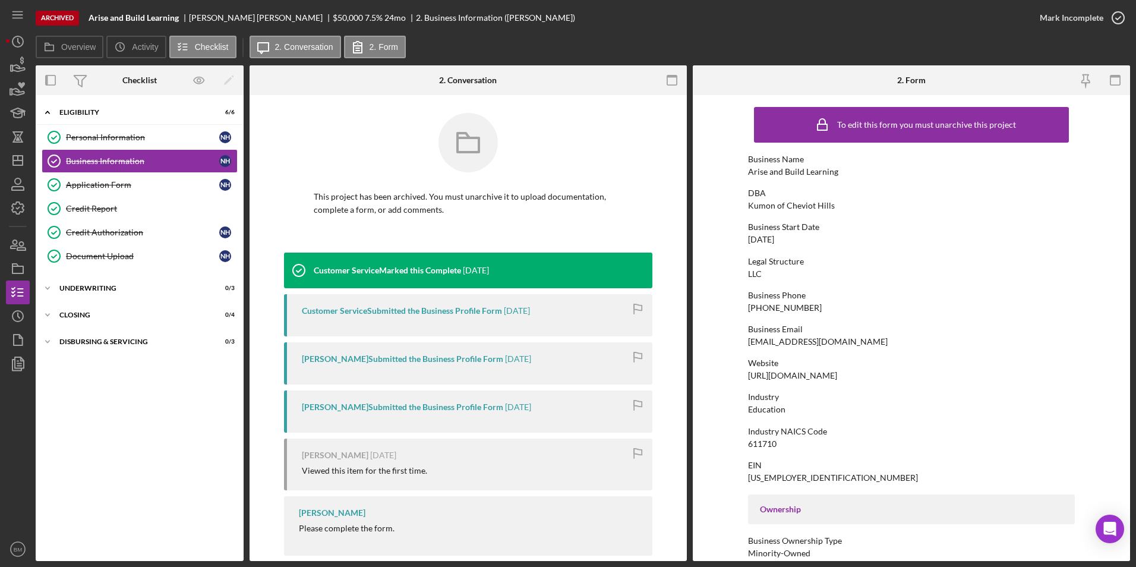
click at [755, 340] on div "nkechihowell@gmail.com" at bounding box center [818, 342] width 140 height 10
copy div "nkechihowell@gmail.com"
click at [11, 165] on icon "Icon/Dashboard" at bounding box center [18, 161] width 30 height 30
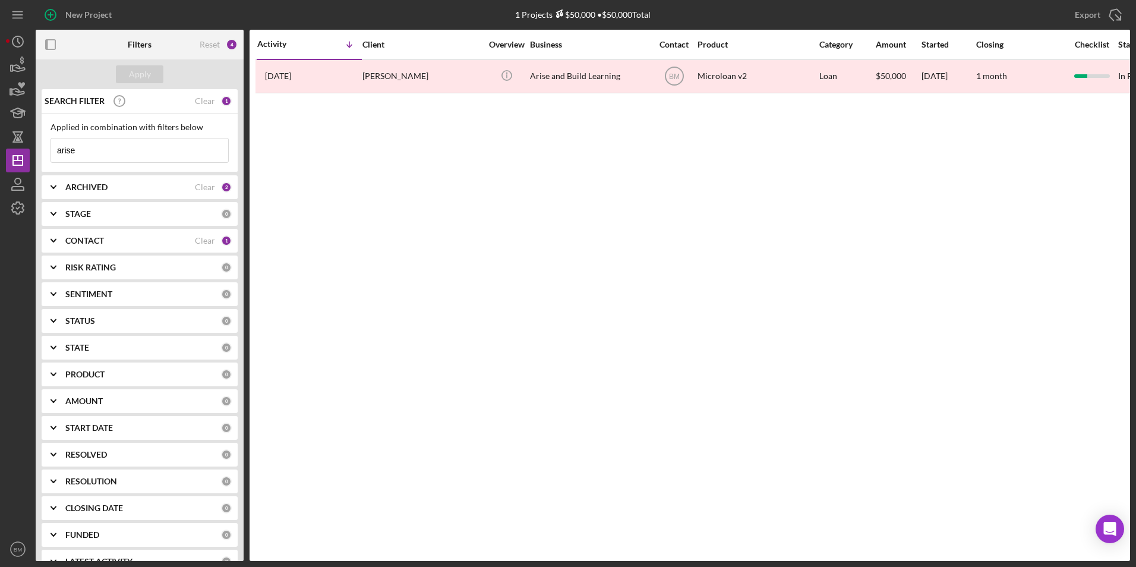
click at [343, 230] on div "Activity Icon/Table Sort Arrow Client Overview Business Contact Product Categor…" at bounding box center [690, 295] width 880 height 531
click at [755, 239] on div "Activity Icon/Table Sort Arrow Client Overview Business Contact Product Categor…" at bounding box center [690, 295] width 880 height 531
click at [197, 104] on div "Clear" at bounding box center [205, 101] width 20 height 10
click at [160, 187] on div "ARCHIVED" at bounding box center [130, 187] width 130 height 10
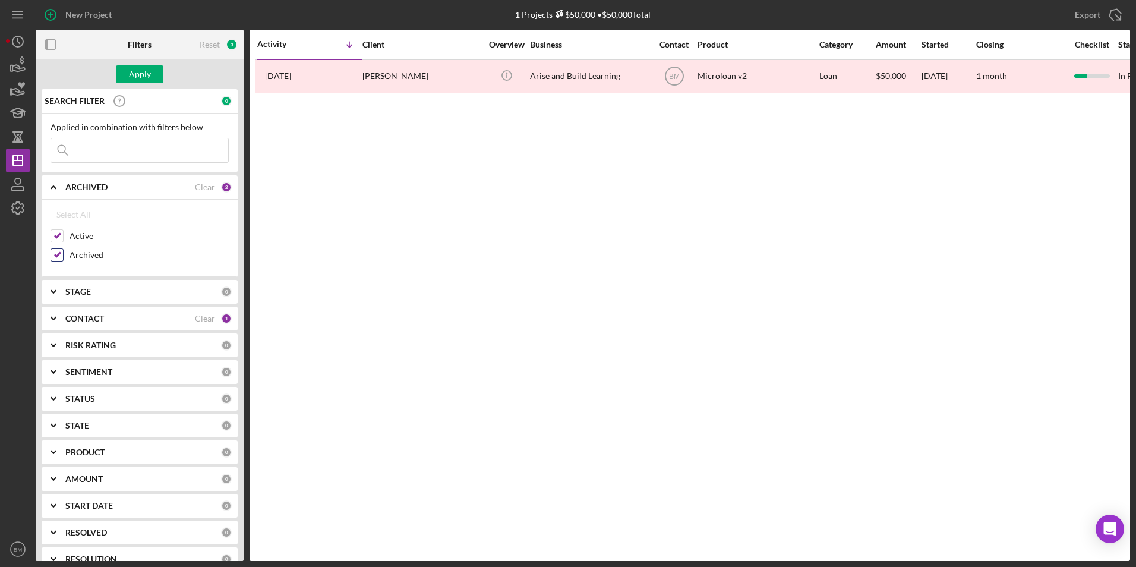
click at [67, 260] on div "Archived" at bounding box center [139, 257] width 178 height 19
click at [69, 256] on div "Archived" at bounding box center [139, 257] width 178 height 19
click at [50, 254] on div at bounding box center [56, 254] width 13 height 13
click at [60, 259] on input "Archived" at bounding box center [57, 255] width 12 height 12
checkbox input "false"
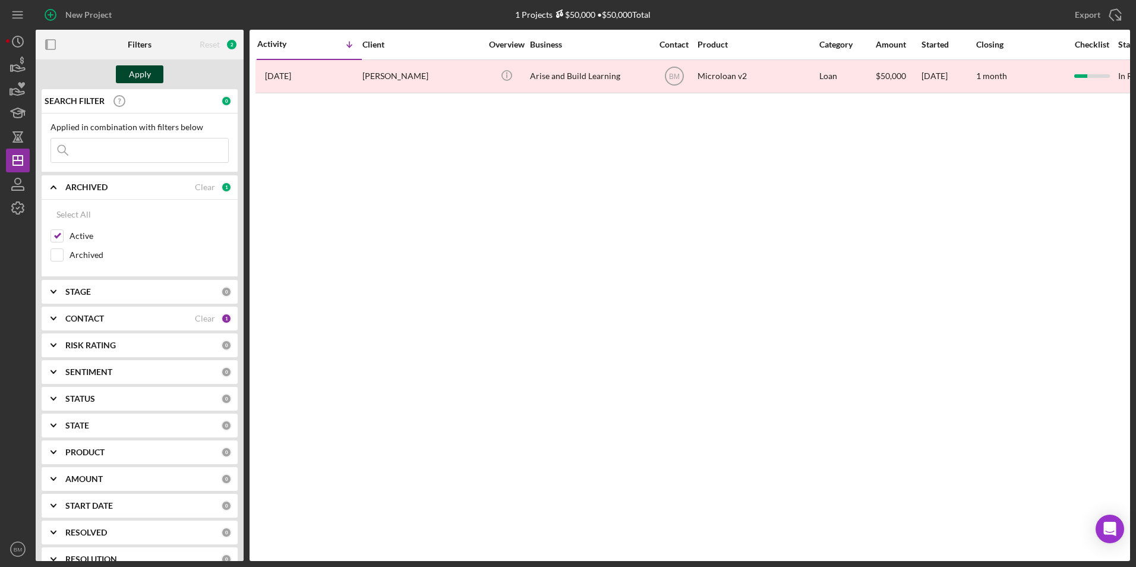
click at [142, 81] on div "Apply" at bounding box center [140, 74] width 22 height 18
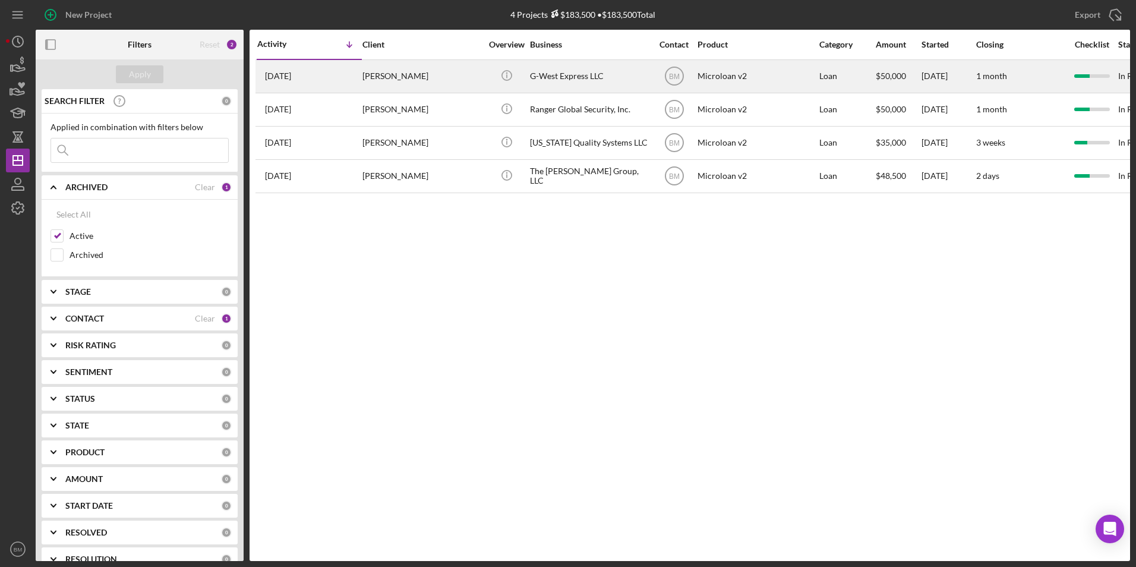
click at [570, 74] on div "G-West Express LLC" at bounding box center [589, 76] width 119 height 31
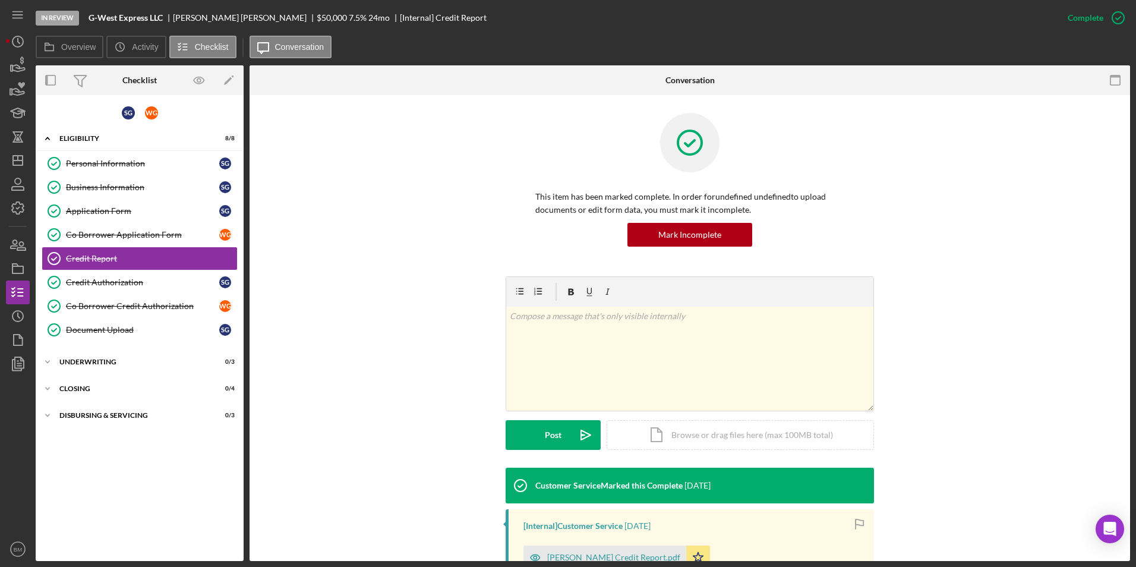
click at [466, 173] on div "This item has been marked complete. In order for undefined undefined to upload …" at bounding box center [689, 194] width 845 height 163
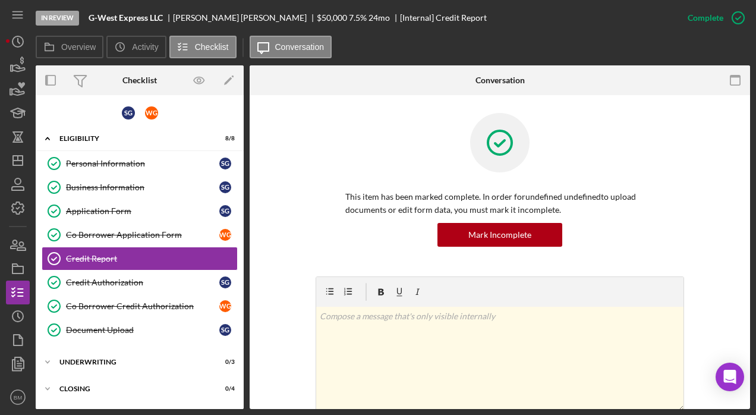
click at [697, 189] on div "This item has been marked complete. In order for undefined undefined to upload …" at bounding box center [499, 194] width 465 height 163
click at [559, 128] on div at bounding box center [499, 151] width 309 height 77
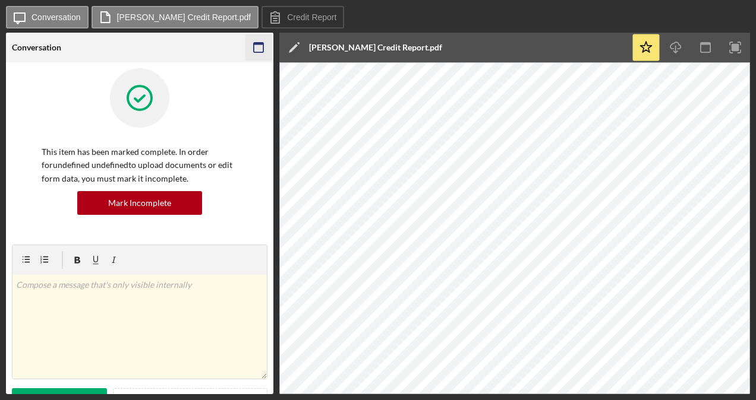
click at [267, 46] on icon "button" at bounding box center [258, 47] width 27 height 27
click at [263, 45] on rect "button" at bounding box center [259, 48] width 10 height 10
